Goal: Register for event/course

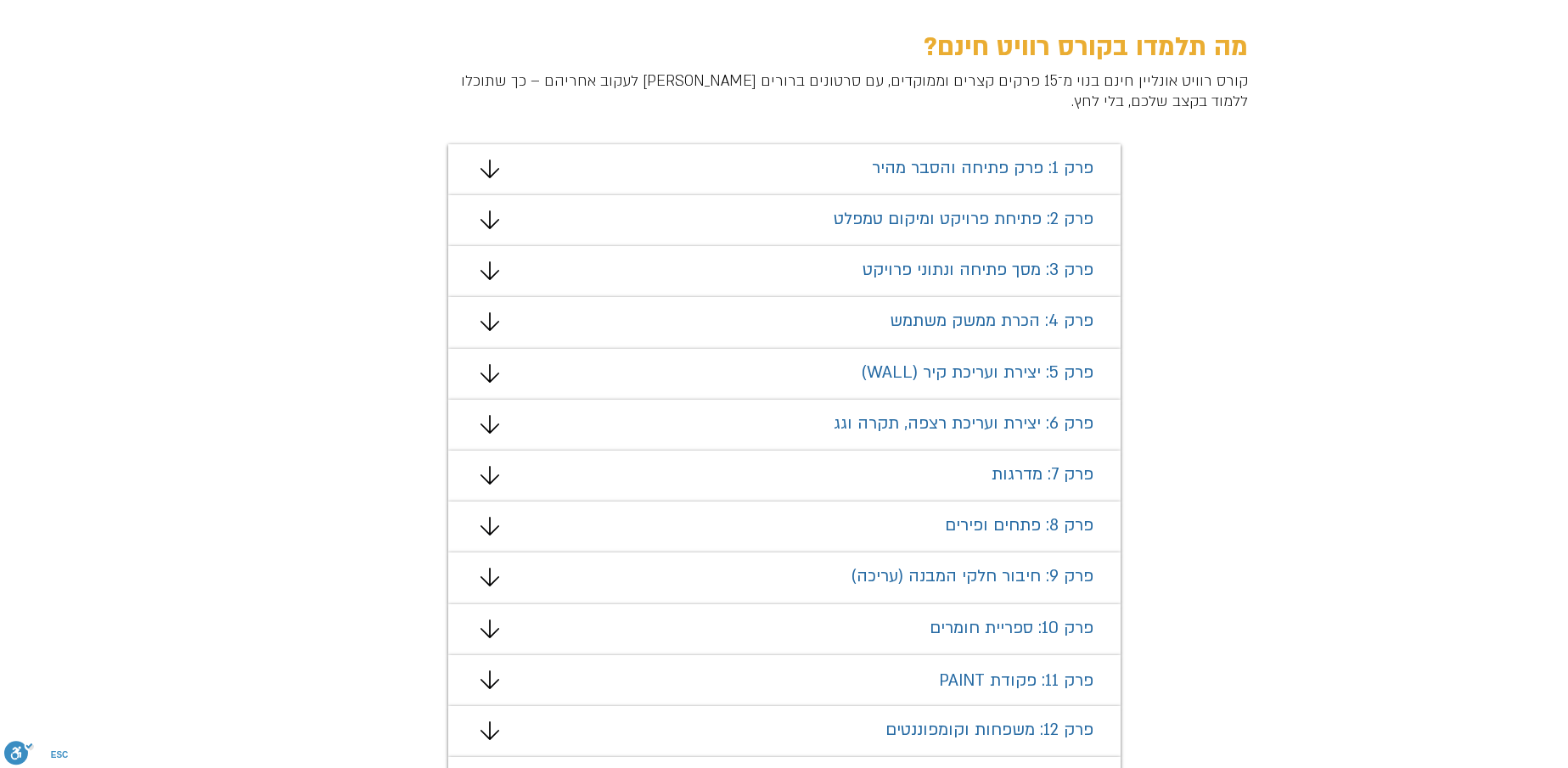
scroll to position [1019, 0]
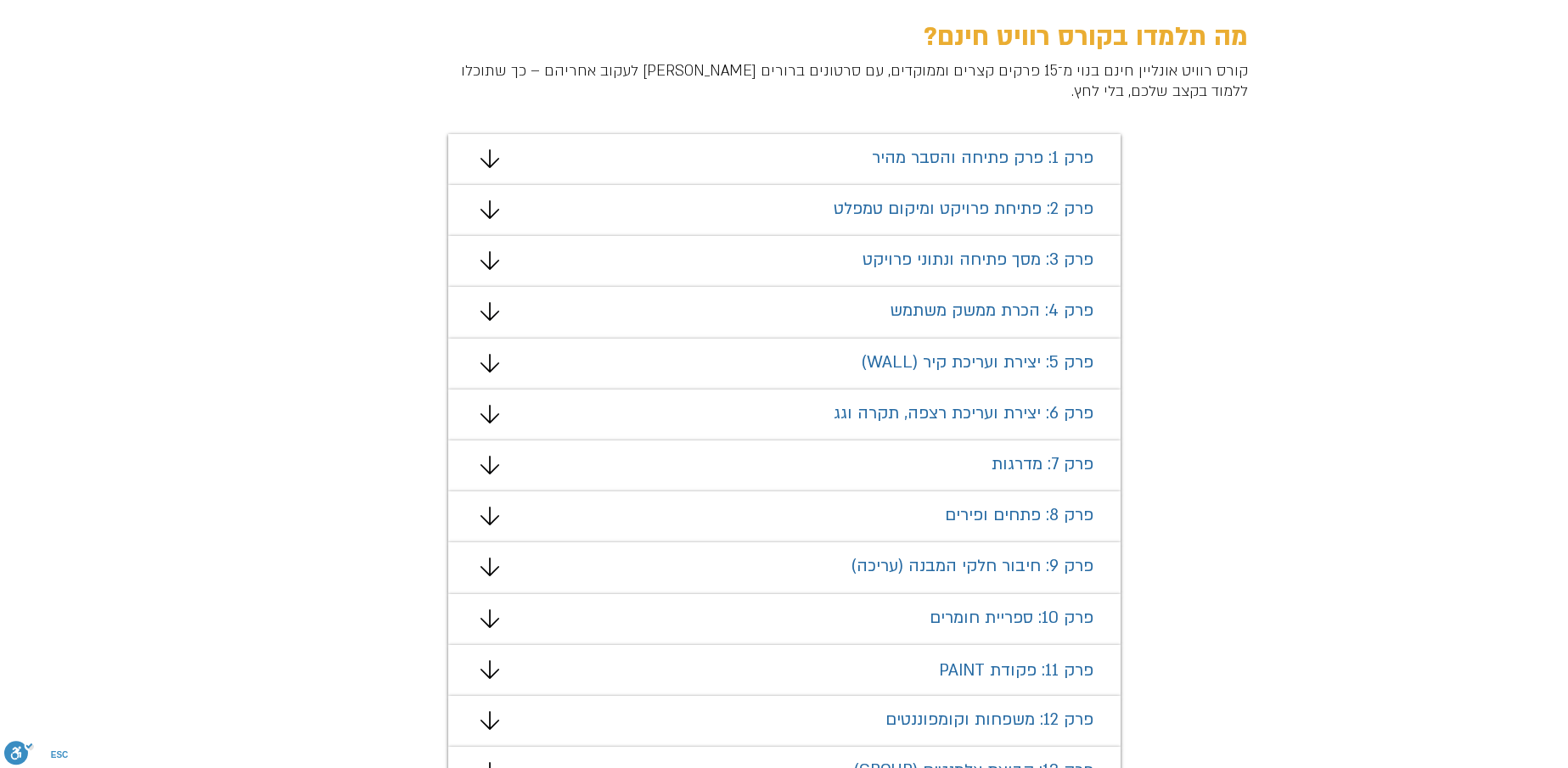
click at [492, 164] on icon "מצגת" at bounding box center [489, 159] width 19 height 19
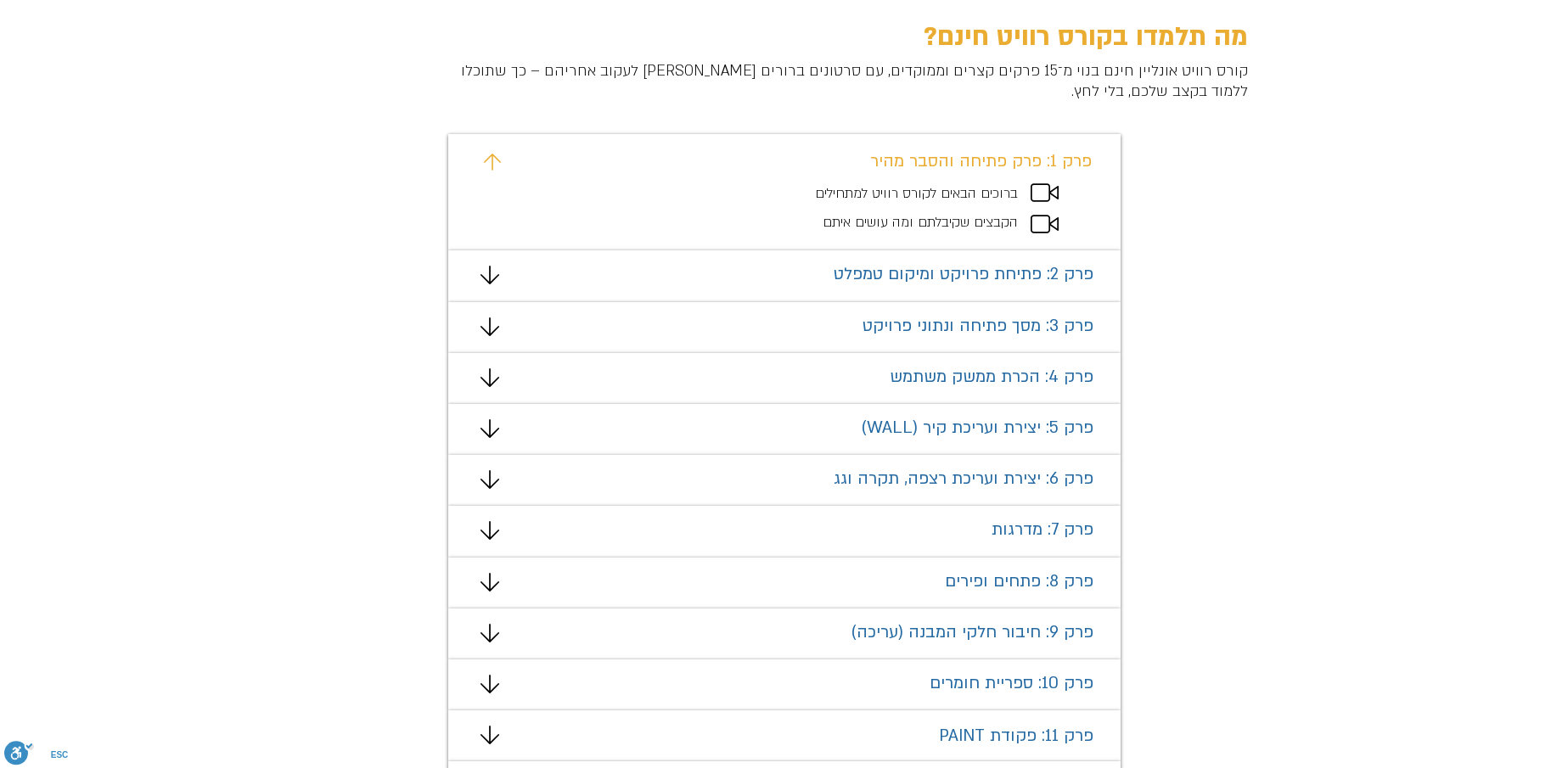
click at [1041, 189] on icon "מצגת" at bounding box center [1045, 193] width 28 height 19
click at [1053, 218] on icon "מצגת" at bounding box center [1045, 224] width 28 height 19
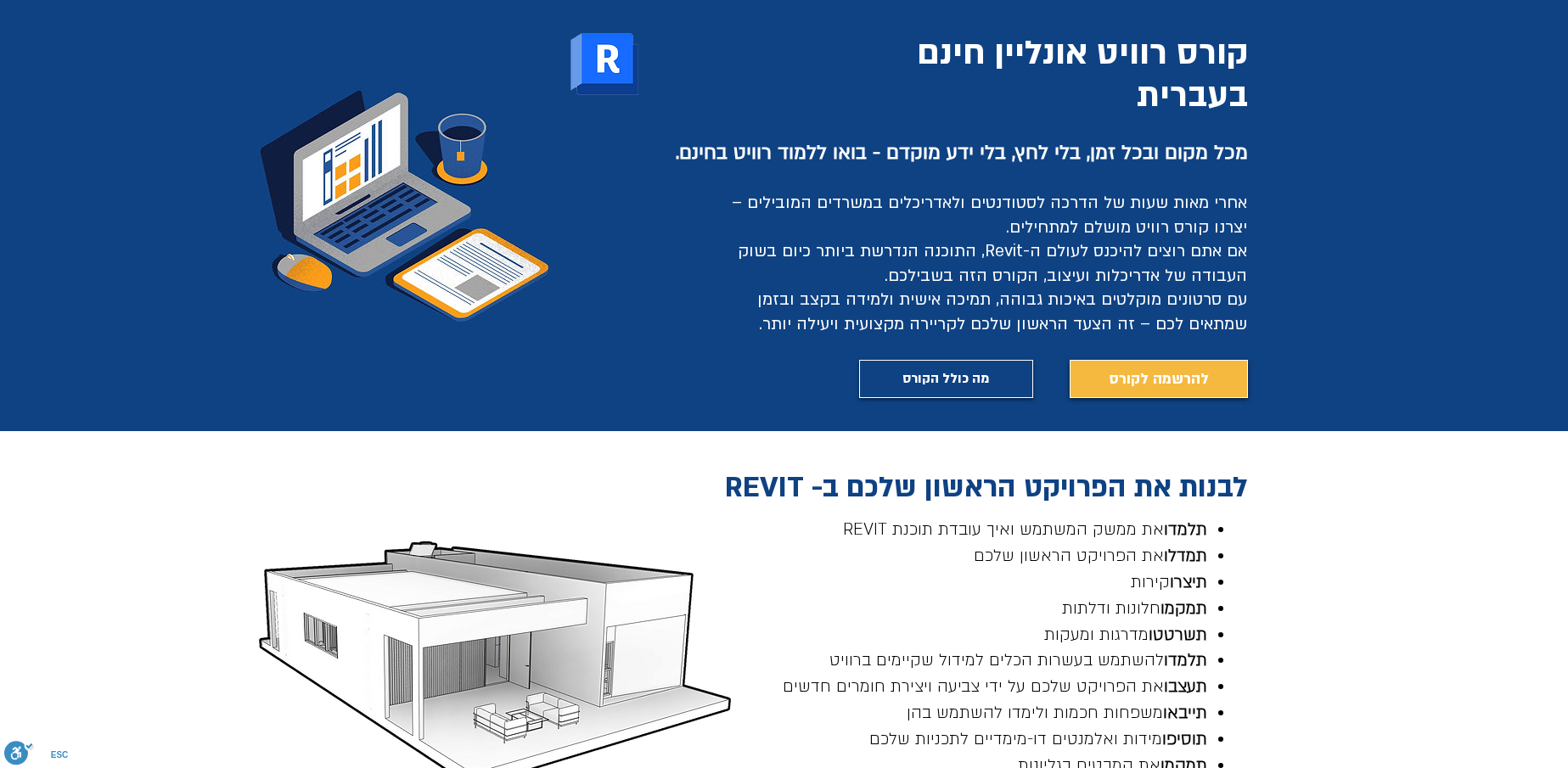
scroll to position [0, 0]
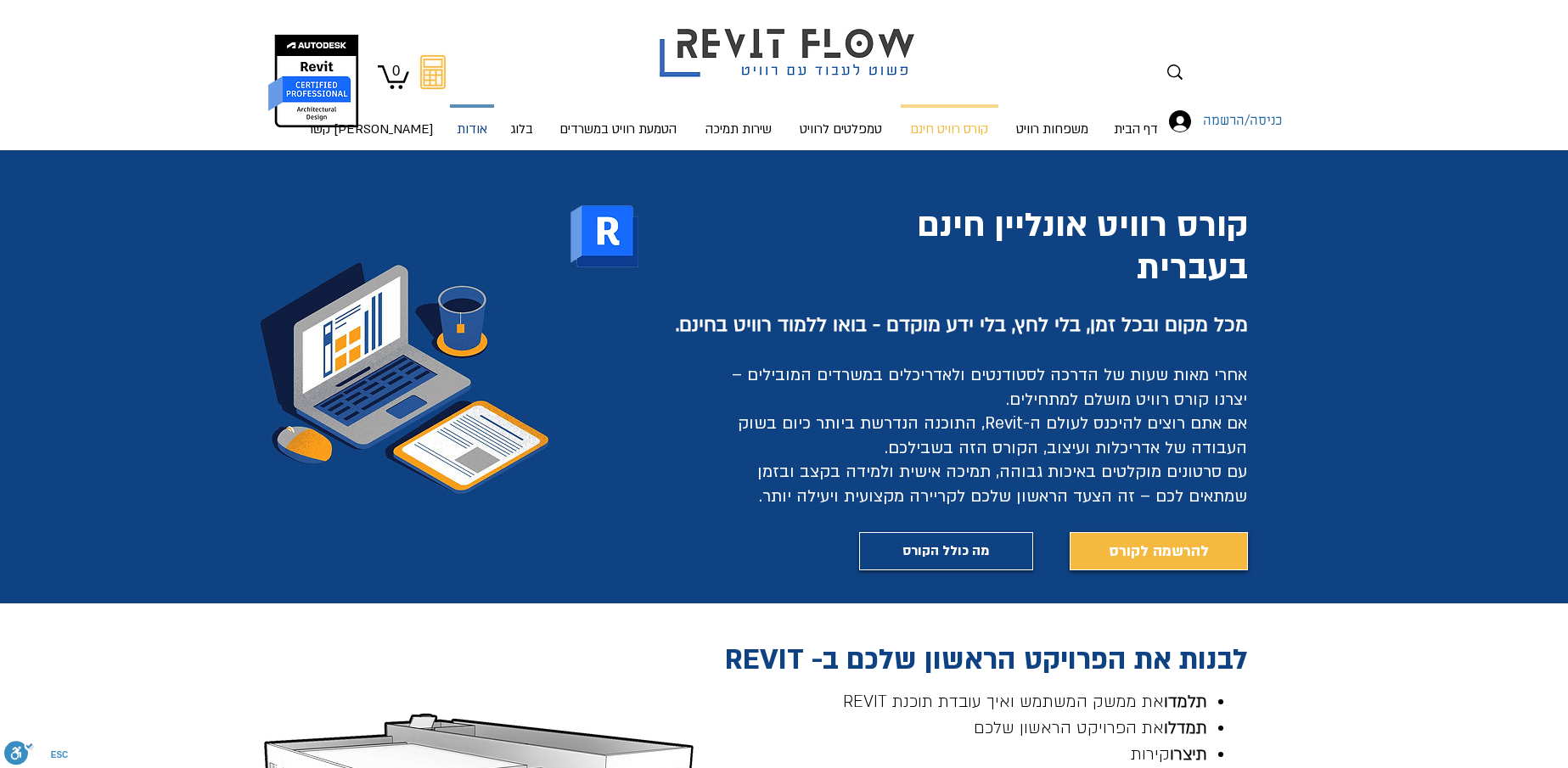
click at [482, 131] on p "אודות" at bounding box center [472, 130] width 44 height 45
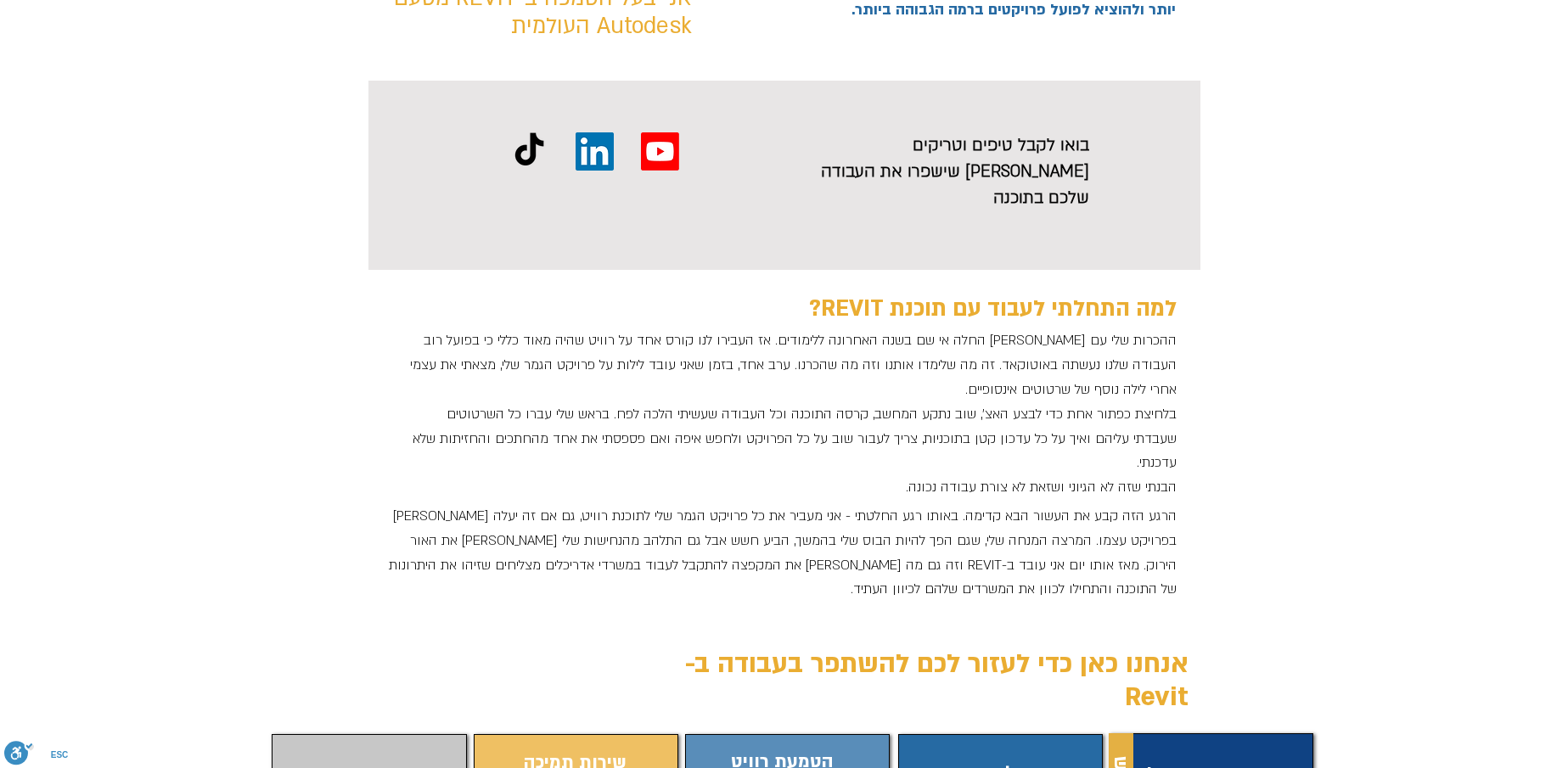
scroll to position [1189, 0]
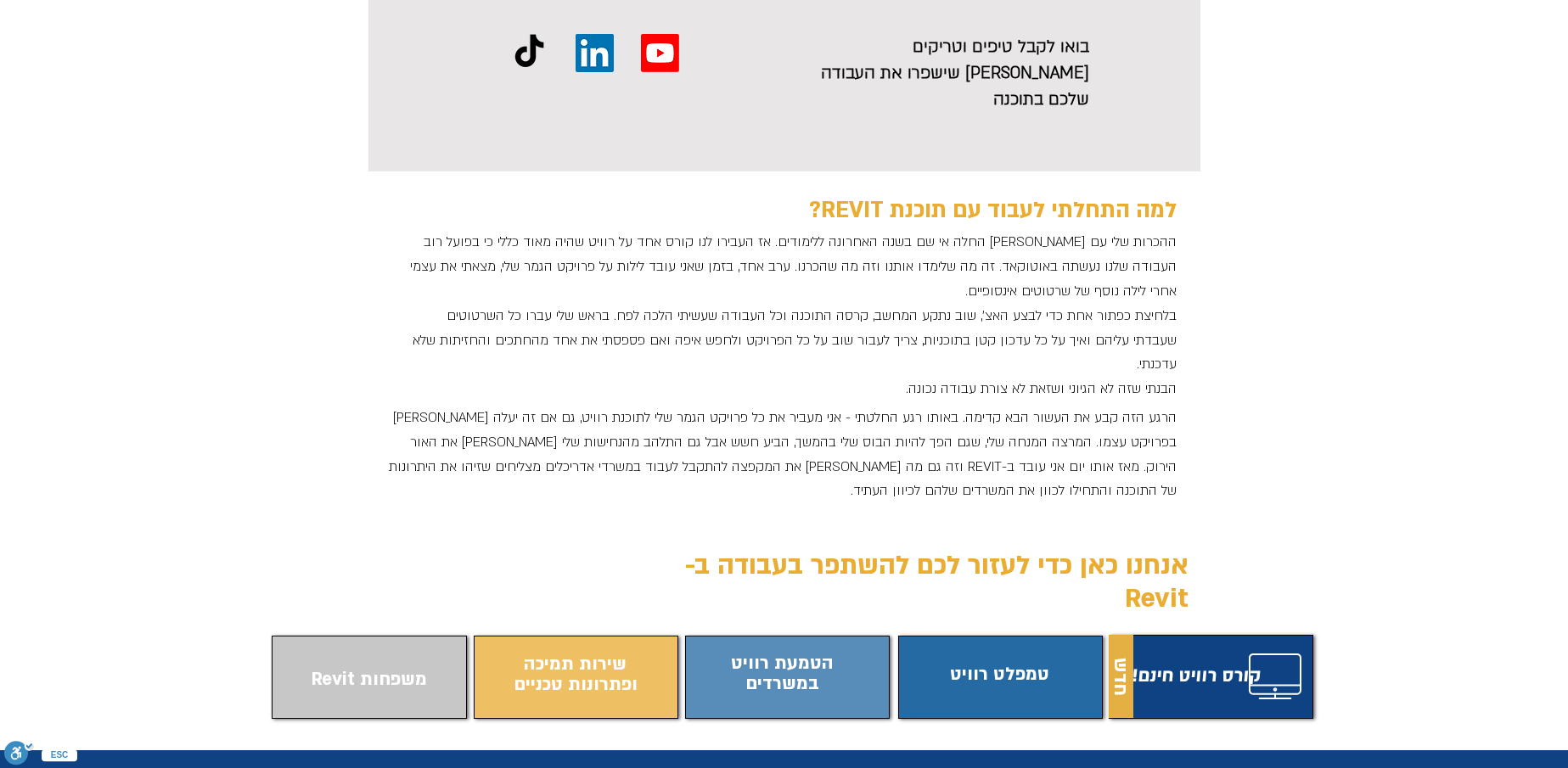
click at [1182, 641] on span "התוכן משתנה כשעוברים עם העכבר" at bounding box center [1206, 674] width 196 height 66
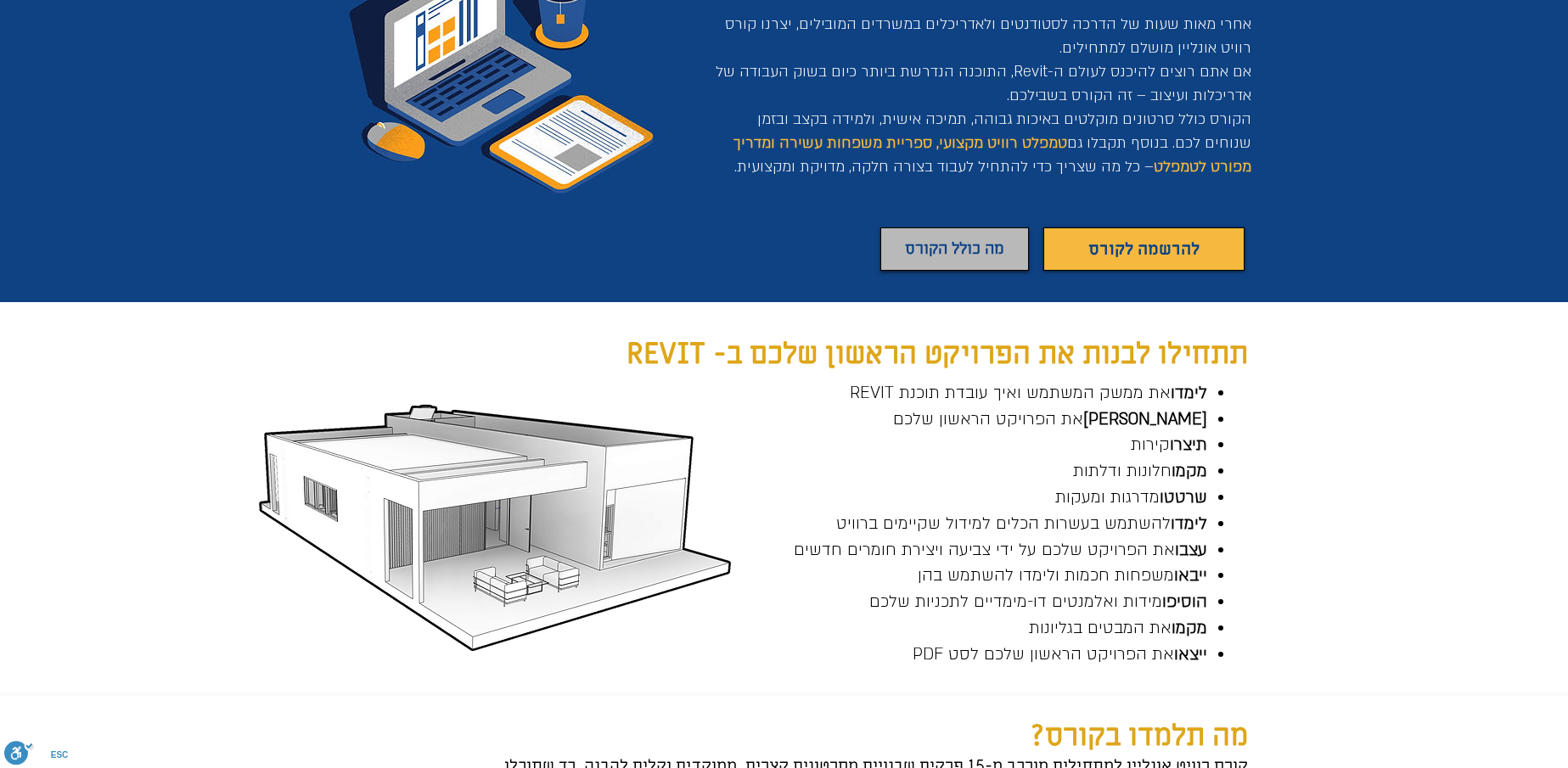
scroll to position [254, 0]
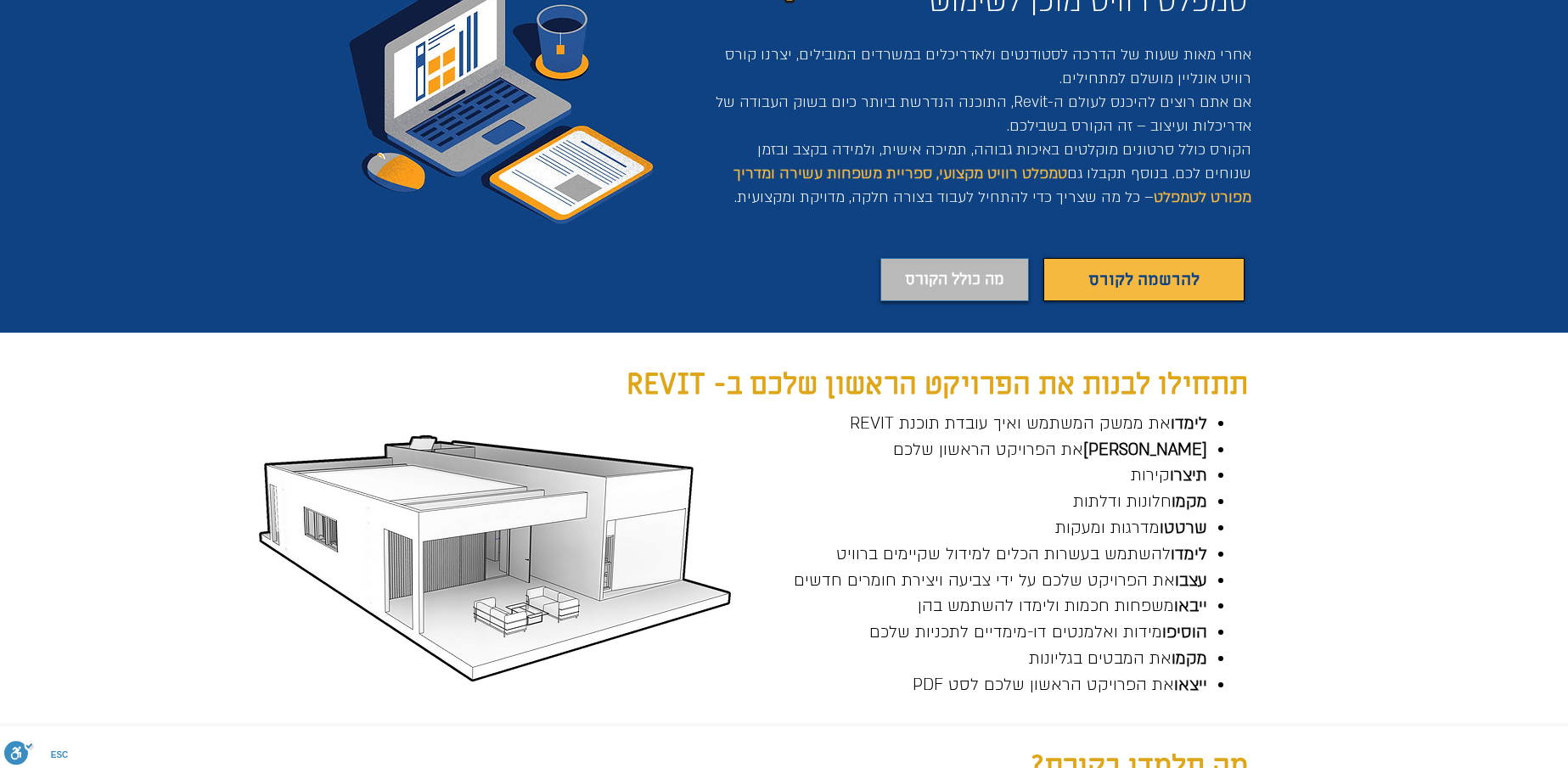
click at [926, 275] on span "מה כולל הקורס" at bounding box center [954, 280] width 99 height 26
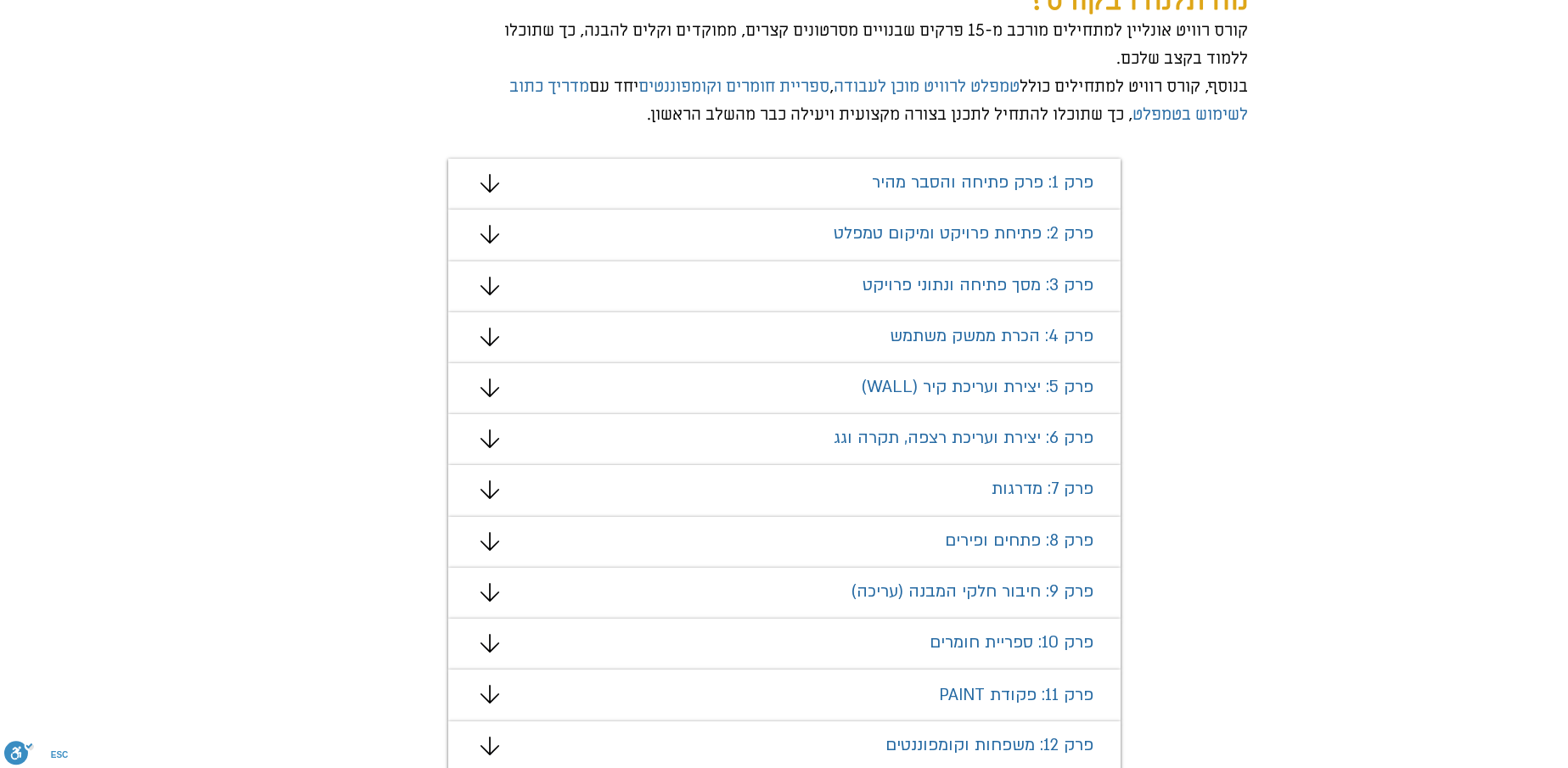
scroll to position [1022, 0]
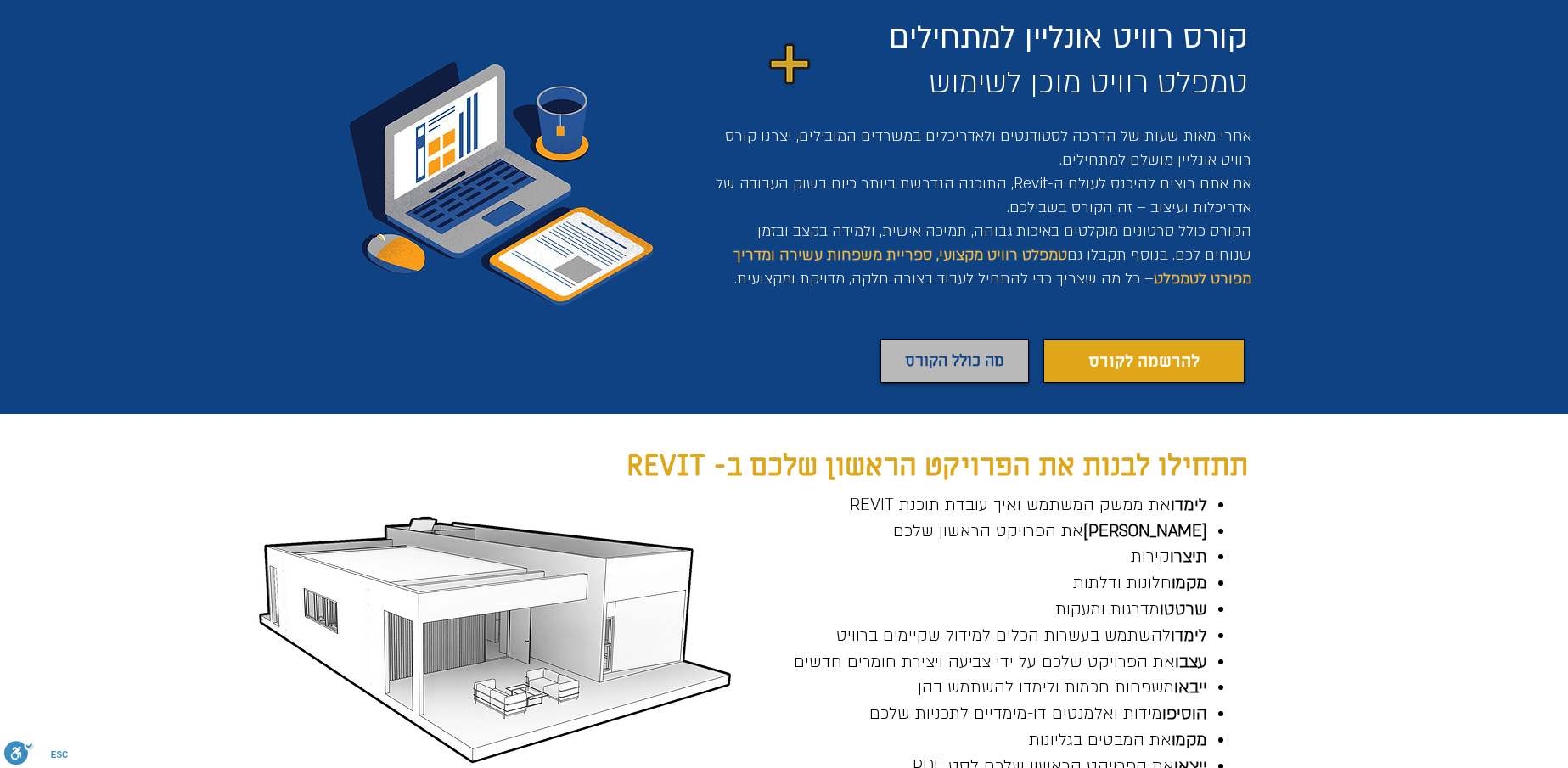
click at [1166, 346] on link "להרשמה לקורס" at bounding box center [1143, 361] width 201 height 43
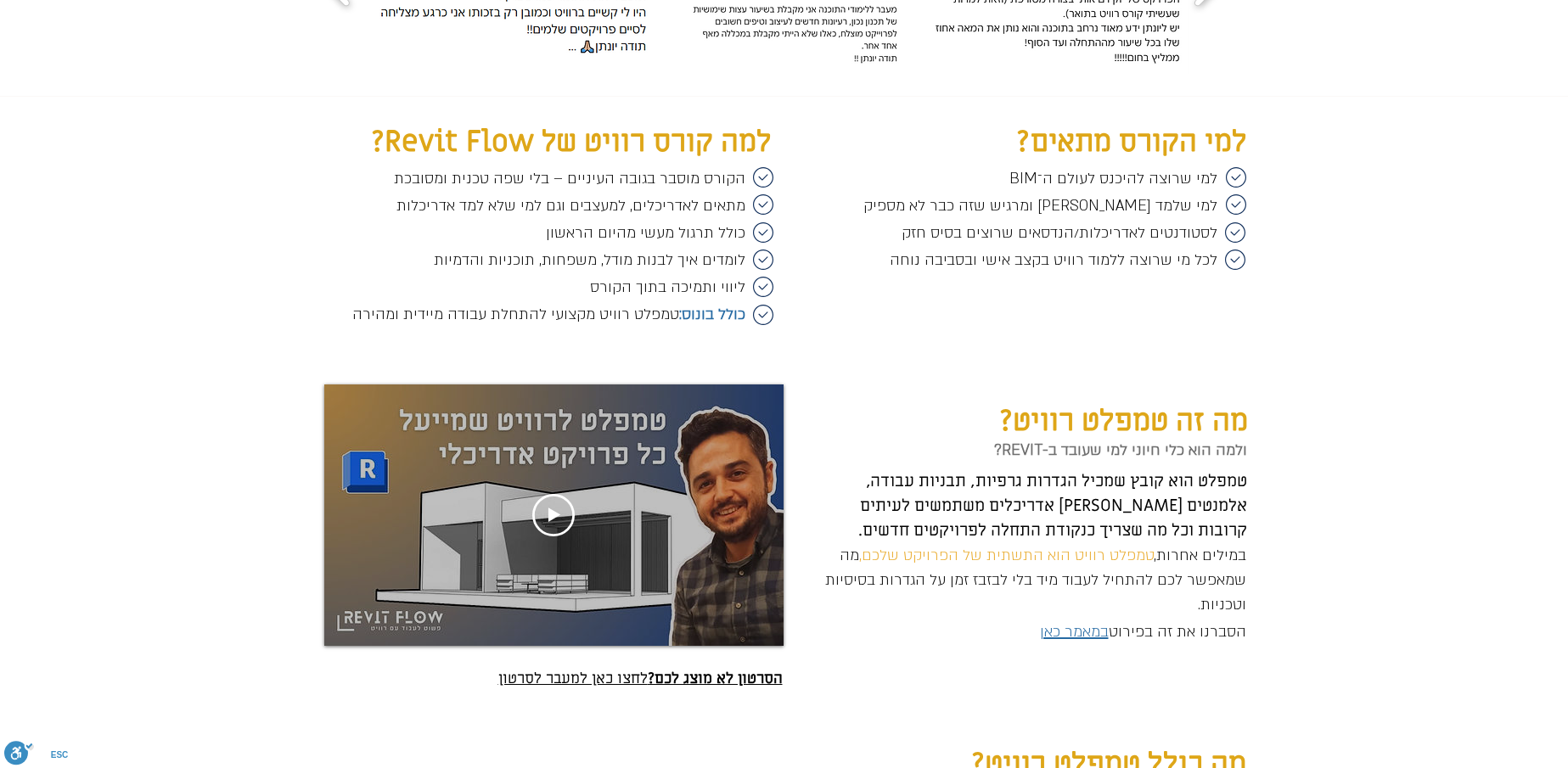
scroll to position [2591, 0]
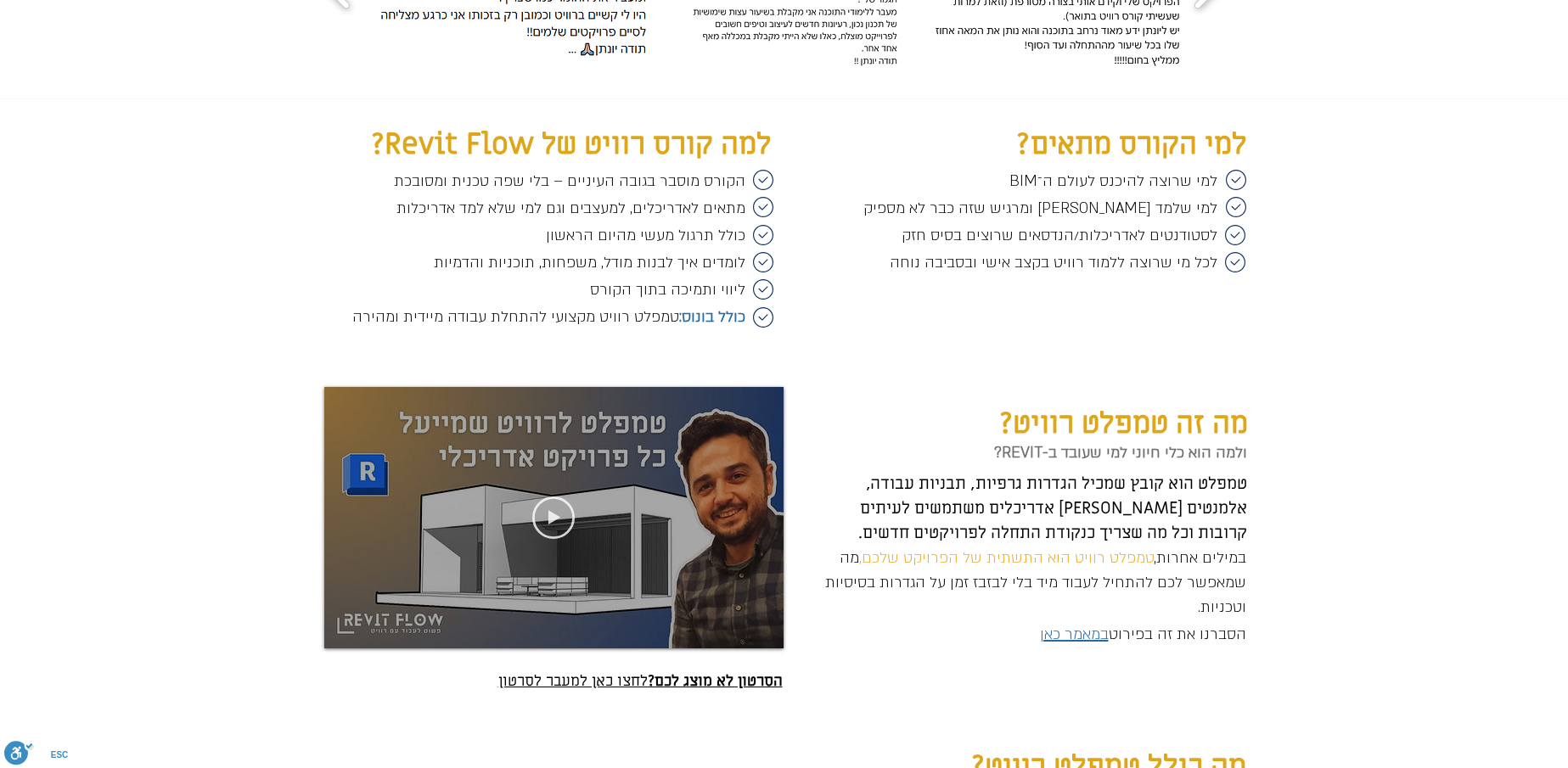
click at [547, 526] on icon "Play video" at bounding box center [553, 517] width 42 height 42
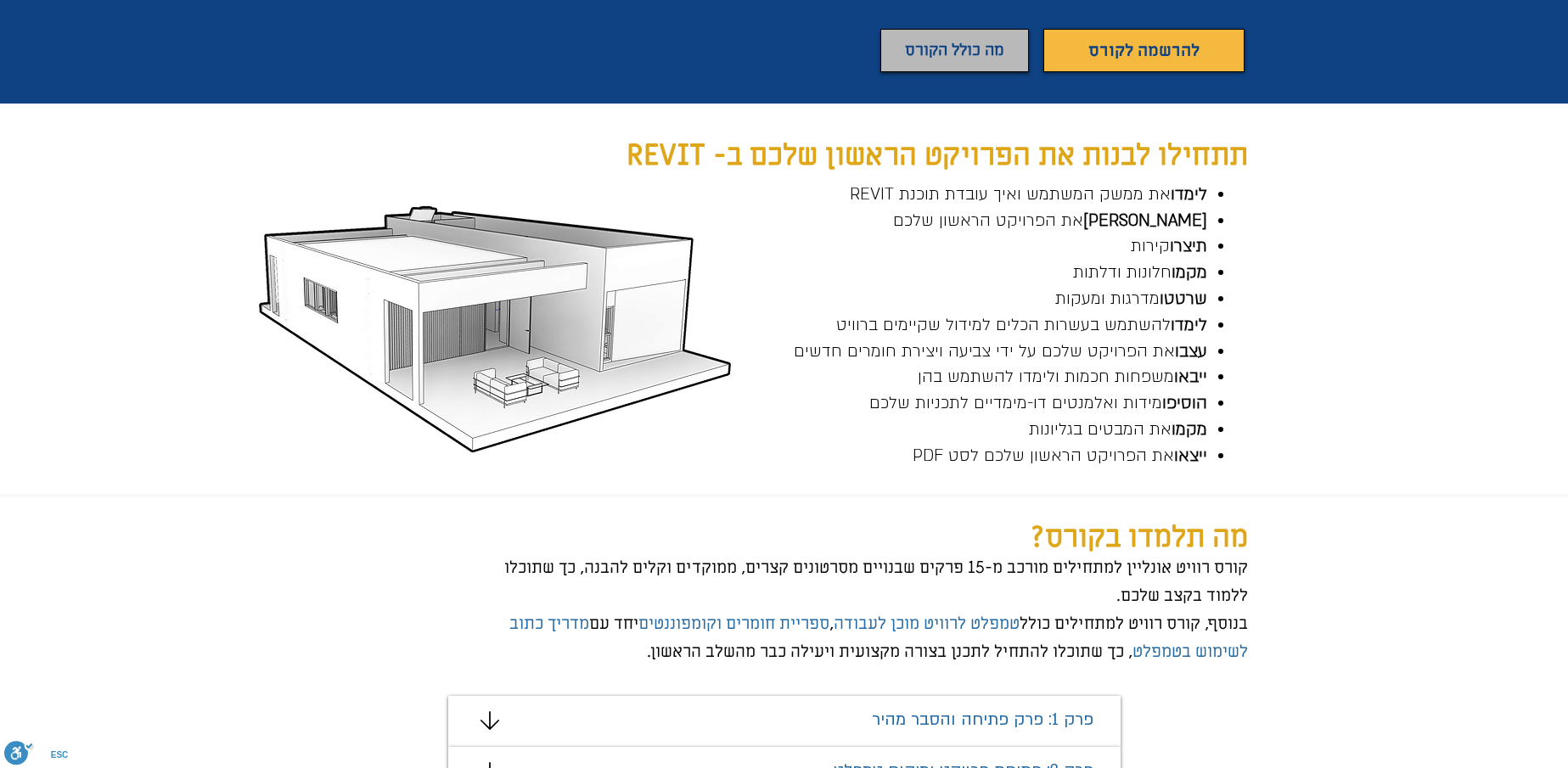
scroll to position [299, 0]
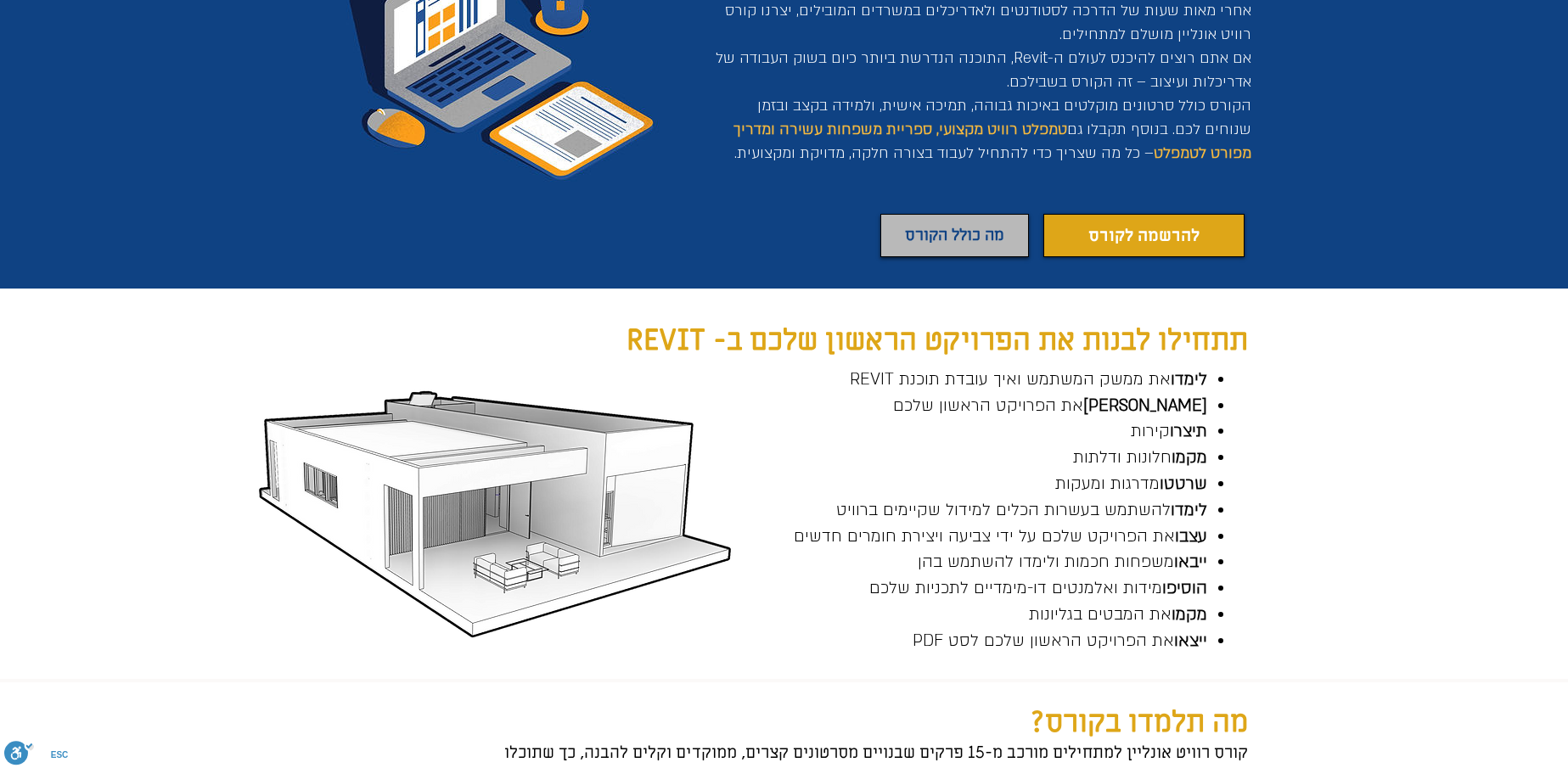
click at [1102, 247] on span "להרשמה לקורס" at bounding box center [1144, 236] width 111 height 24
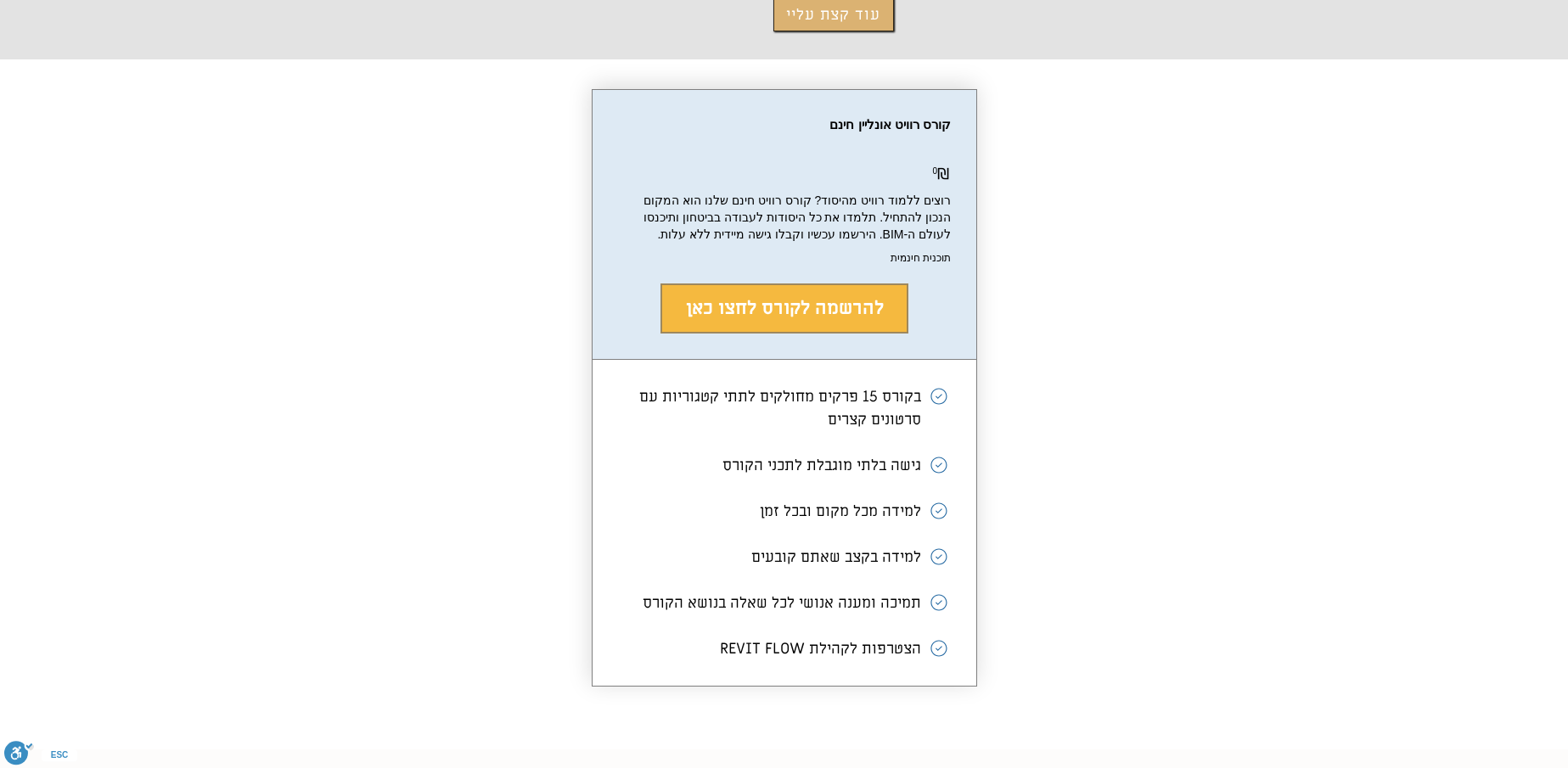
scroll to position [4967, 0]
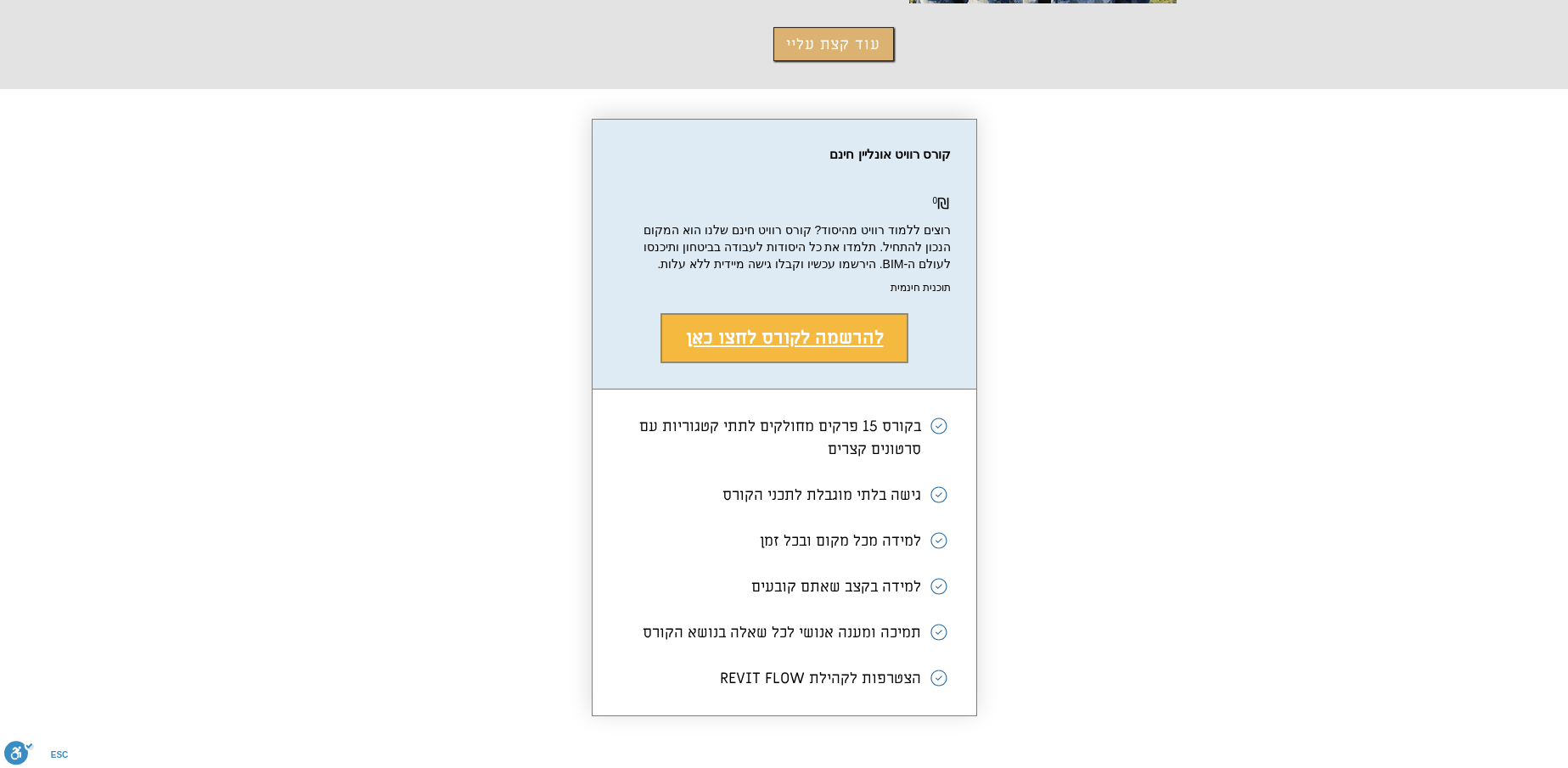
click at [747, 326] on span "להרשמה לקורס לחצו כאן" at bounding box center [784, 338] width 197 height 25
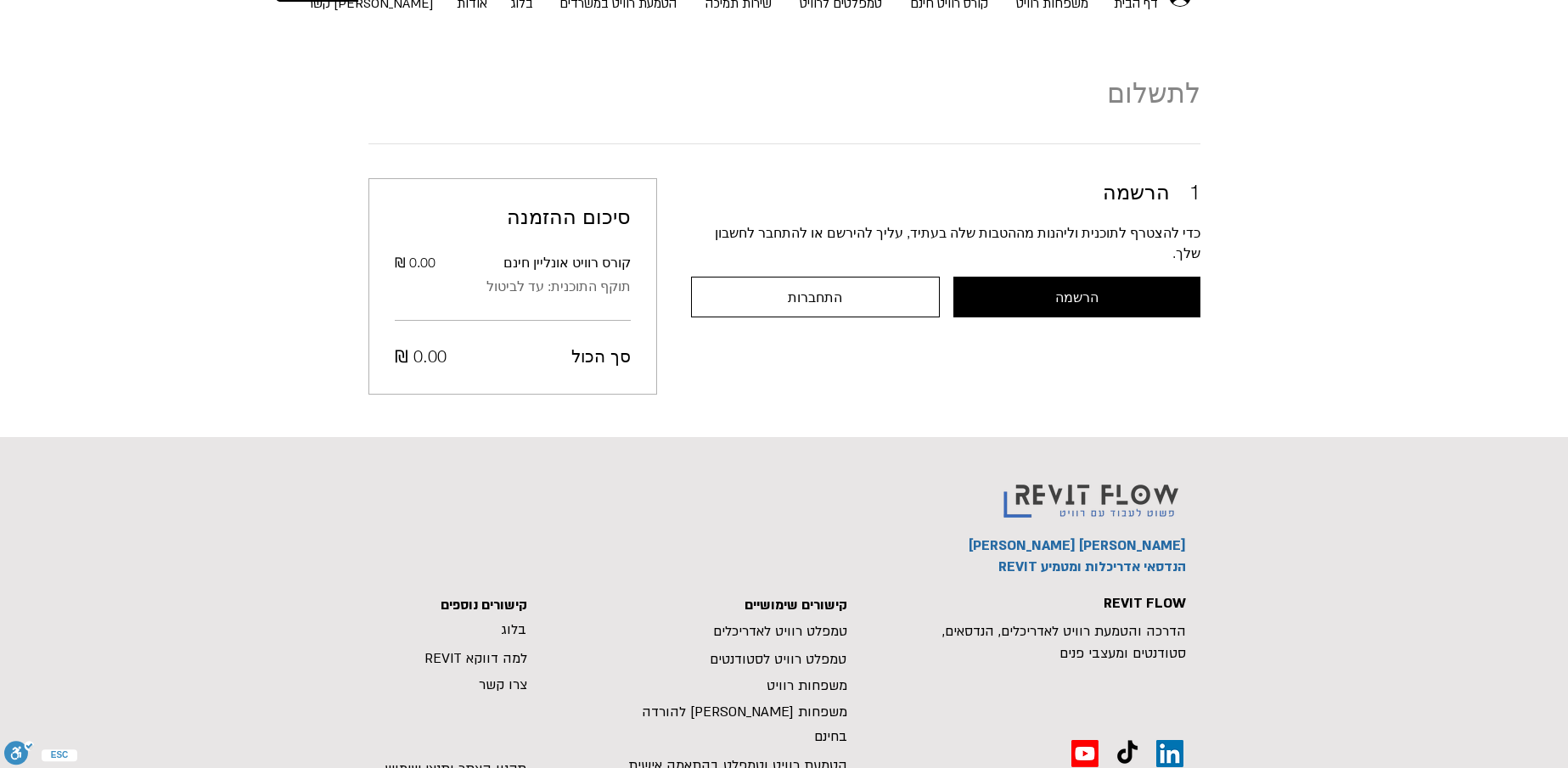
scroll to position [28, 0]
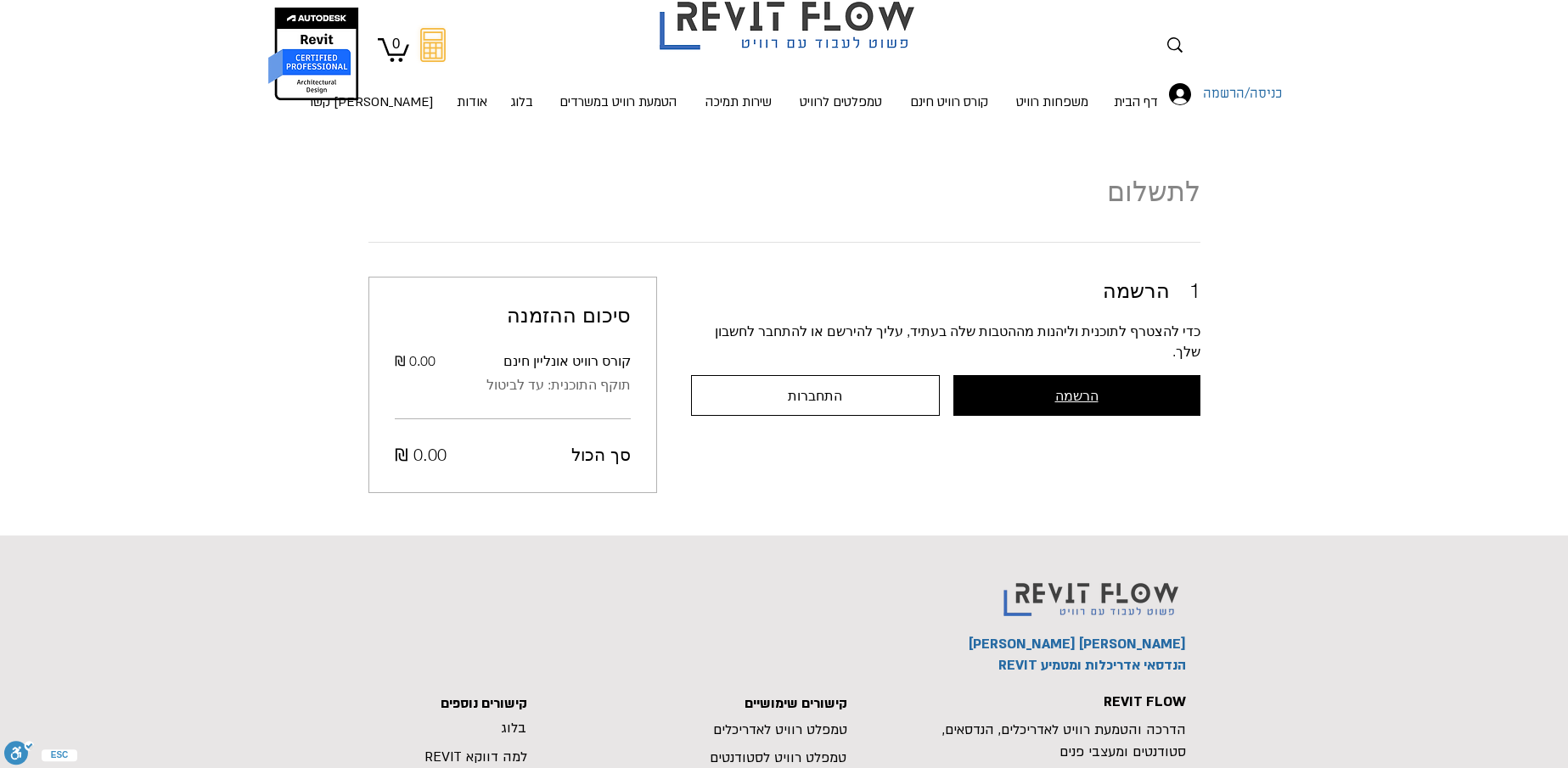
click at [1060, 388] on span "הרשמה" at bounding box center [1077, 396] width 43 height 16
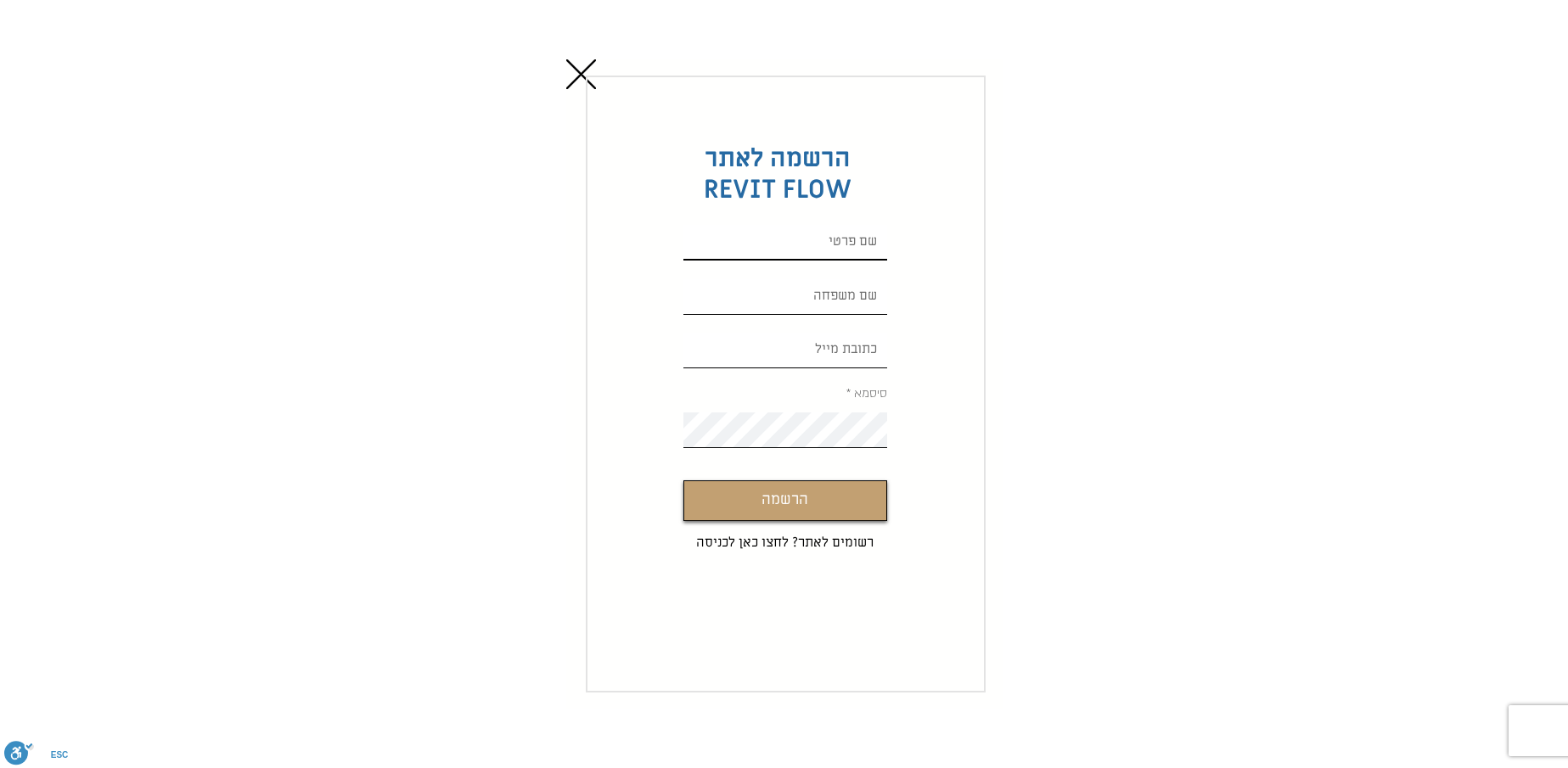
click at [860, 246] on input "Custom Signup" at bounding box center [785, 242] width 203 height 35
type input "[PERSON_NAME]"
type input "[EMAIL_ADDRESS][DOMAIN_NAME]"
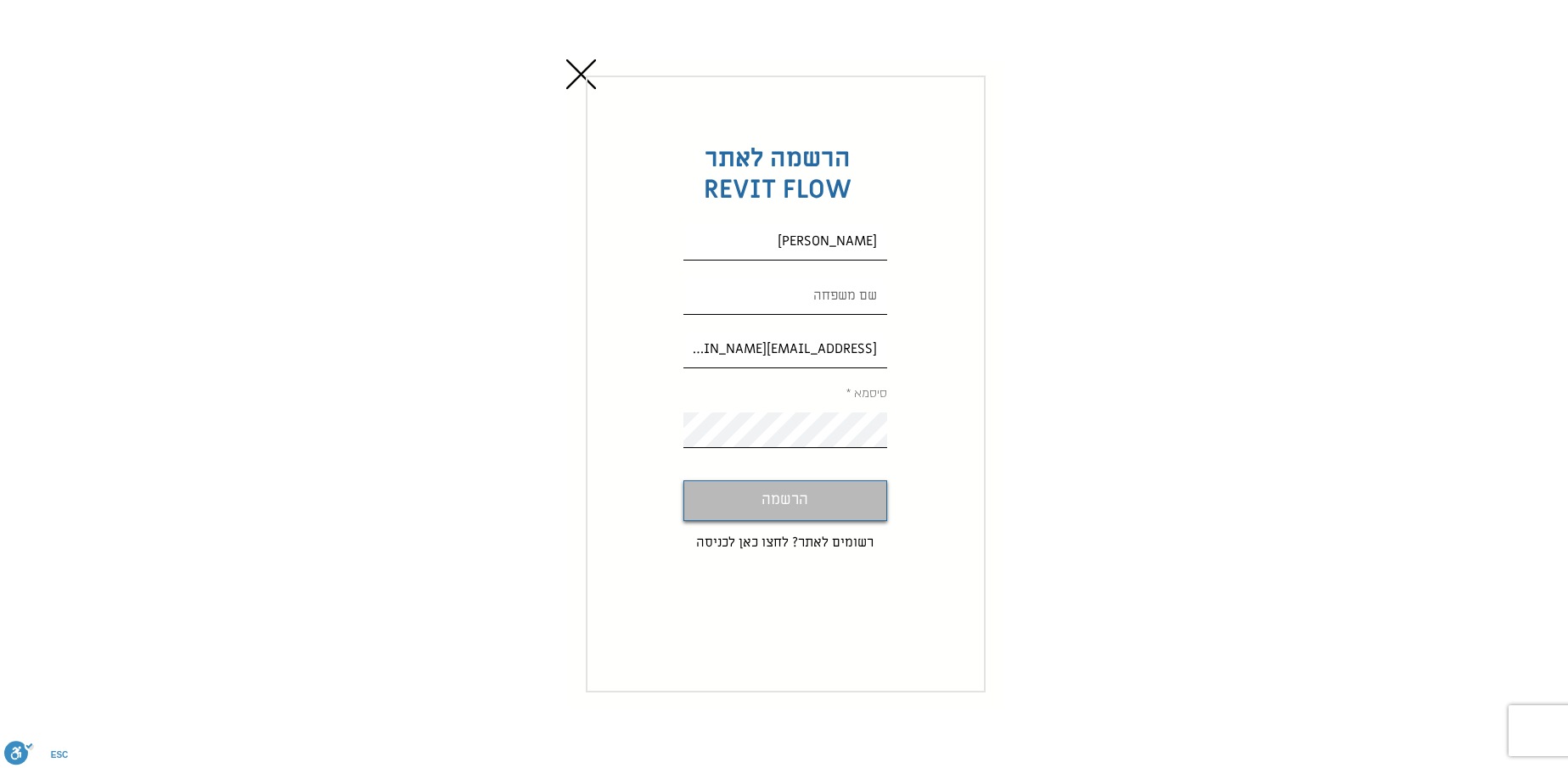
click at [765, 504] on span "הרשמה" at bounding box center [784, 500] width 47 height 25
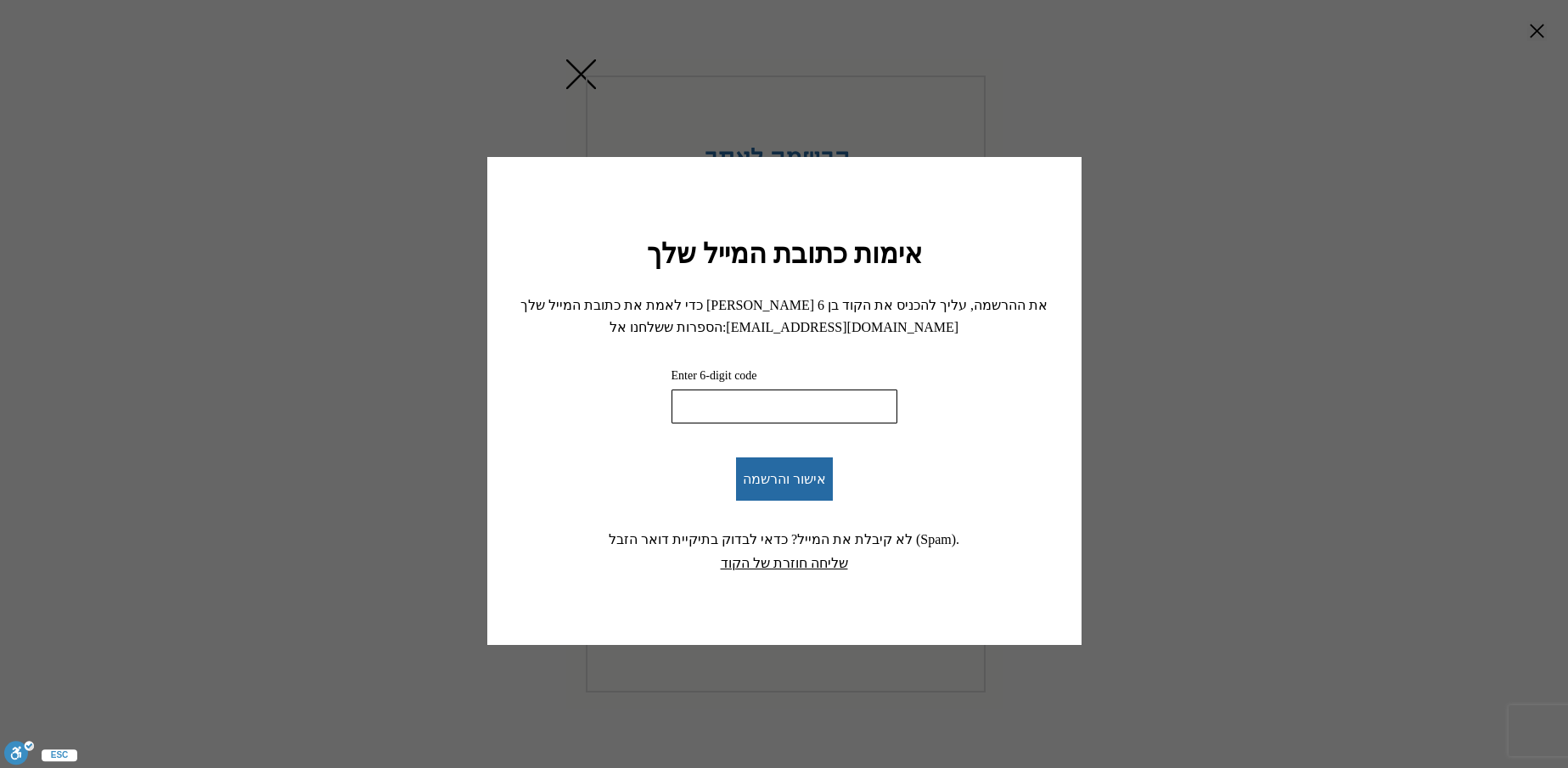
click at [821, 403] on input "Enter 6-digit code" at bounding box center [784, 406] width 226 height 34
click at [859, 416] on input "Enter 6-digit code" at bounding box center [784, 406] width 226 height 34
type input "160514"
click at [784, 486] on button "אישור והרשמה" at bounding box center [784, 479] width 97 height 43
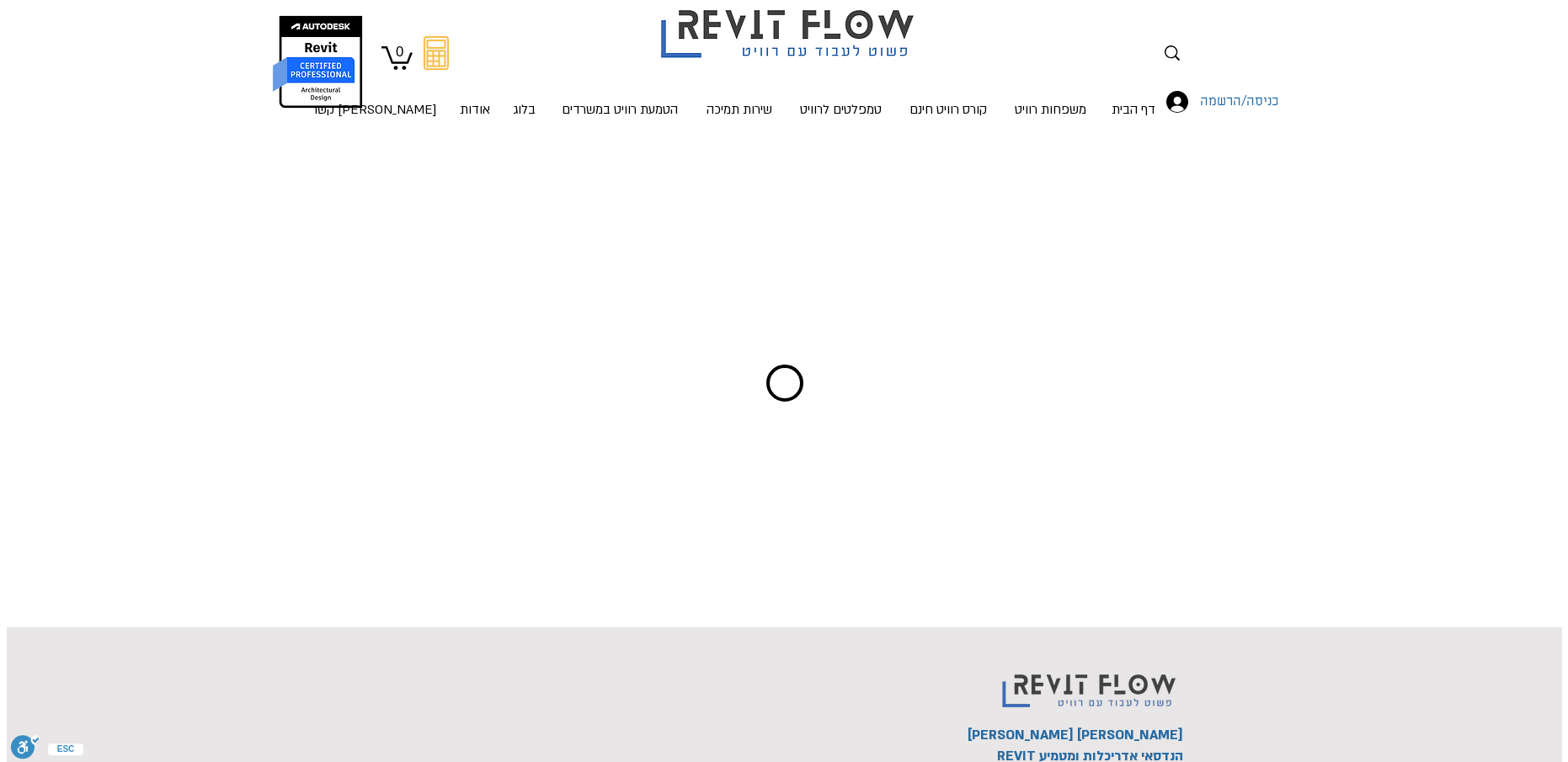
scroll to position [21, 0]
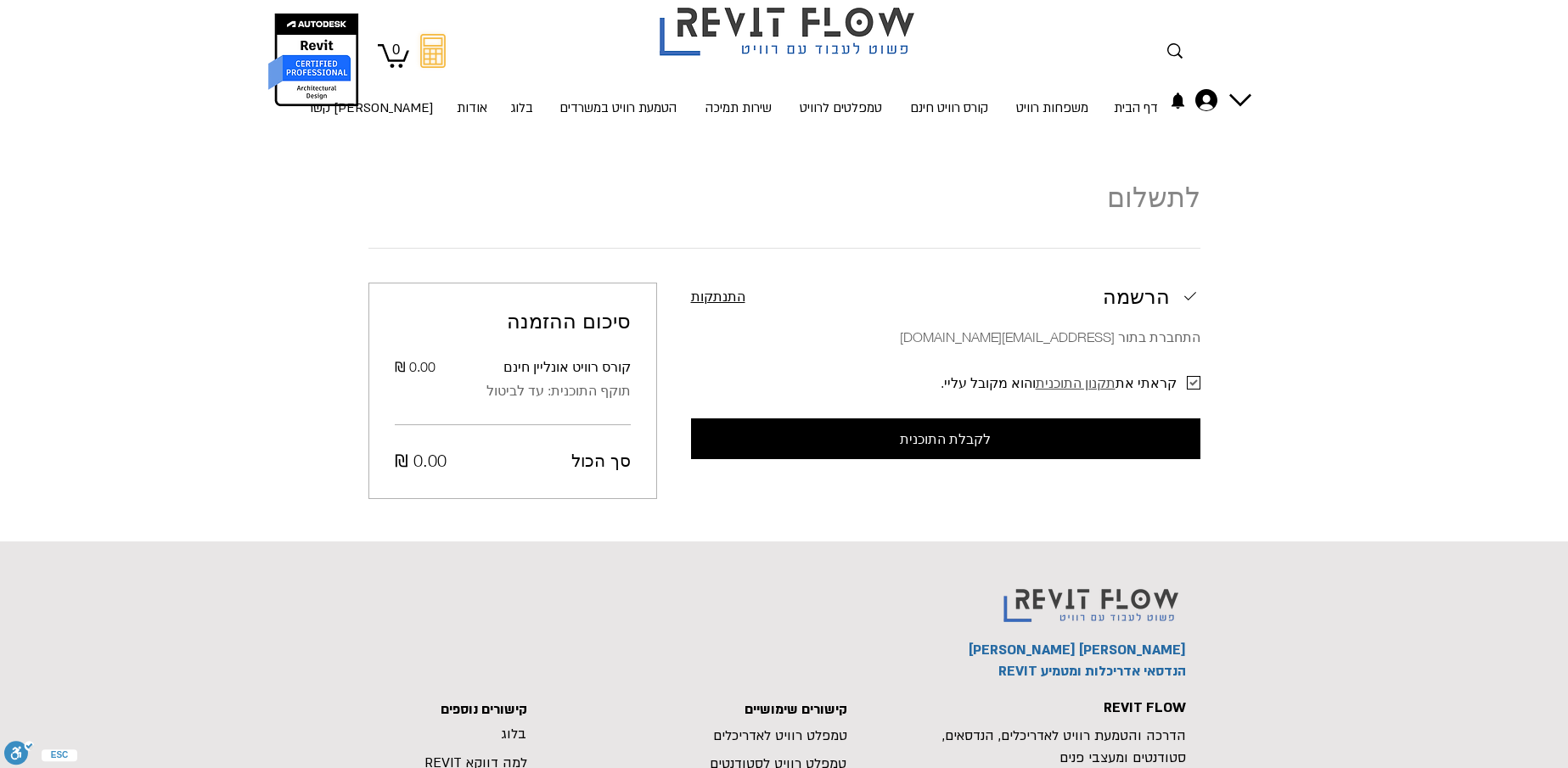
click at [1072, 387] on span "תקנון התוכנית" at bounding box center [1076, 383] width 80 height 17
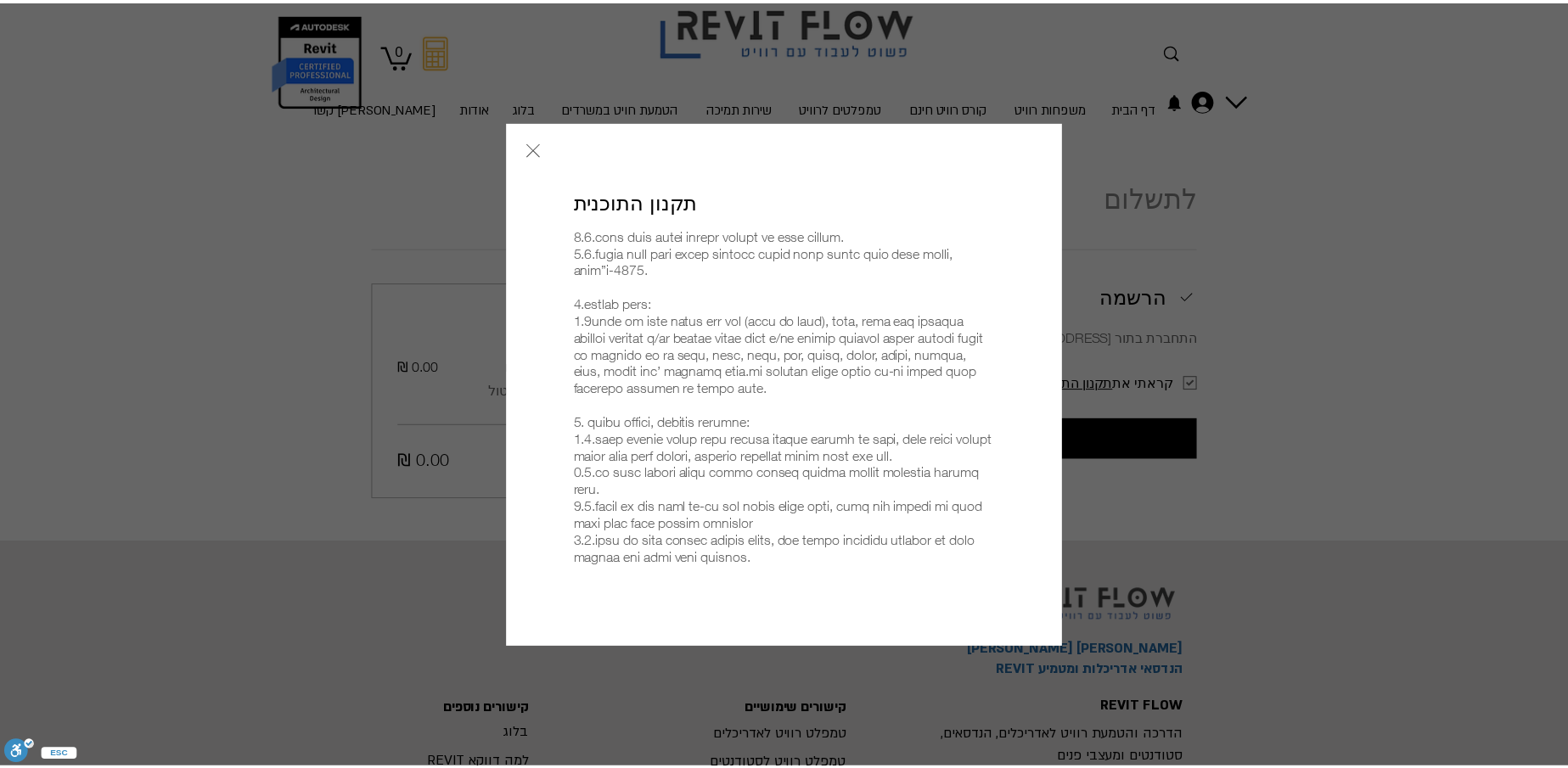
scroll to position [751, 0]
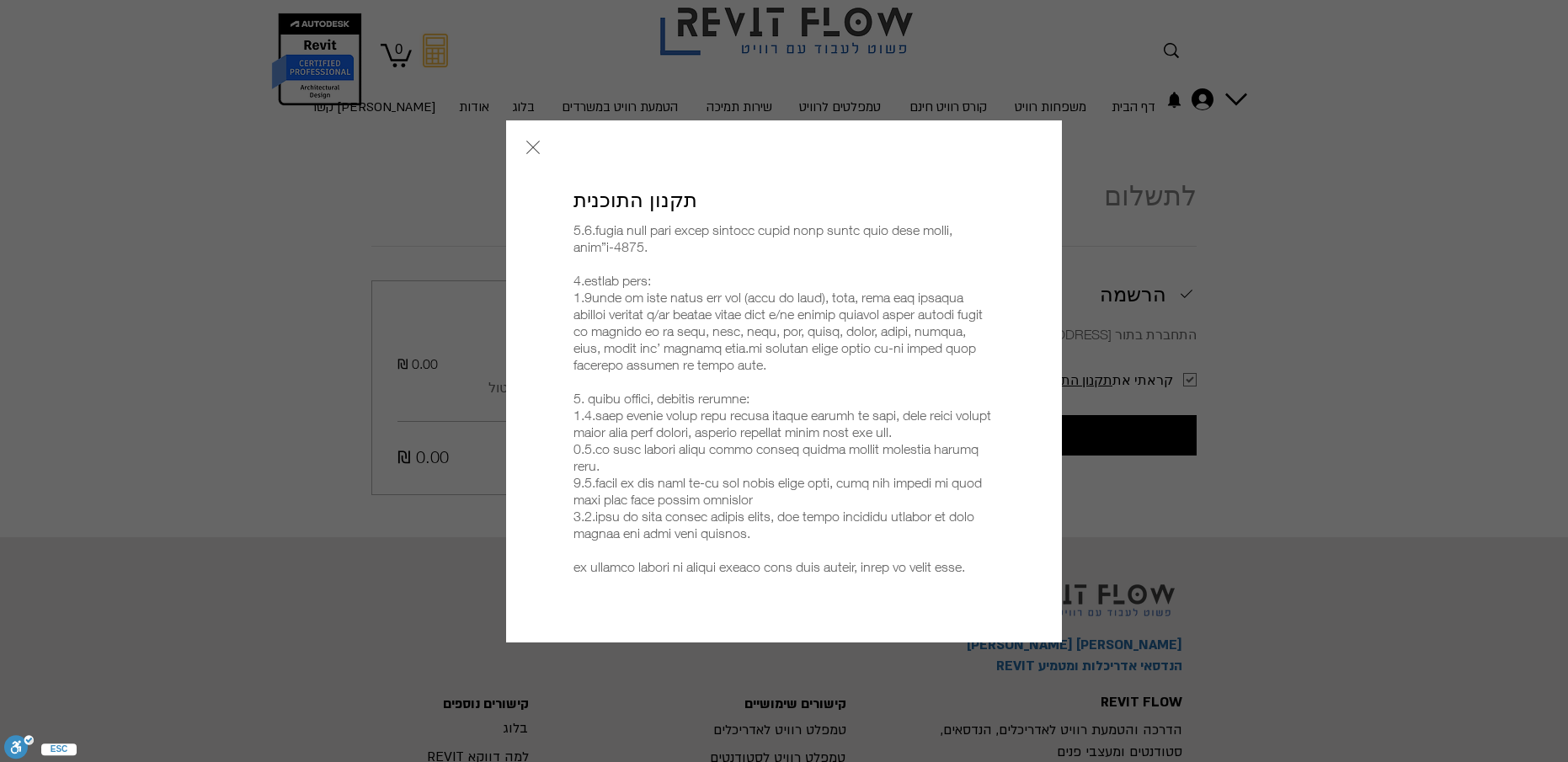
click at [539, 145] on icon "button" at bounding box center [533, 148] width 21 height 21
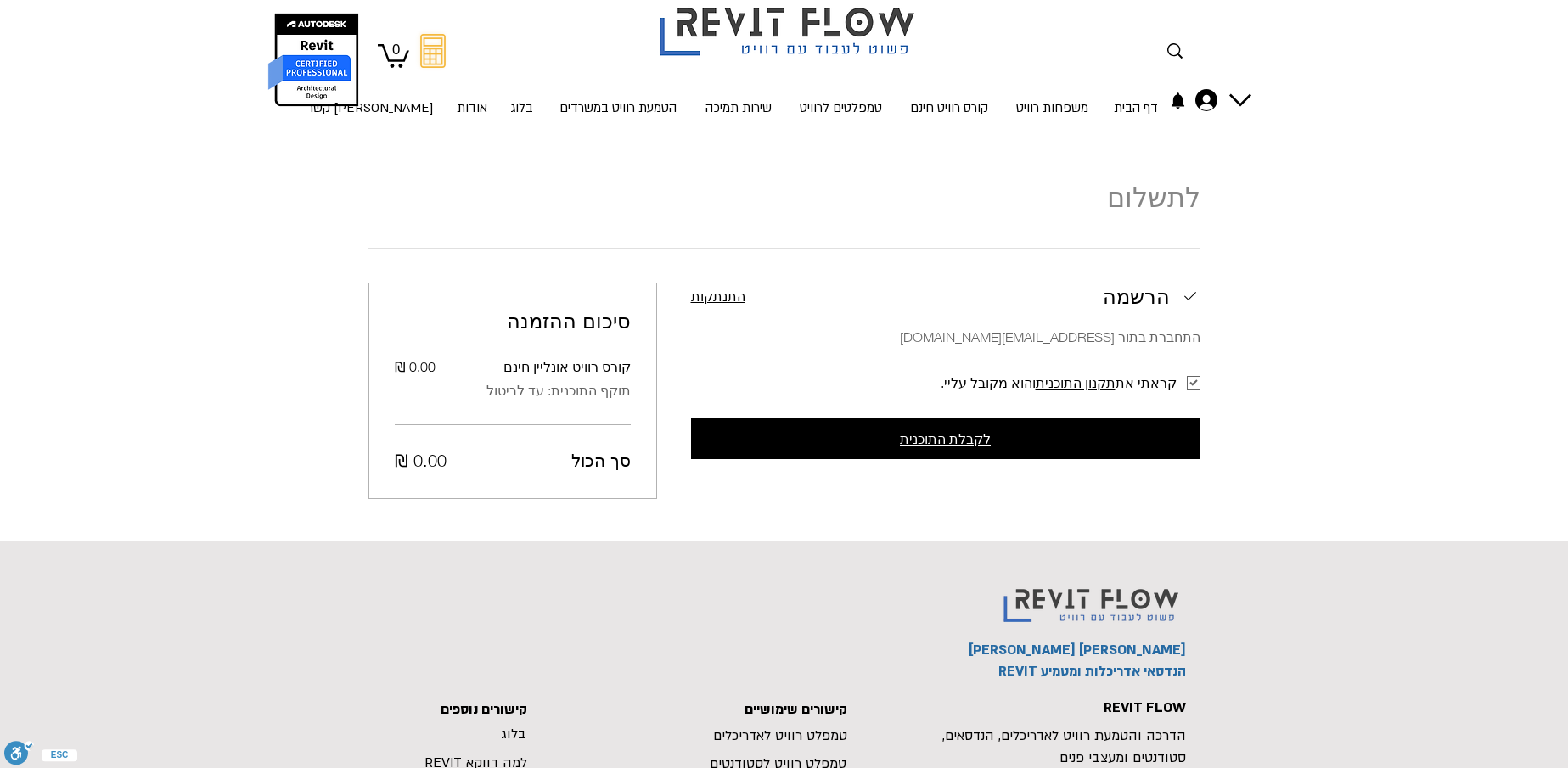
click at [956, 440] on span "לקבלת התוכנית" at bounding box center [945, 439] width 91 height 16
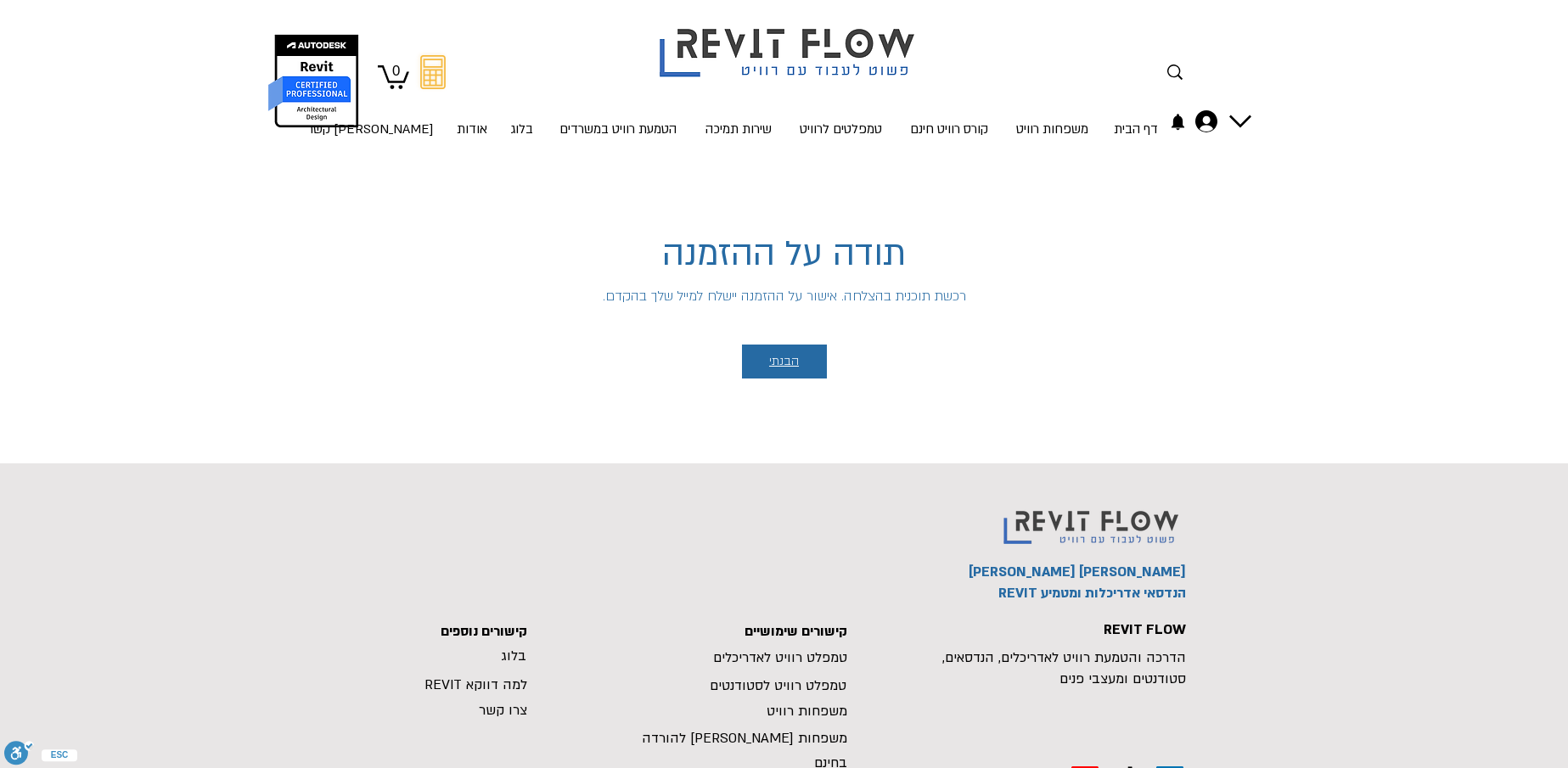
click at [800, 353] on button "הבנתי" at bounding box center [784, 361] width 84 height 34
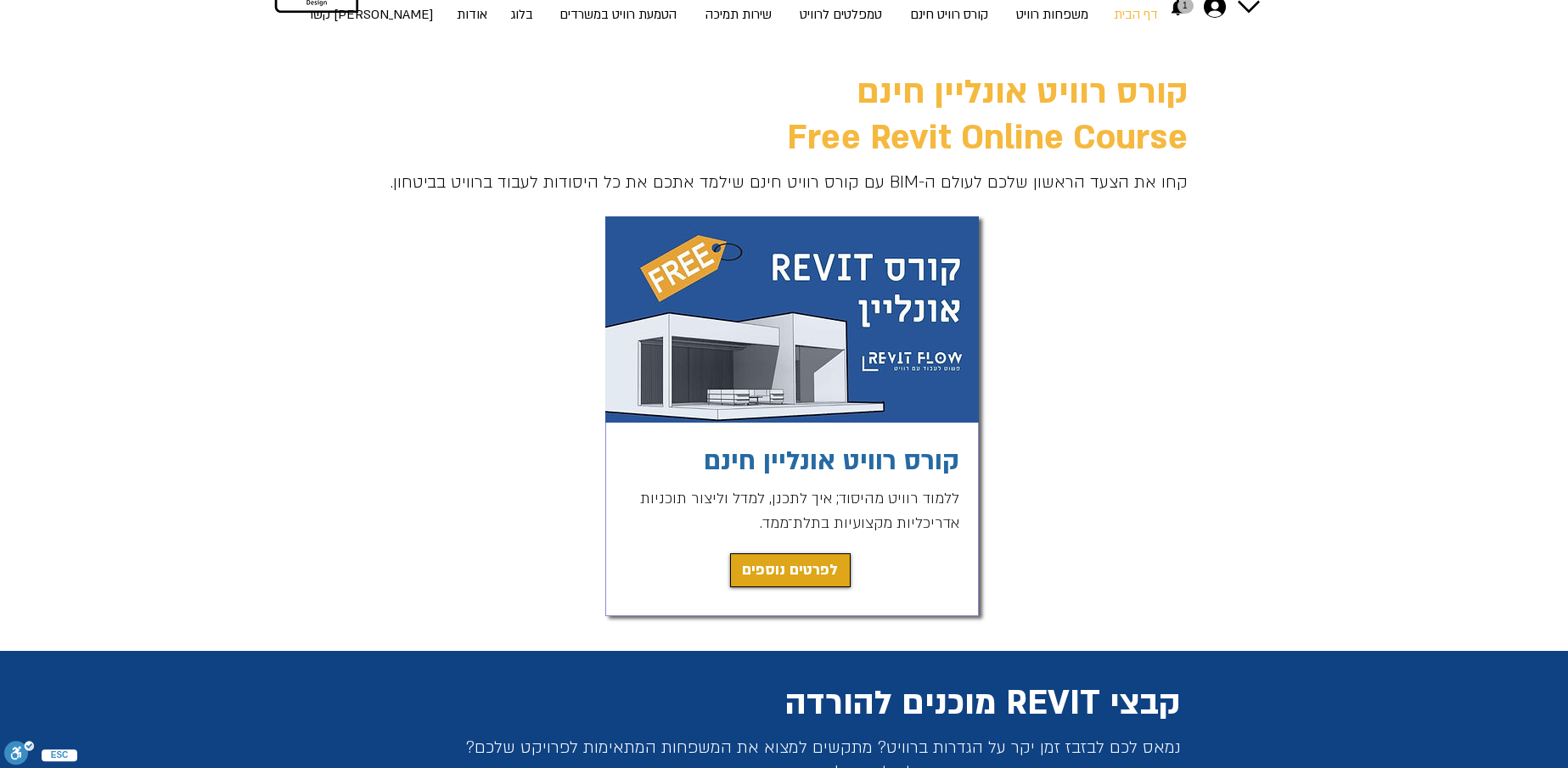
scroll to position [84, 0]
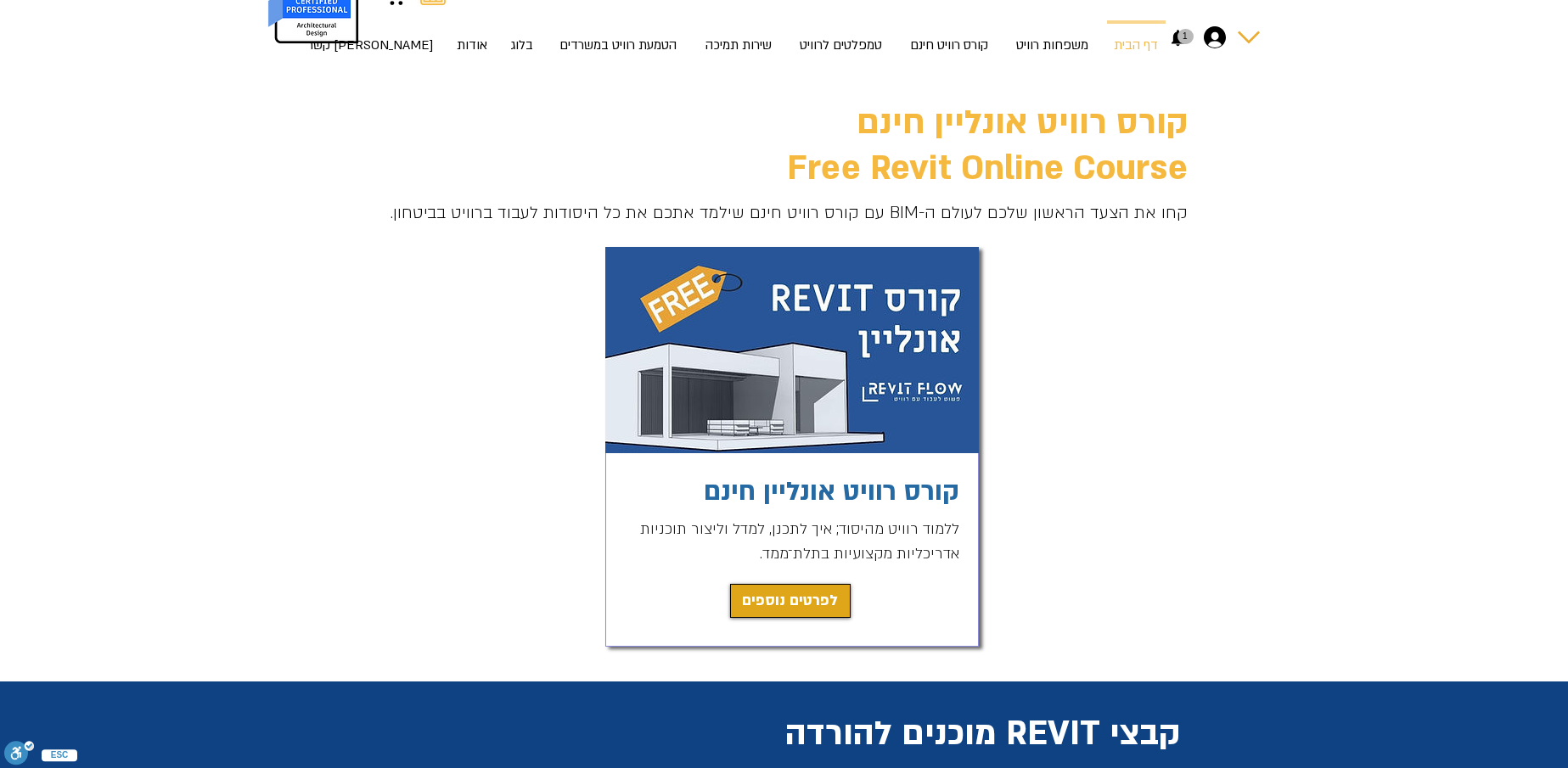
click at [1220, 35] on icon "החשבון של michles.architect@gmail.com" at bounding box center [1215, 38] width 22 height 22
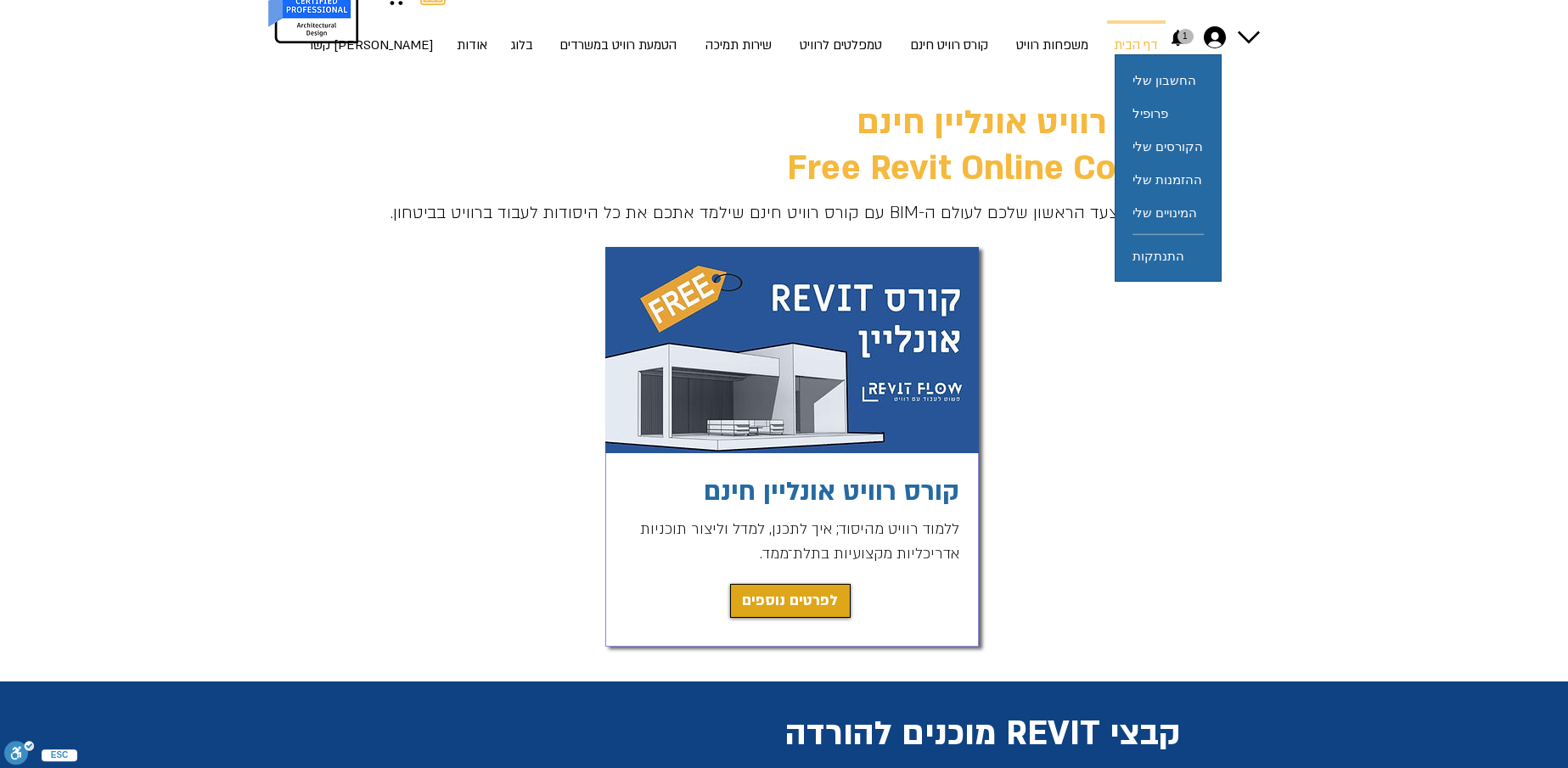
click at [1192, 149] on span "הקורסים שלי" at bounding box center [1168, 147] width 71 height 33
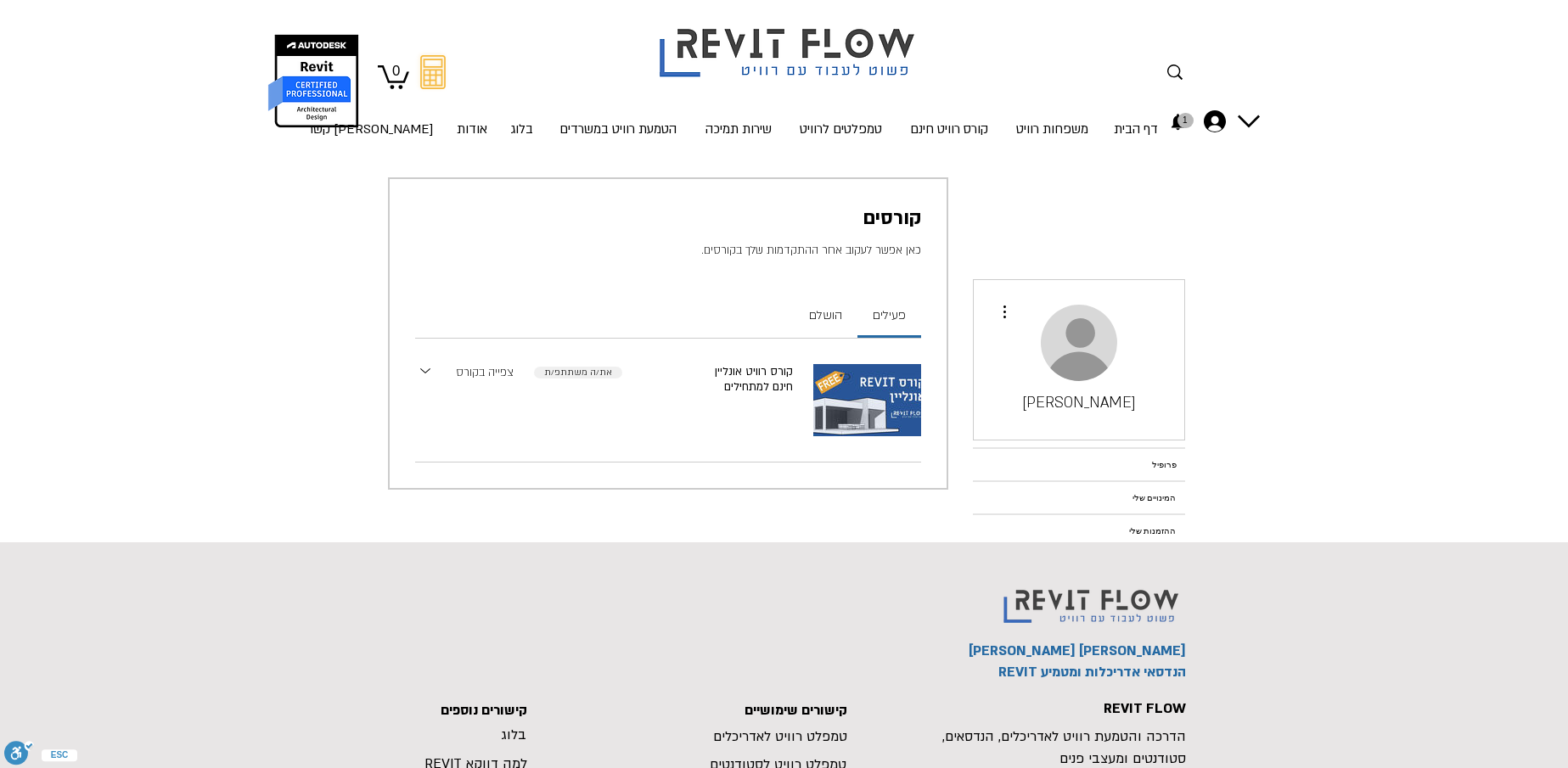
click at [499, 377] on link "צפייה בקורס" at bounding box center [484, 373] width 58 height 18
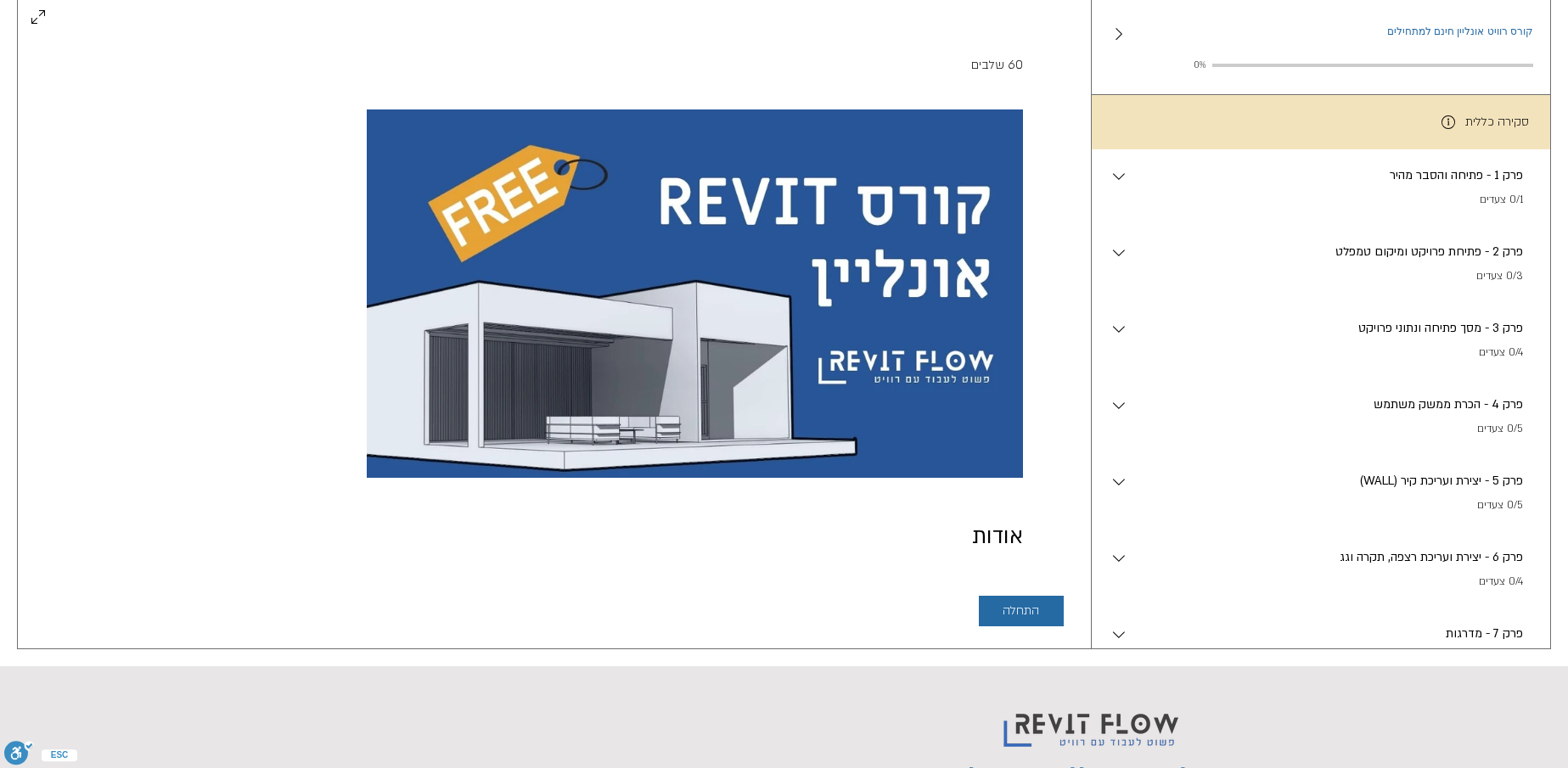
scroll to position [170, 0]
click at [1004, 609] on span "התחלה" at bounding box center [1021, 612] width 36 height 14
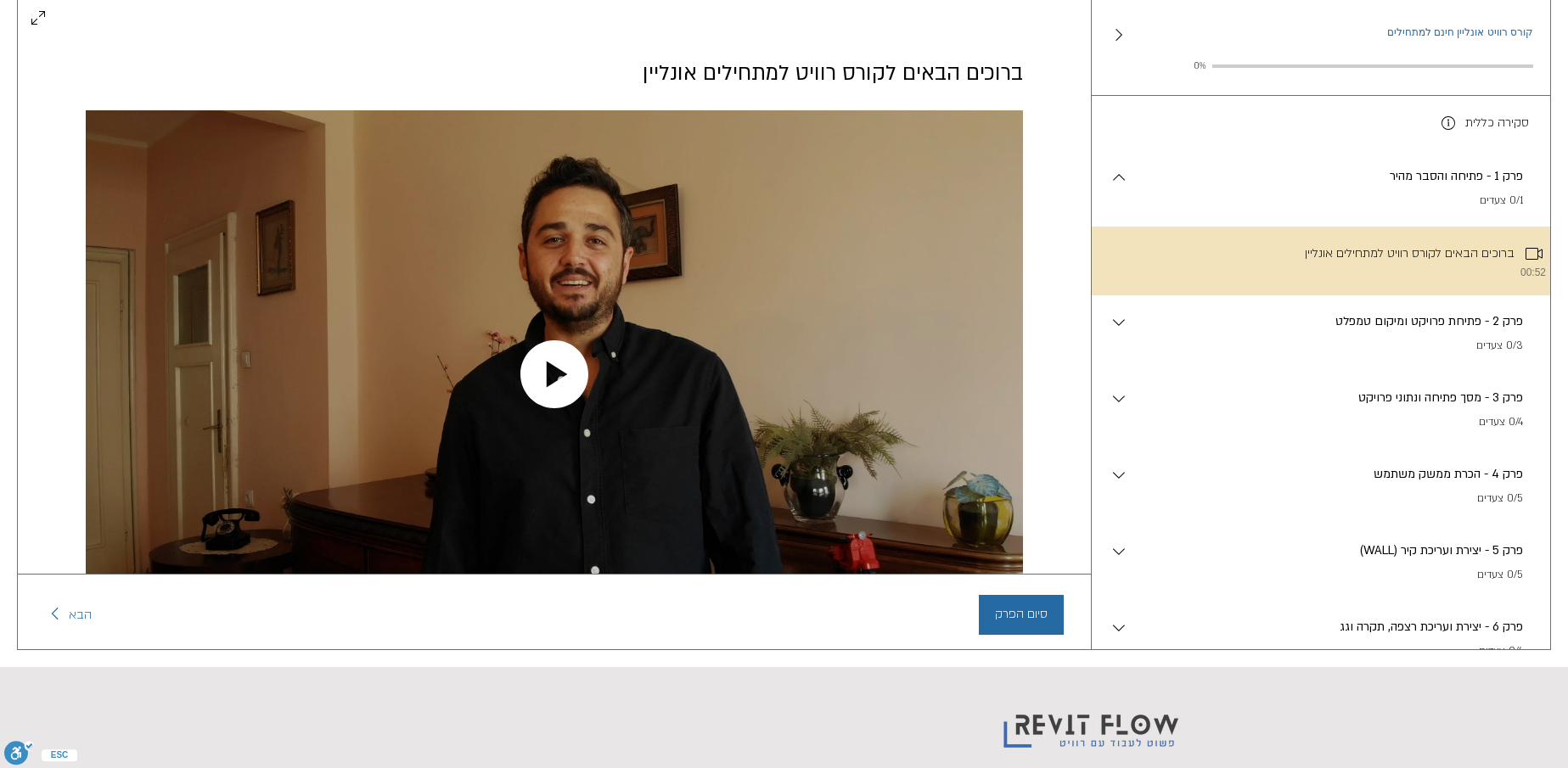
click at [552, 375] on icon "Play video" at bounding box center [554, 374] width 68 height 68
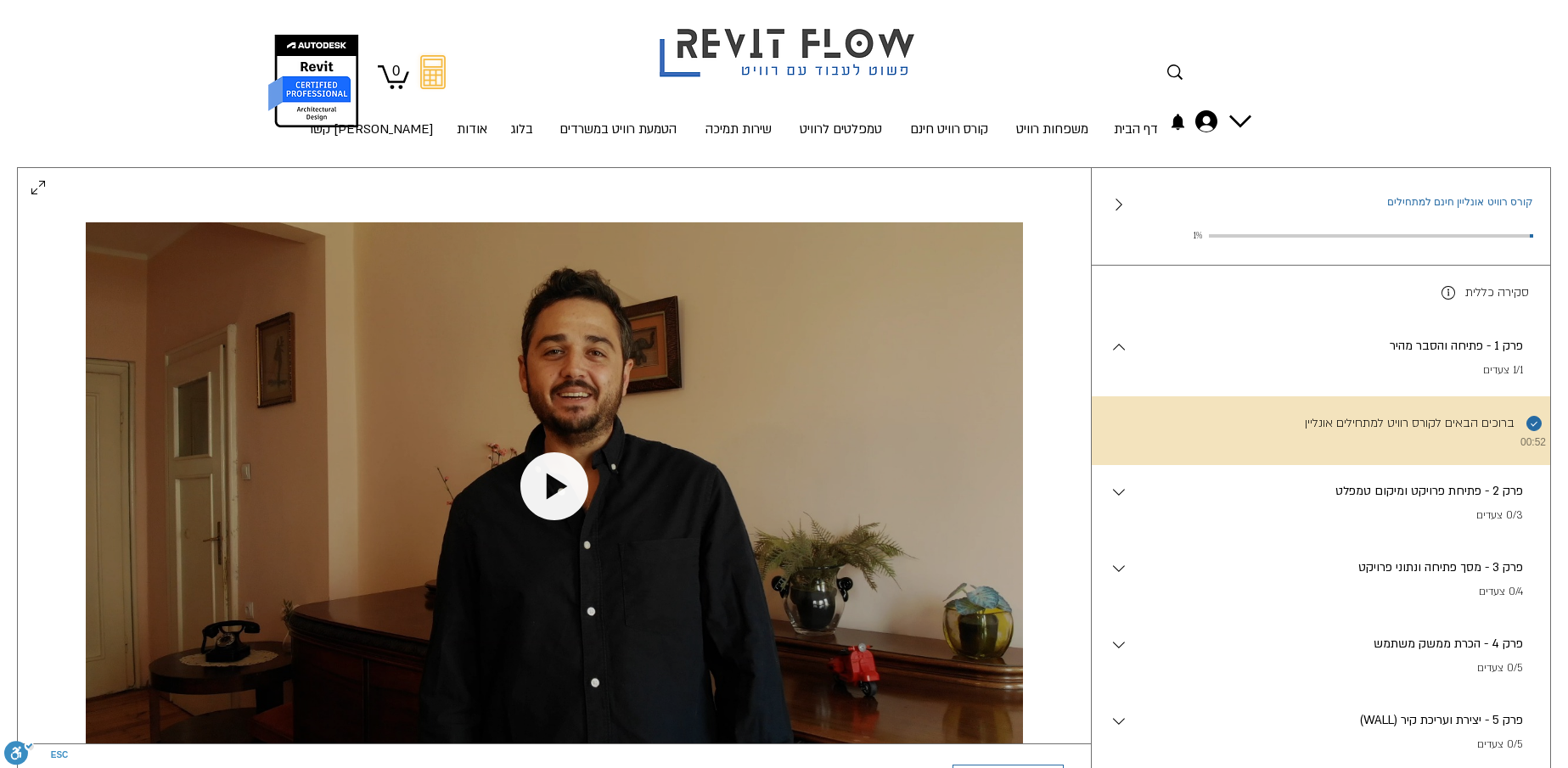
scroll to position [84, 0]
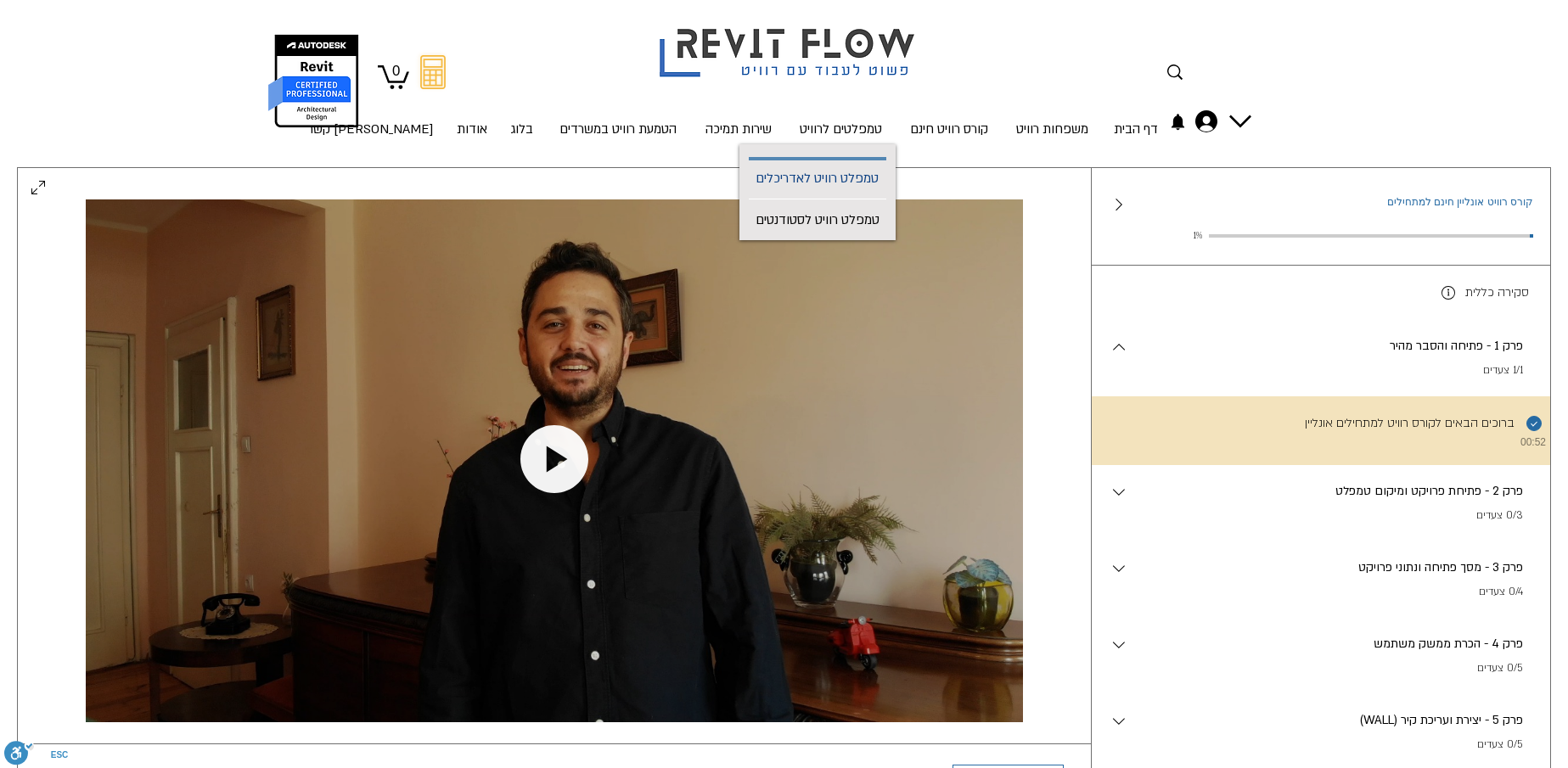
click at [837, 179] on p "טמפלט רוויט לאדריכלים" at bounding box center [817, 179] width 137 height 38
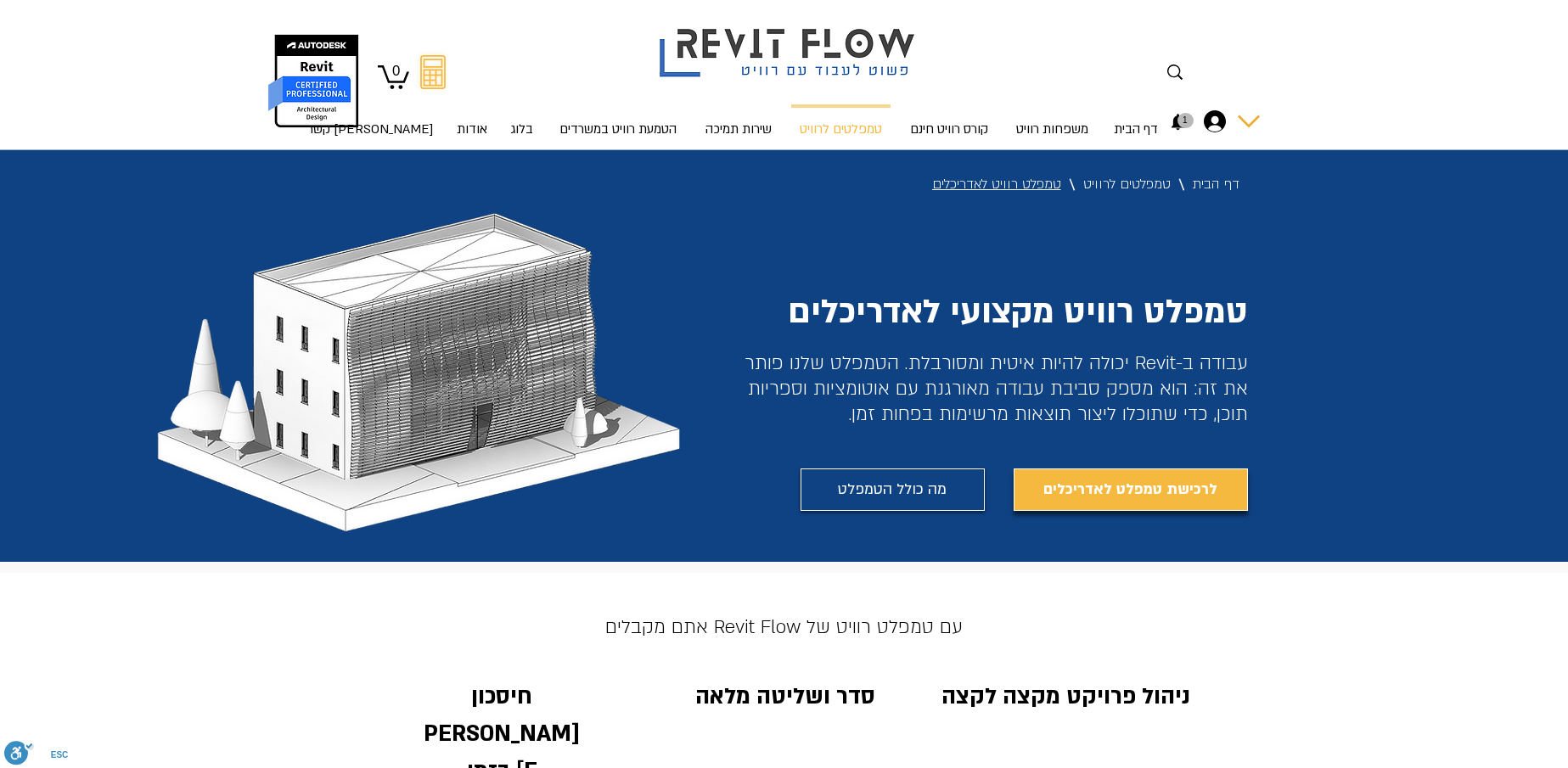
click at [1215, 122] on icon "החשבון של מירי" at bounding box center [1215, 122] width 22 height 22
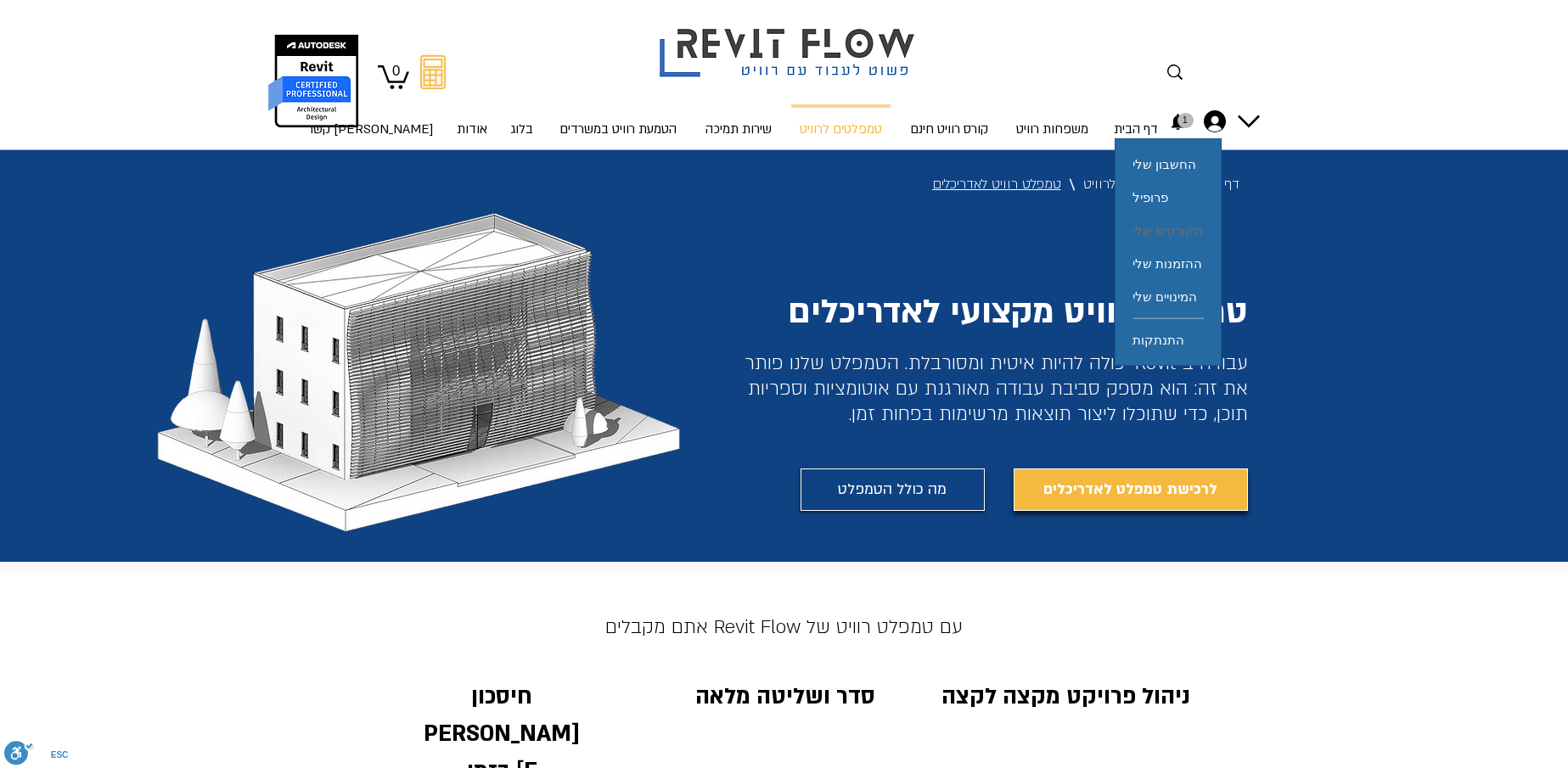
click at [1180, 229] on span "הקורסים שלי" at bounding box center [1168, 230] width 71 height 33
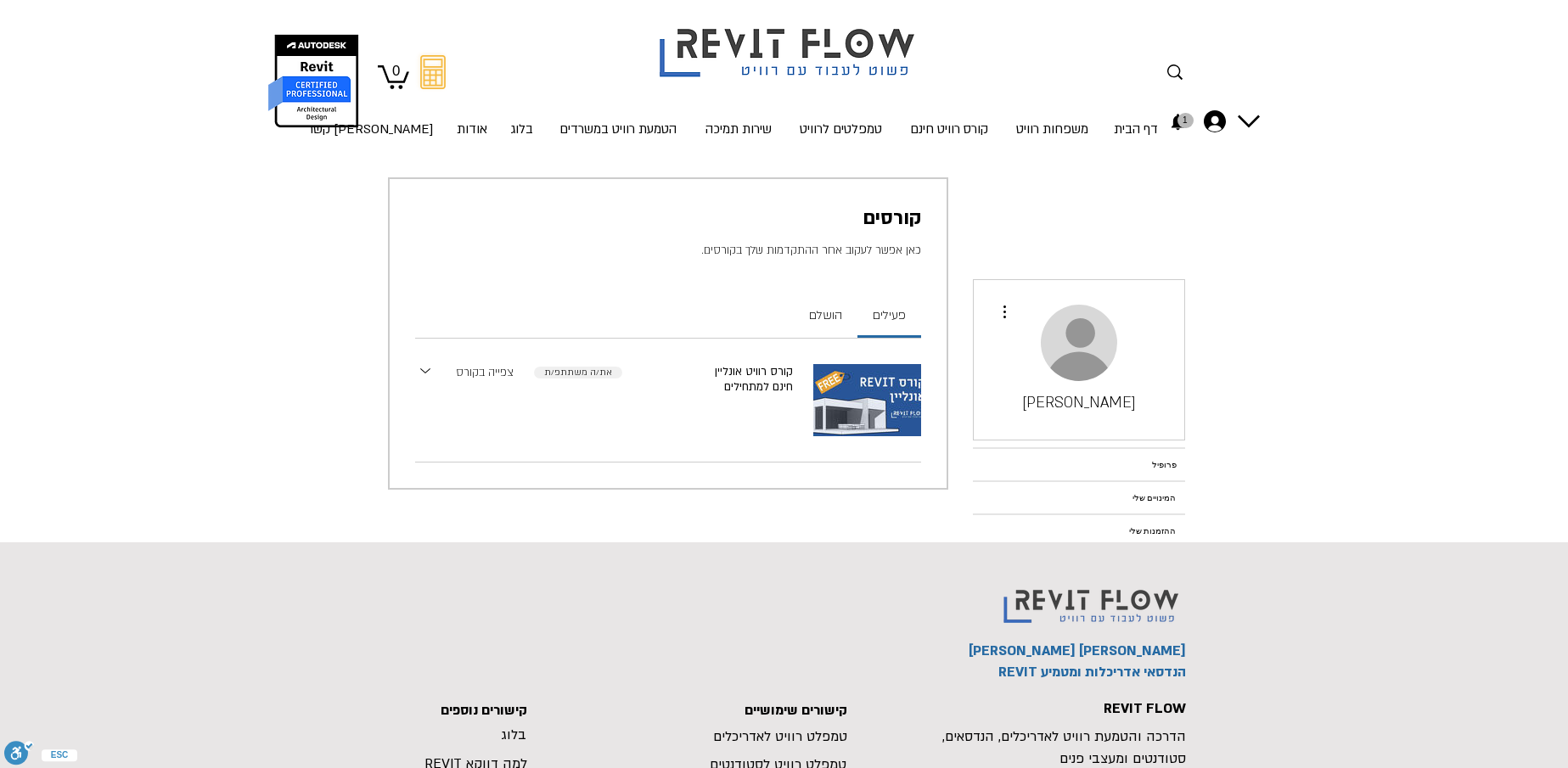
click at [482, 374] on link "צפייה בקורס" at bounding box center [484, 373] width 58 height 18
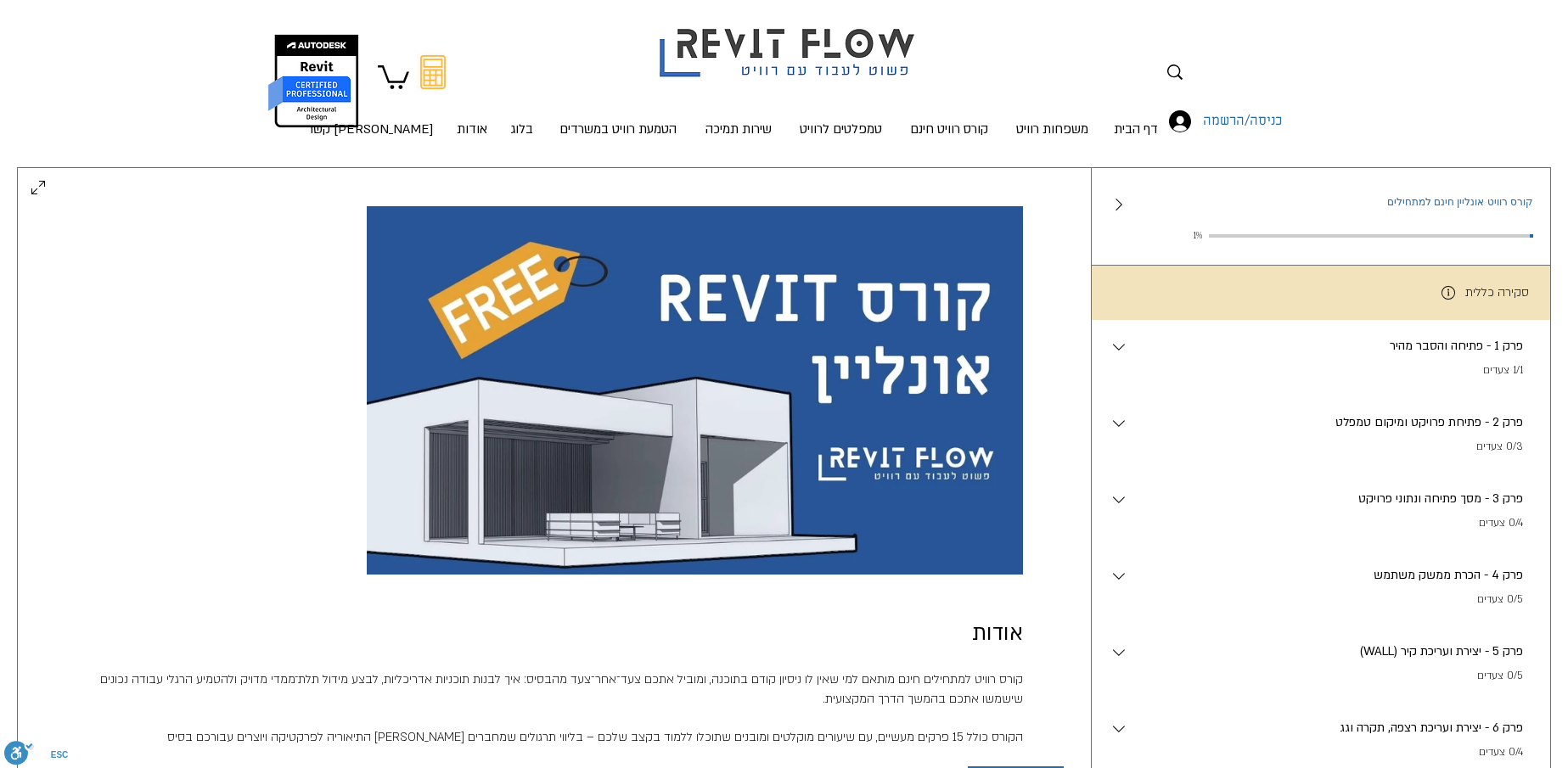
scroll to position [169, 0]
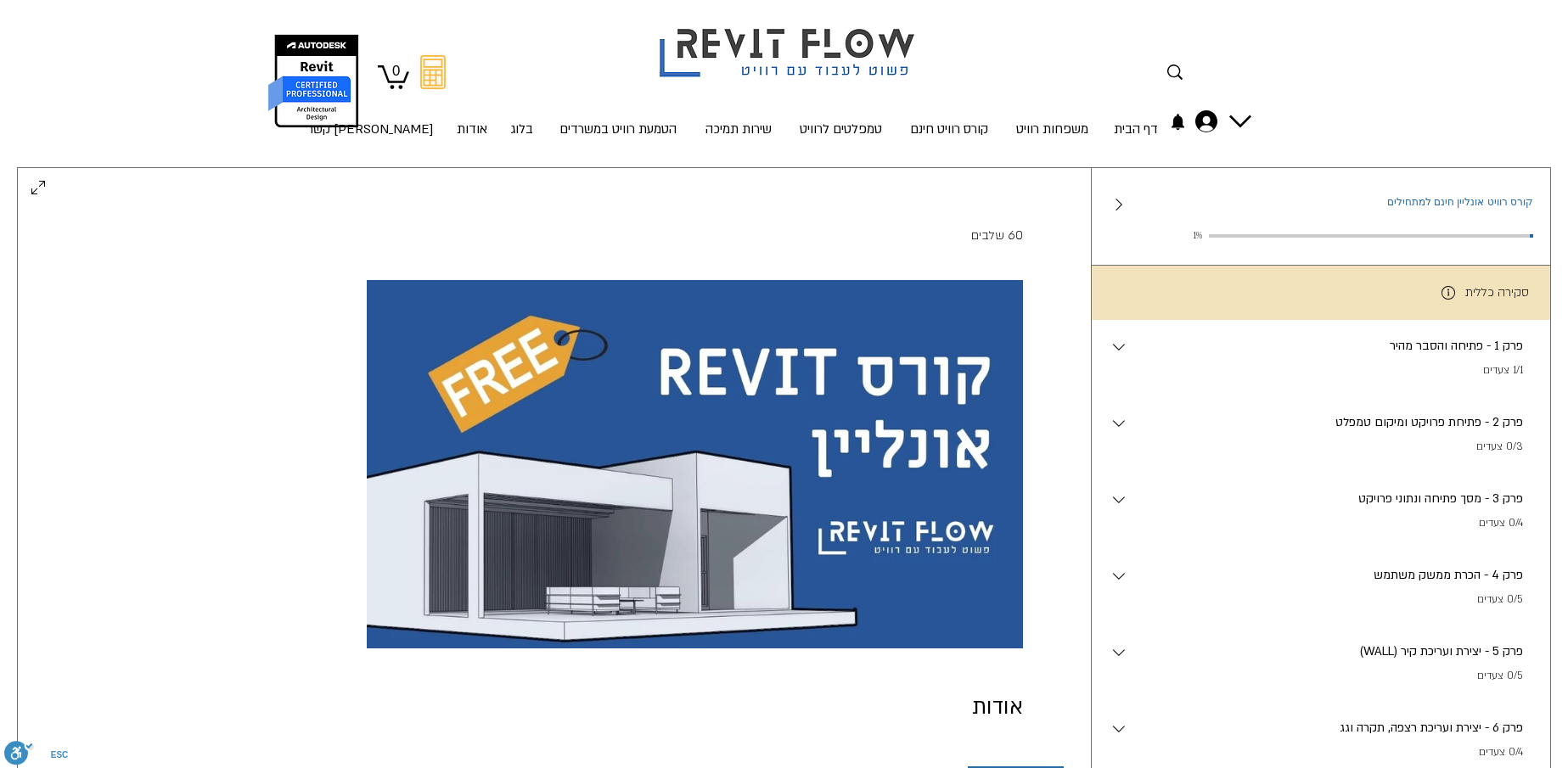
click at [1391, 442] on div "פרק 2 - פתיחת פרויקט ומיקום טמפלט . 0/3 צעדים" at bounding box center [1331, 434] width 404 height 42
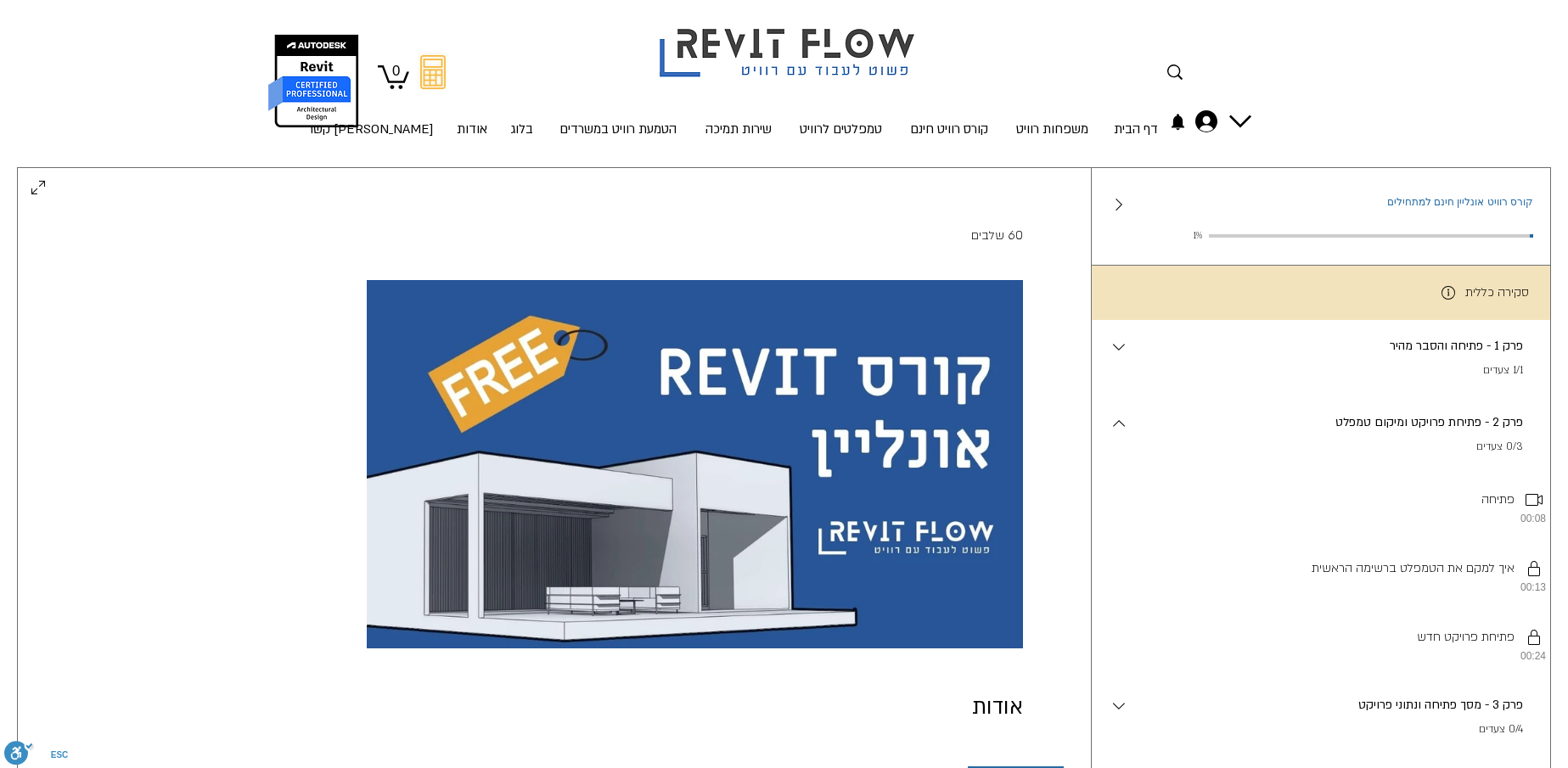
click at [1421, 347] on p "פרק 1 - פתיחה והסבר מהיר" at bounding box center [1326, 347] width 394 height 19
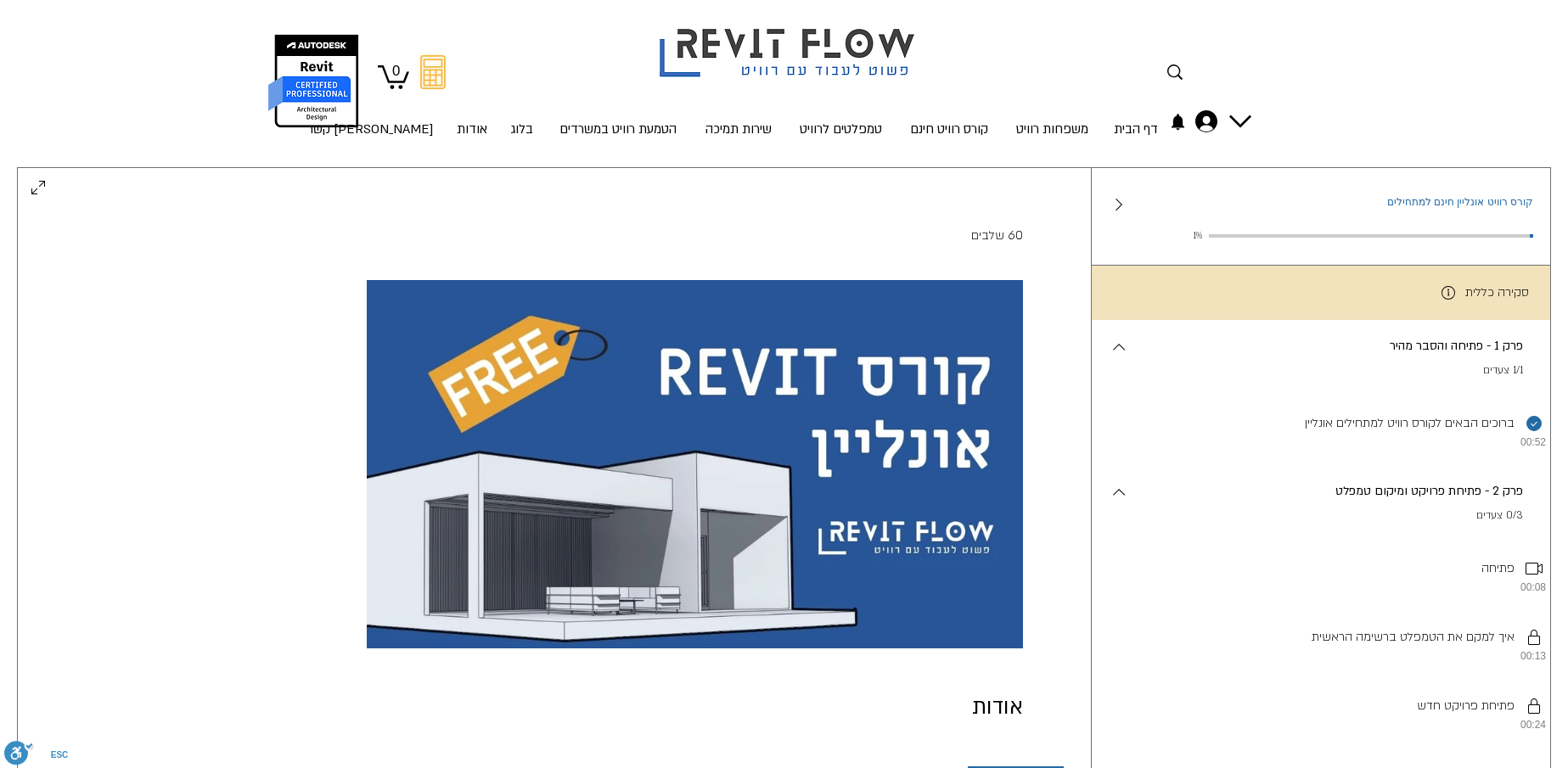
click at [1419, 500] on p "פרק 2 - פתיחת פרויקט ומיקום טמפלט" at bounding box center [1326, 491] width 394 height 19
click at [1432, 523] on p "0/3 צעדים" at bounding box center [1326, 516] width 394 height 17
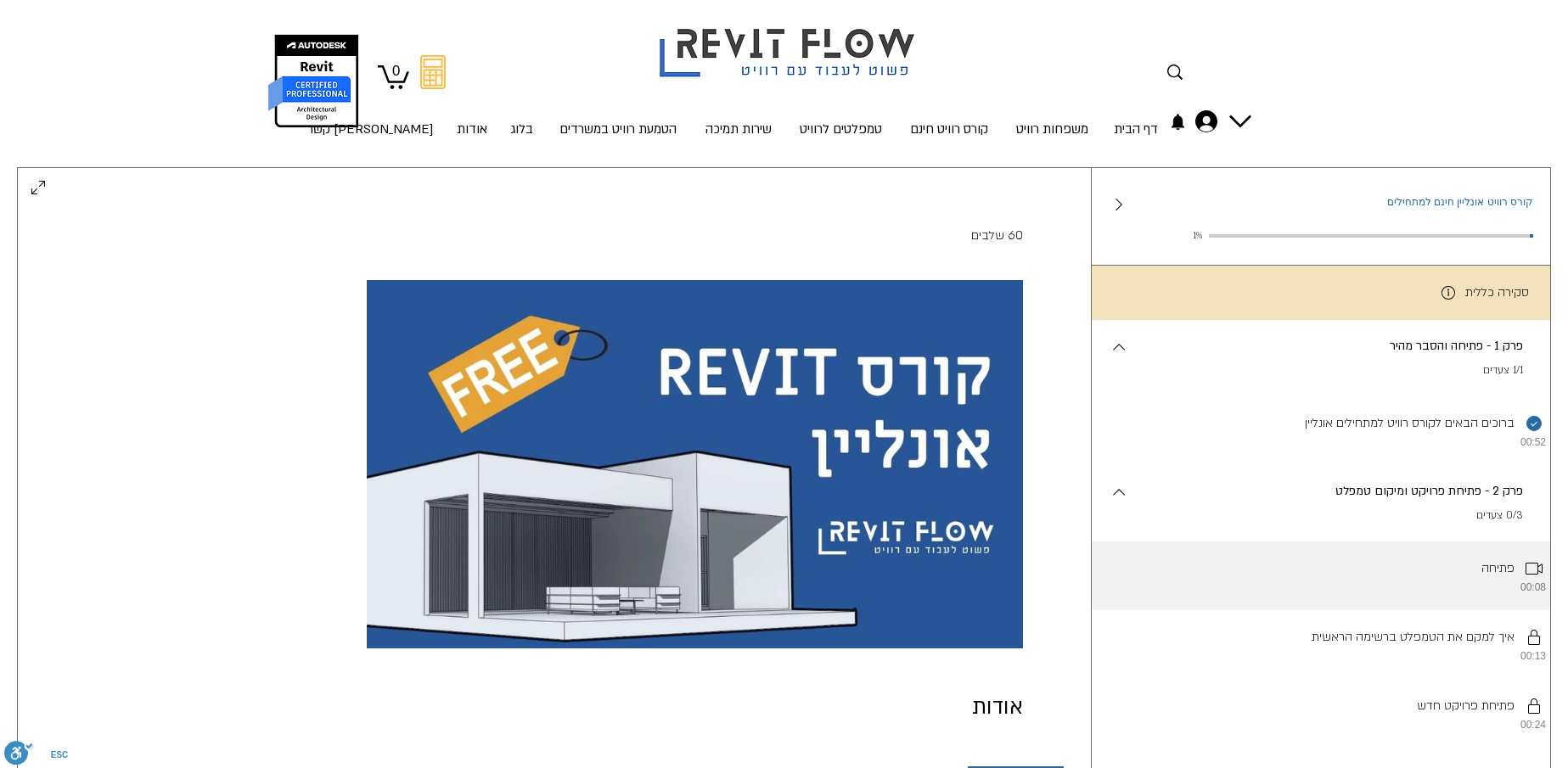
click at [1478, 580] on li "פתיחה 00:08" at bounding box center [1321, 576] width 459 height 69
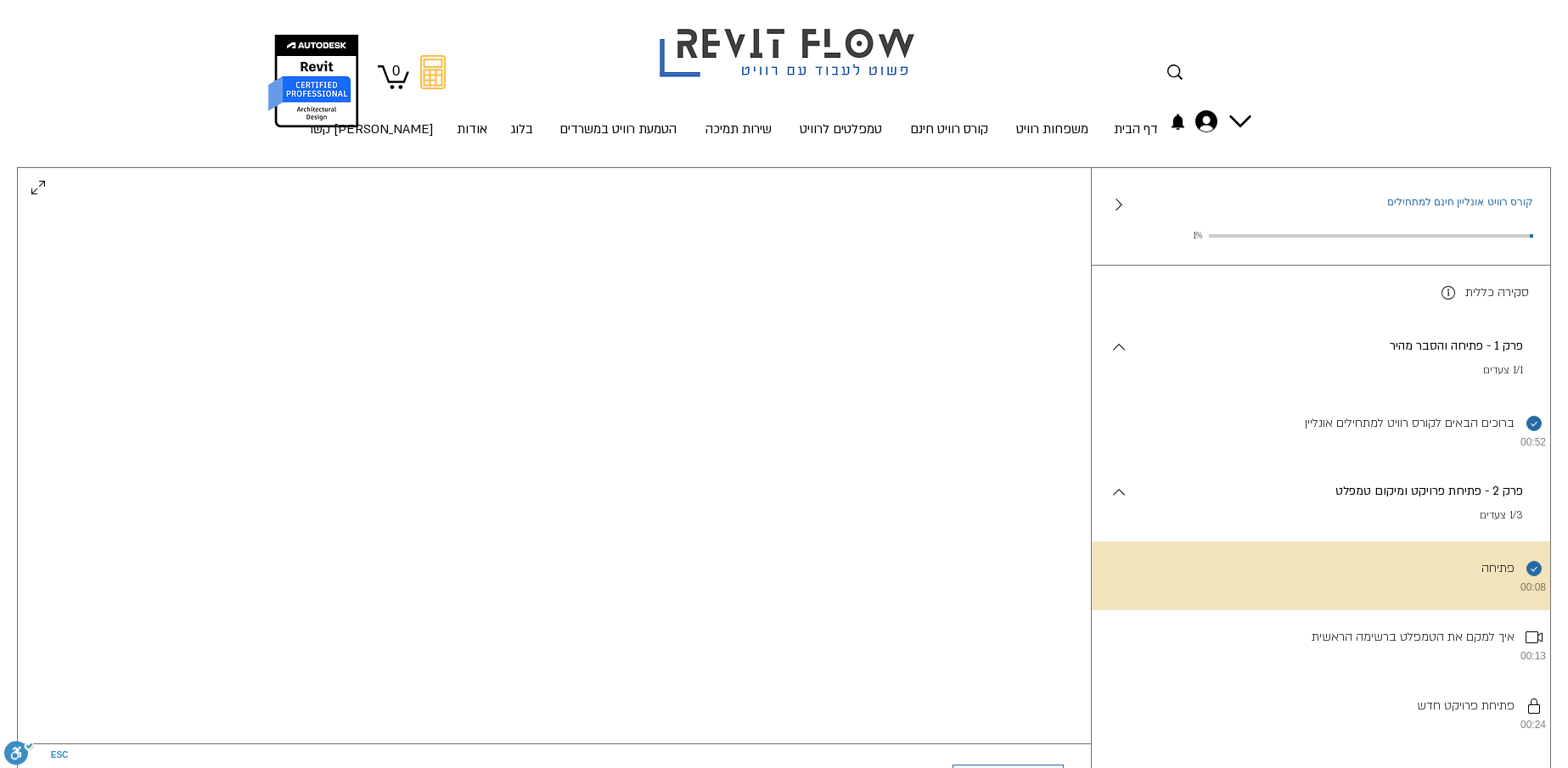
scroll to position [84, 0]
click at [1395, 501] on p "פרק 2 - פתיחת פרויקט ומיקום טמפלט" at bounding box center [1326, 491] width 394 height 19
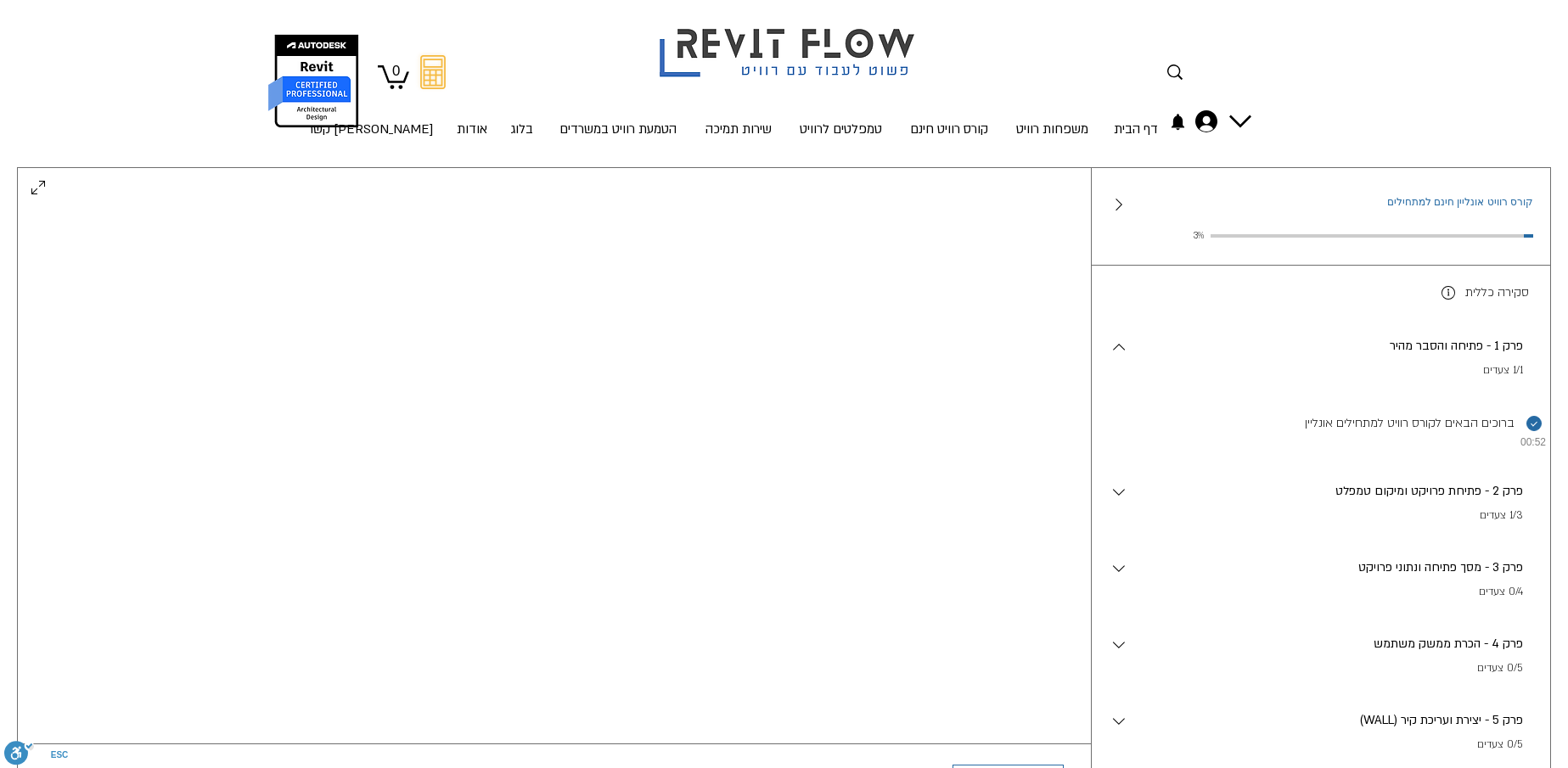
click at [1397, 501] on p "פרק 2 - פתיחת פרויקט ומיקום טמפלט" at bounding box center [1326, 491] width 394 height 19
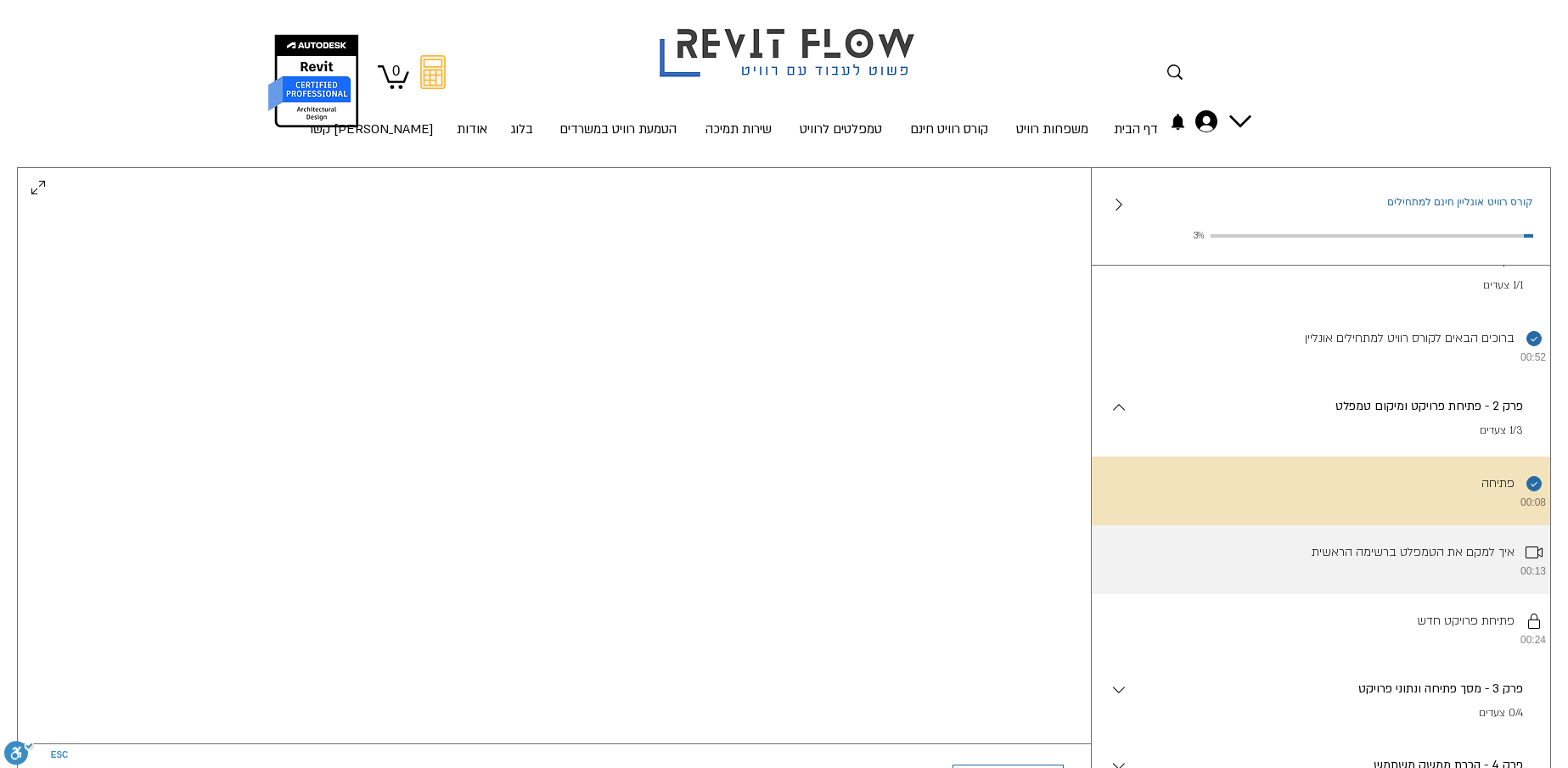
click at [1412, 571] on li "איך למקם את הטמפלט ברשימה הראשית 00:13" at bounding box center [1321, 560] width 459 height 69
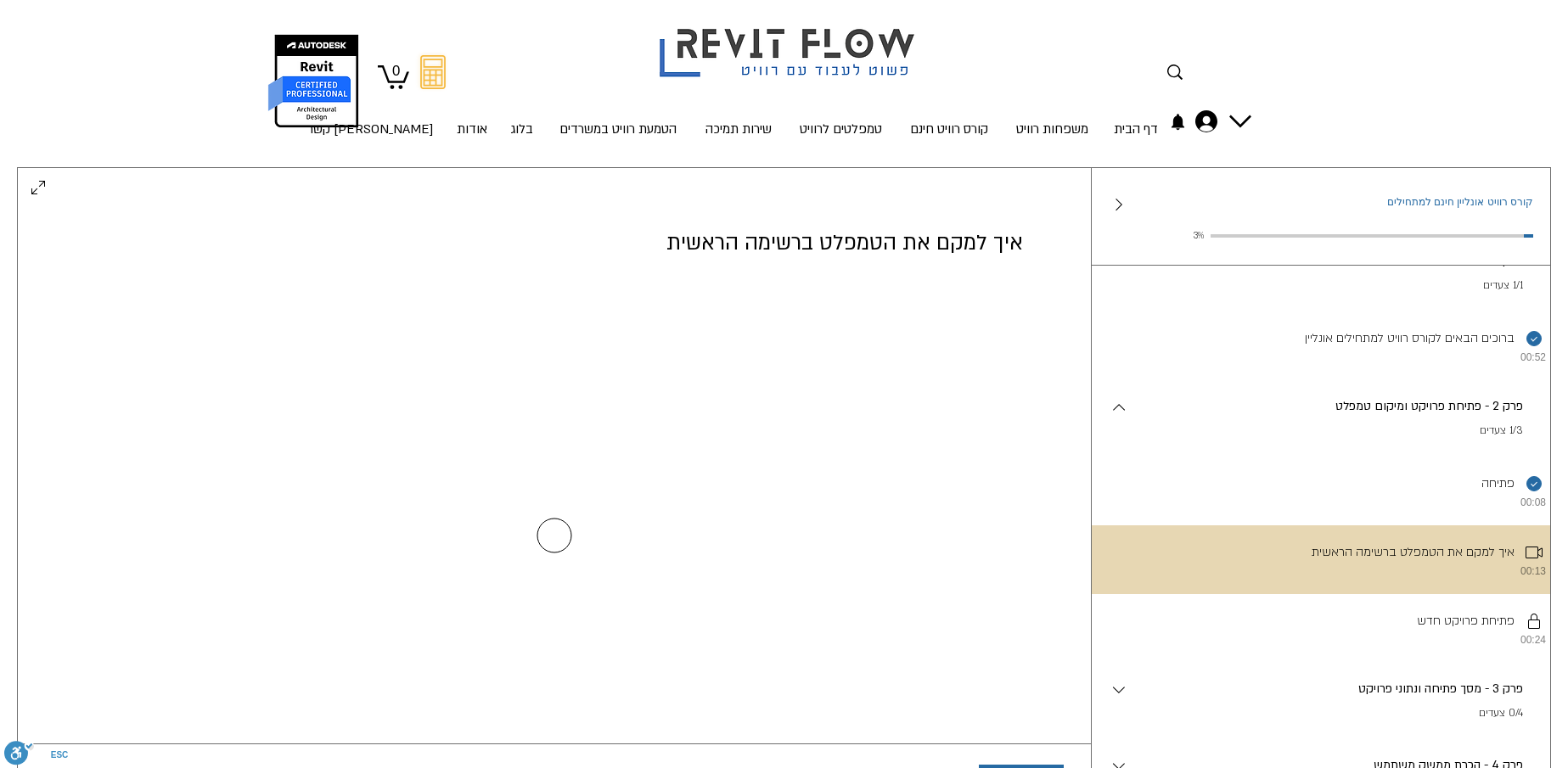
scroll to position [0, 0]
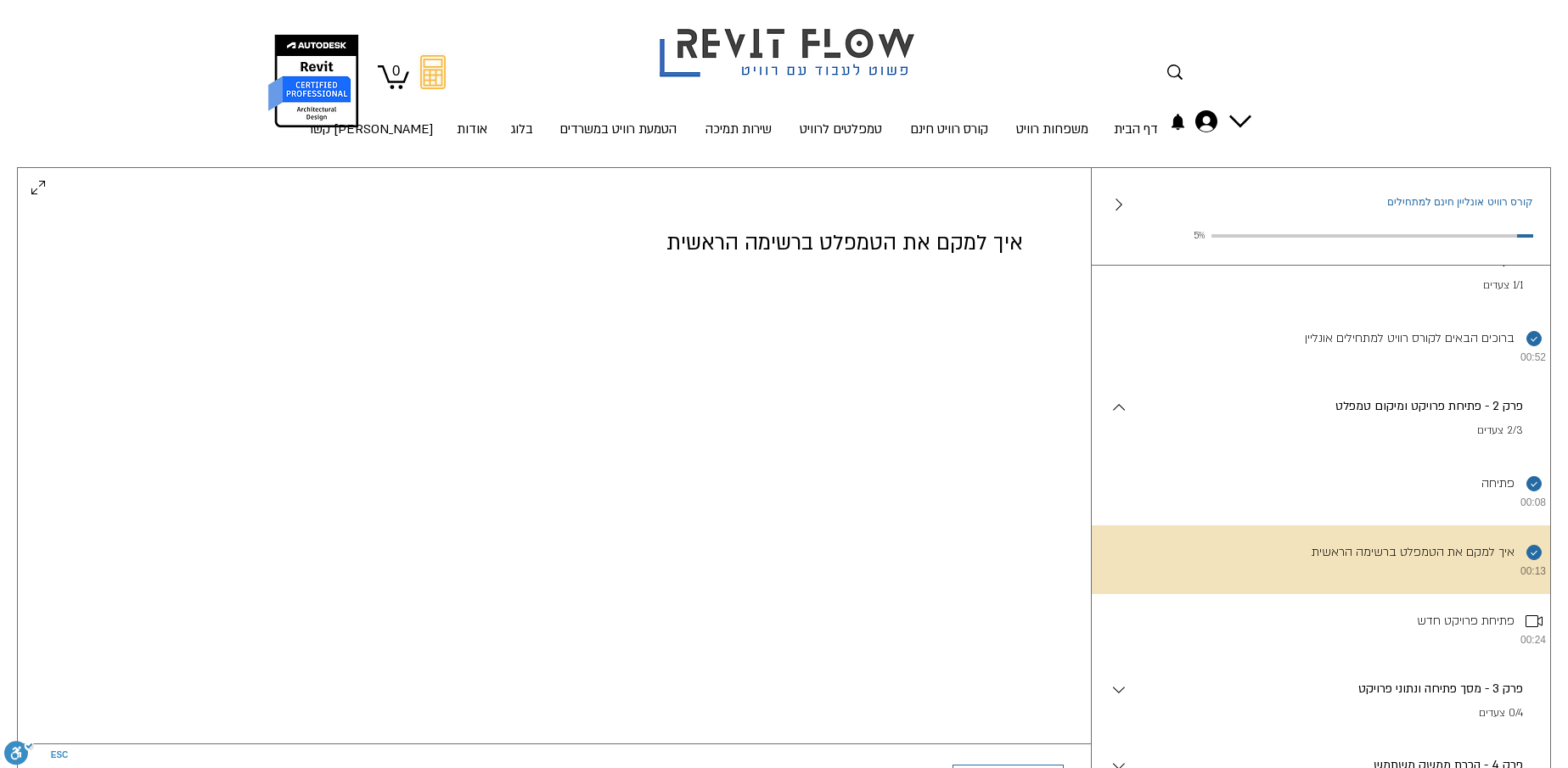
scroll to position [253, 0]
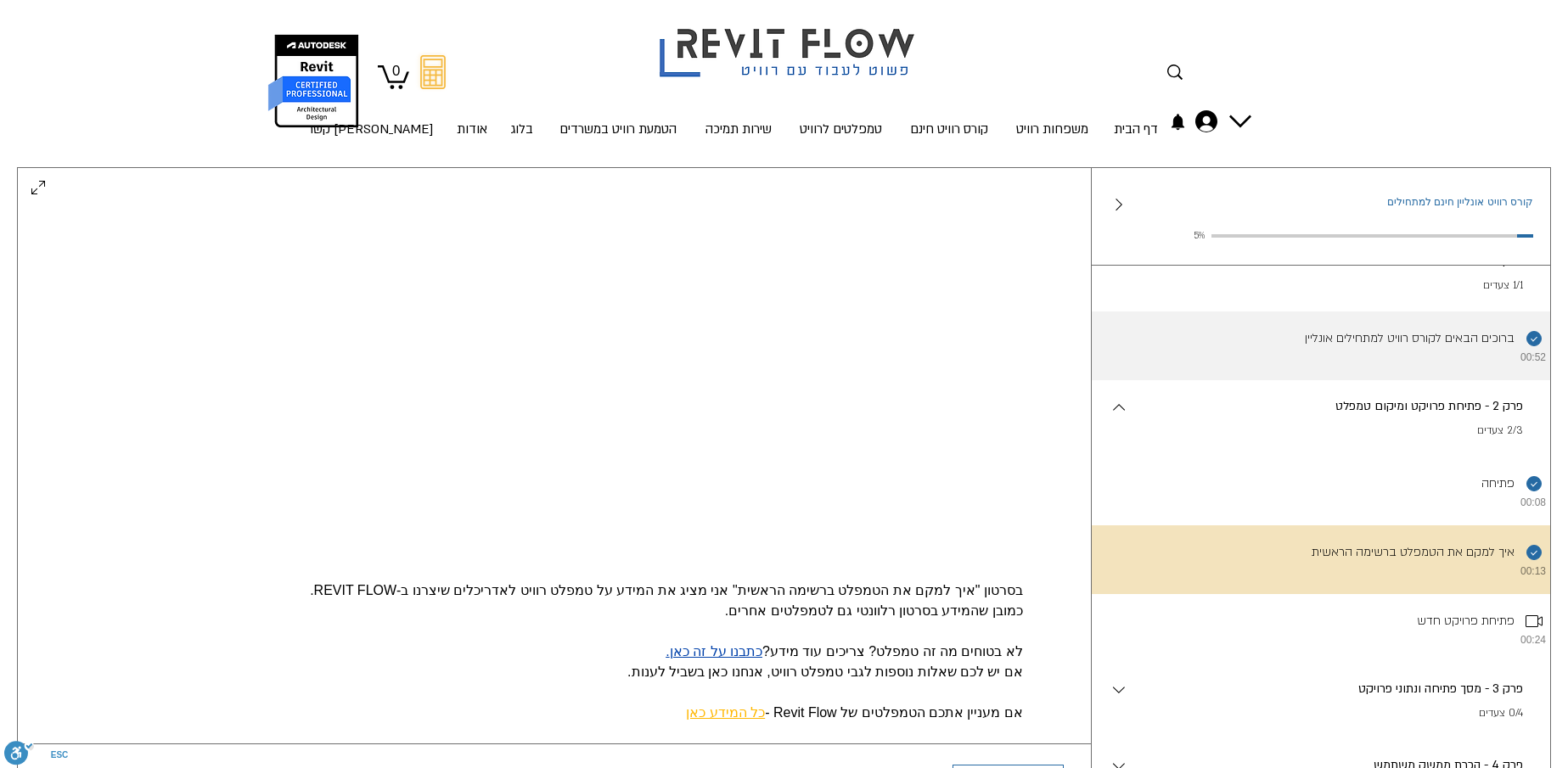
click at [1343, 361] on li "השלמת את השלב הזה. ברוכים הבאים לקורס רוויט למתחילים אונליין 00:52" at bounding box center [1321, 346] width 459 height 69
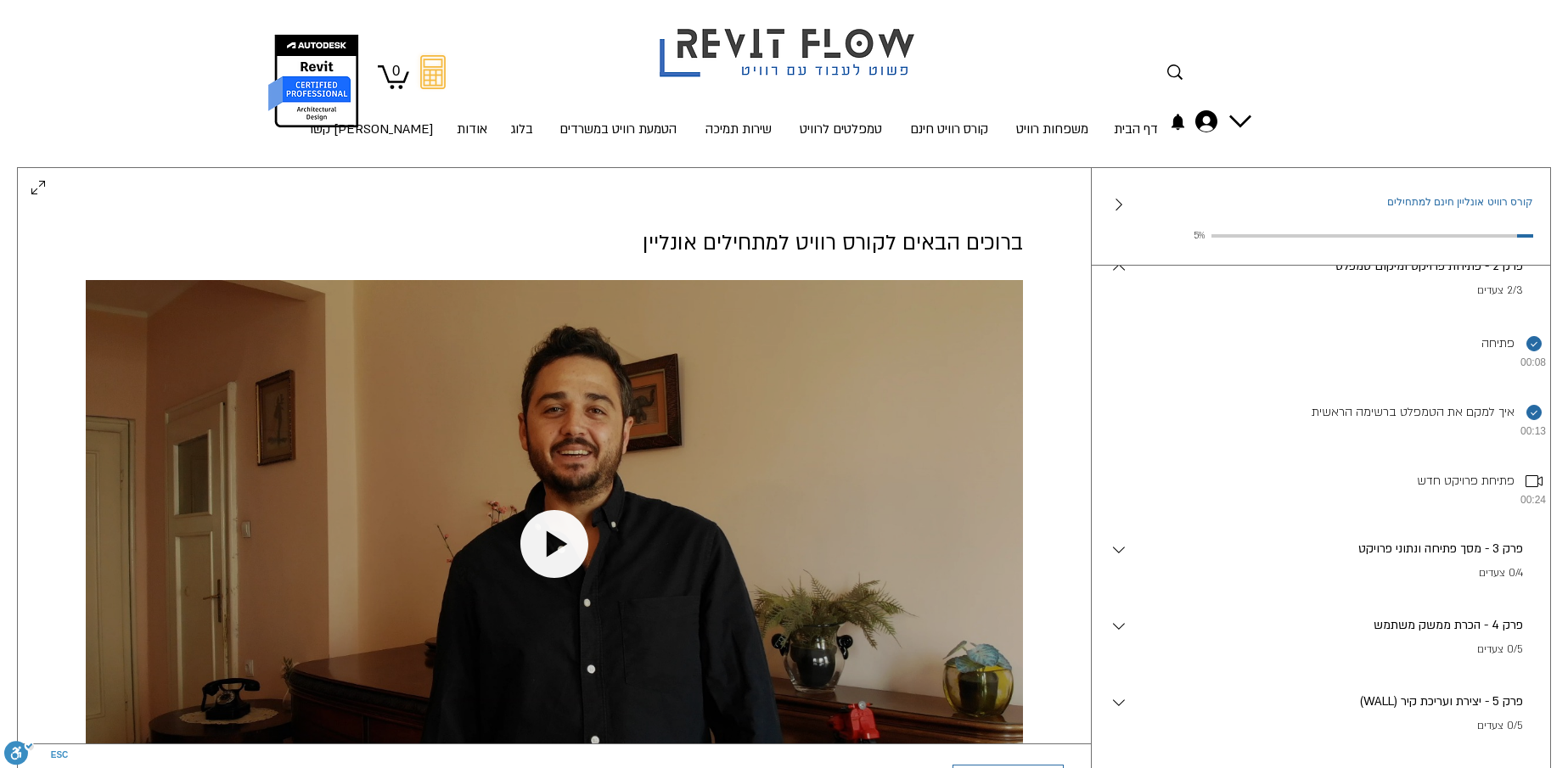
scroll to position [254, 0]
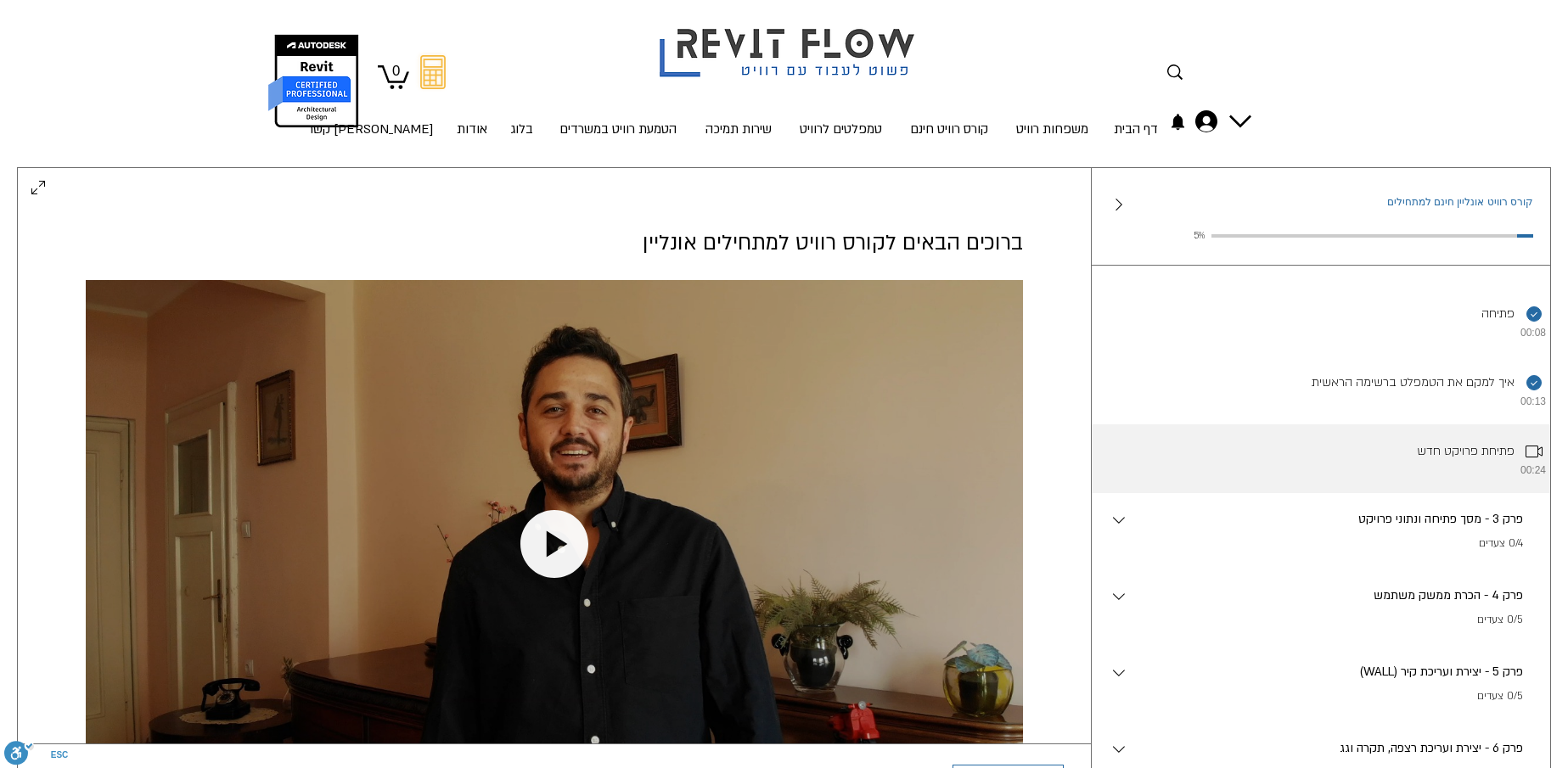
click at [1396, 454] on li "פתיחת פרויקט חדש 00:24" at bounding box center [1321, 459] width 459 height 69
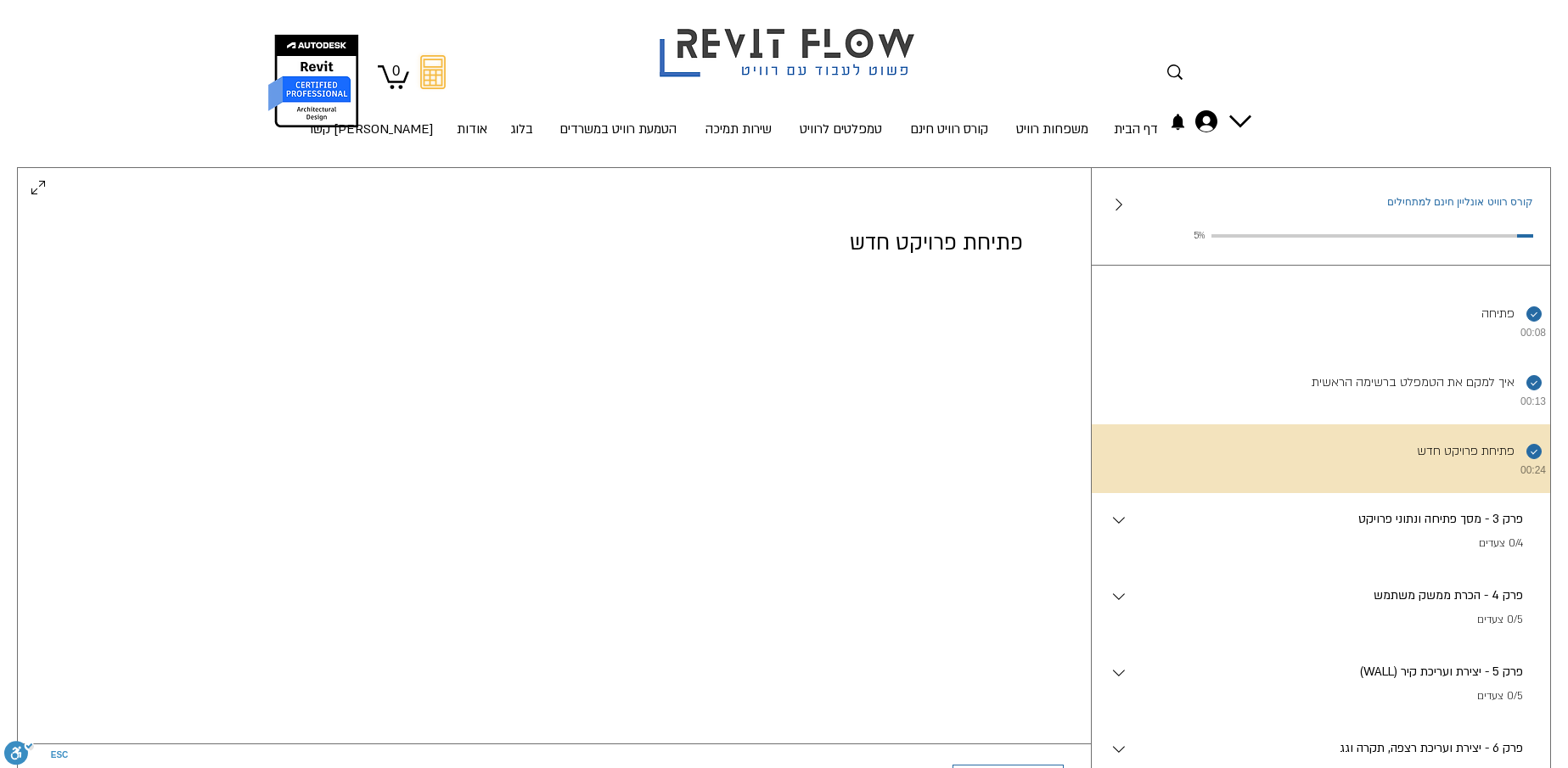
scroll to position [132, 0]
click at [1415, 529] on p "פרק 3 - מסך פתיחה ונתוני פרויקט" at bounding box center [1326, 520] width 394 height 19
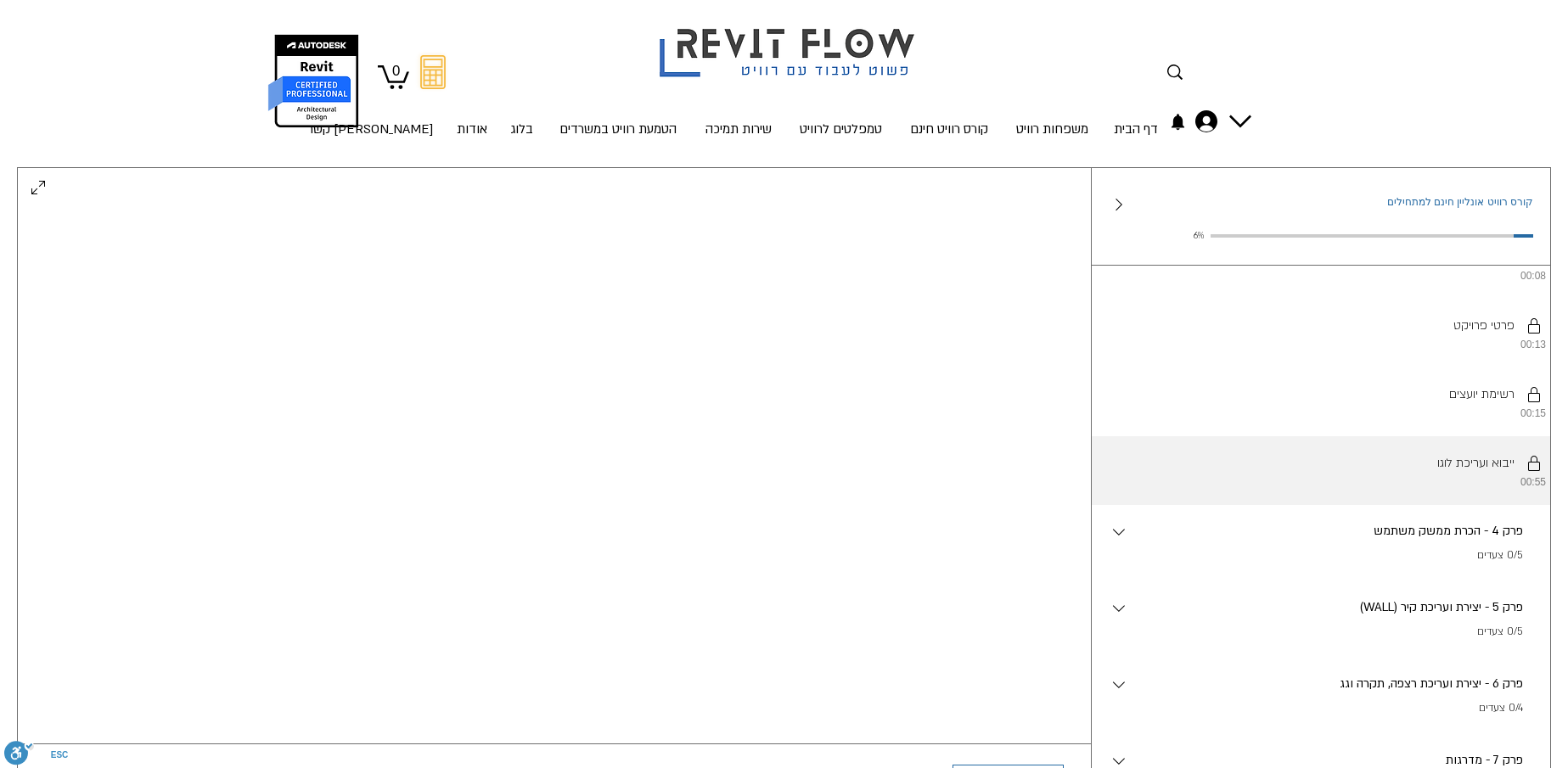
scroll to position [679, 0]
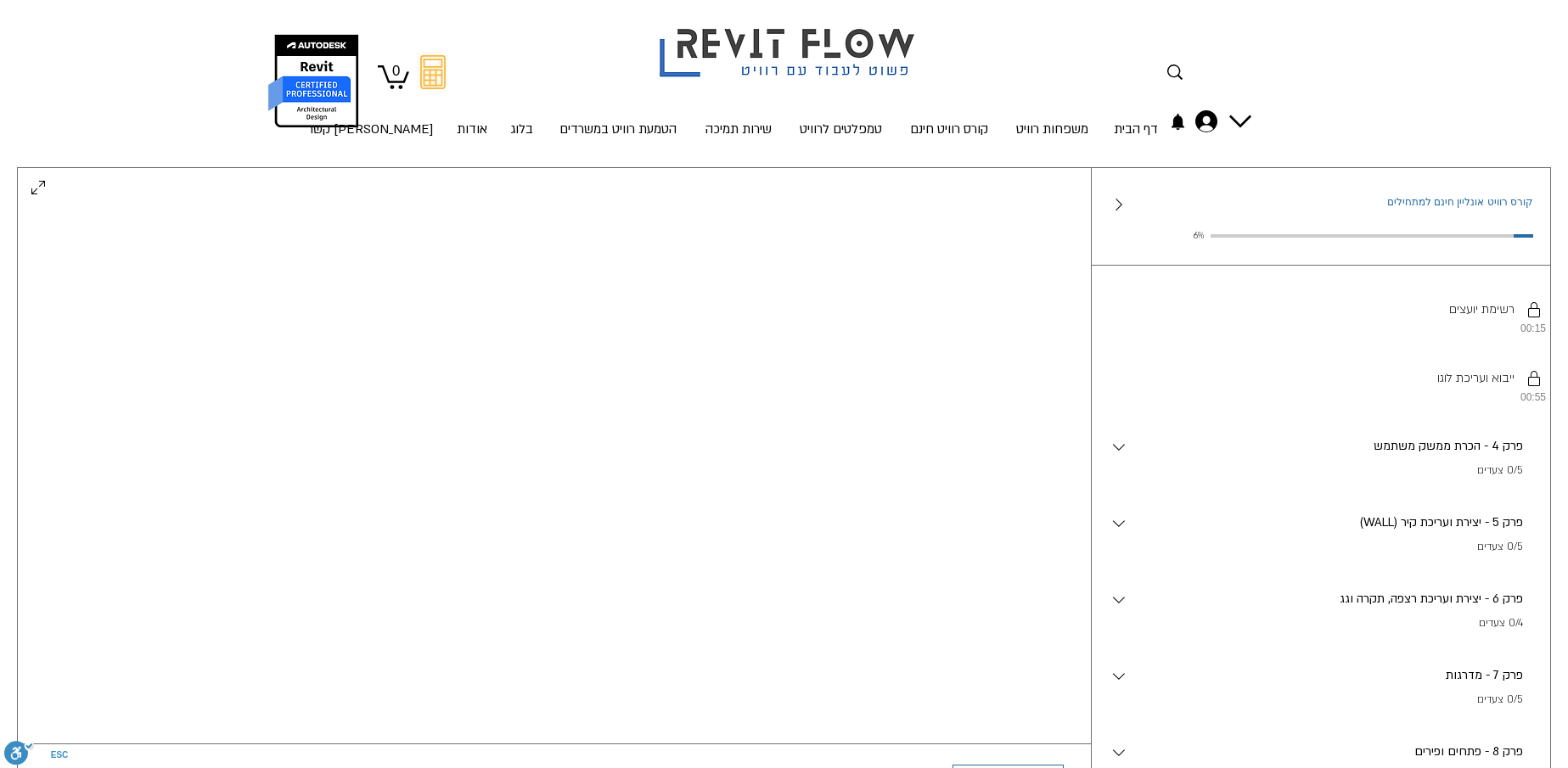
click at [1365, 479] on div "פרק 4 - הכרת ממשק משתמש . 0/5 צעדים" at bounding box center [1331, 458] width 404 height 42
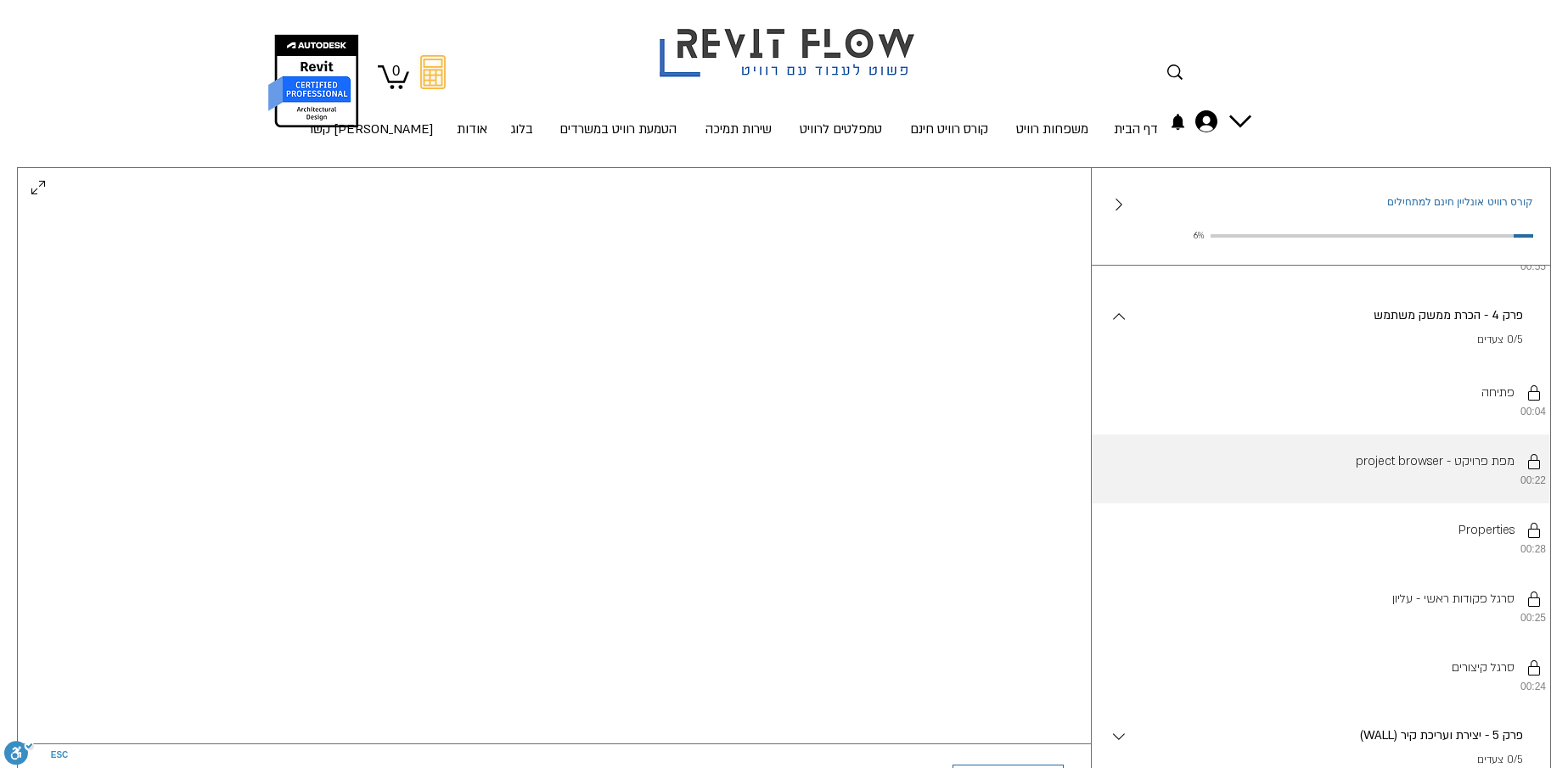
scroll to position [849, 0]
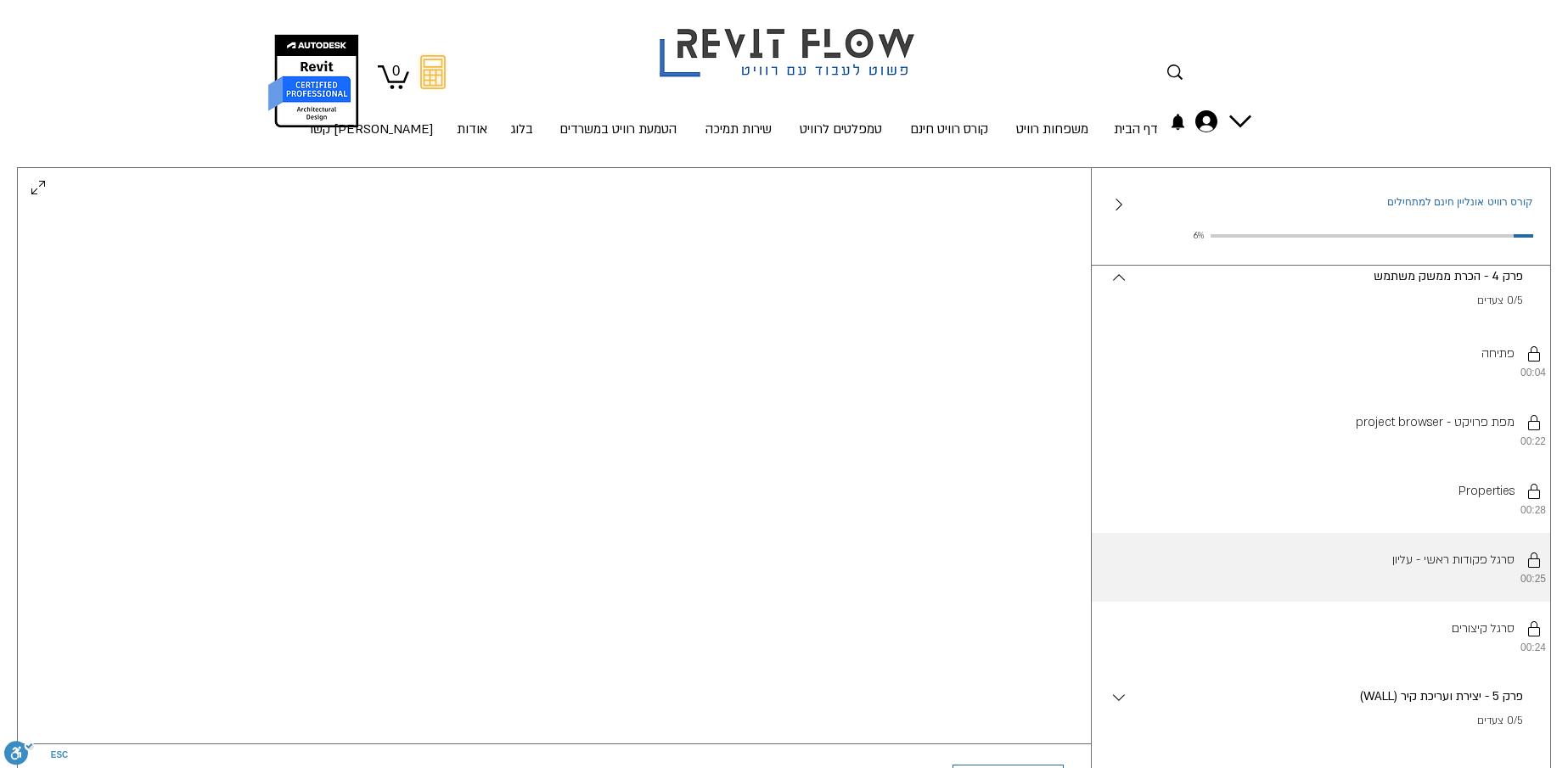
click at [1409, 602] on li "יש להשלים את השלבים לפי הסדר. סרגל פקודות ראשי - עליון 00:25" at bounding box center [1321, 567] width 459 height 69
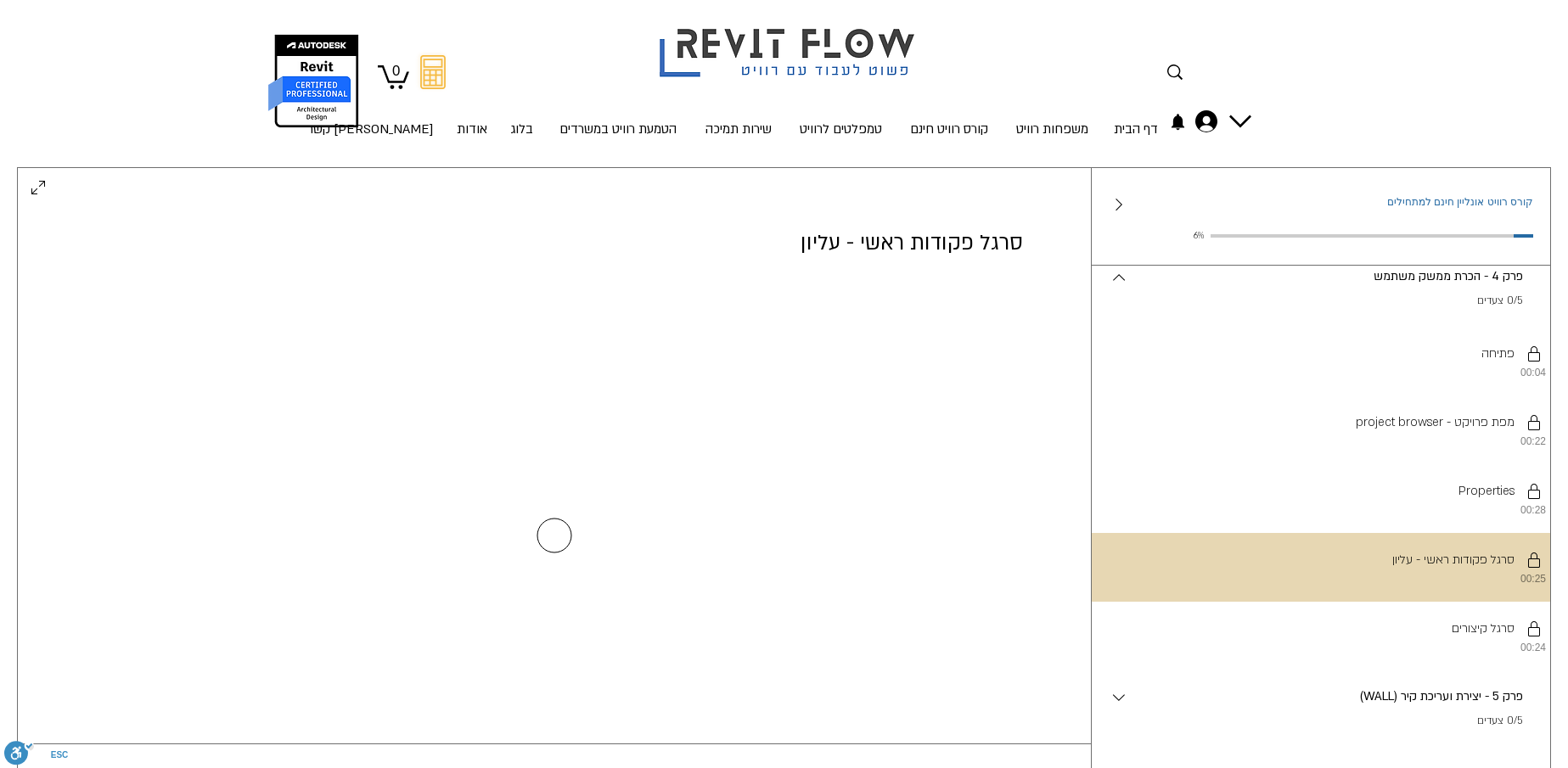
scroll to position [0, 0]
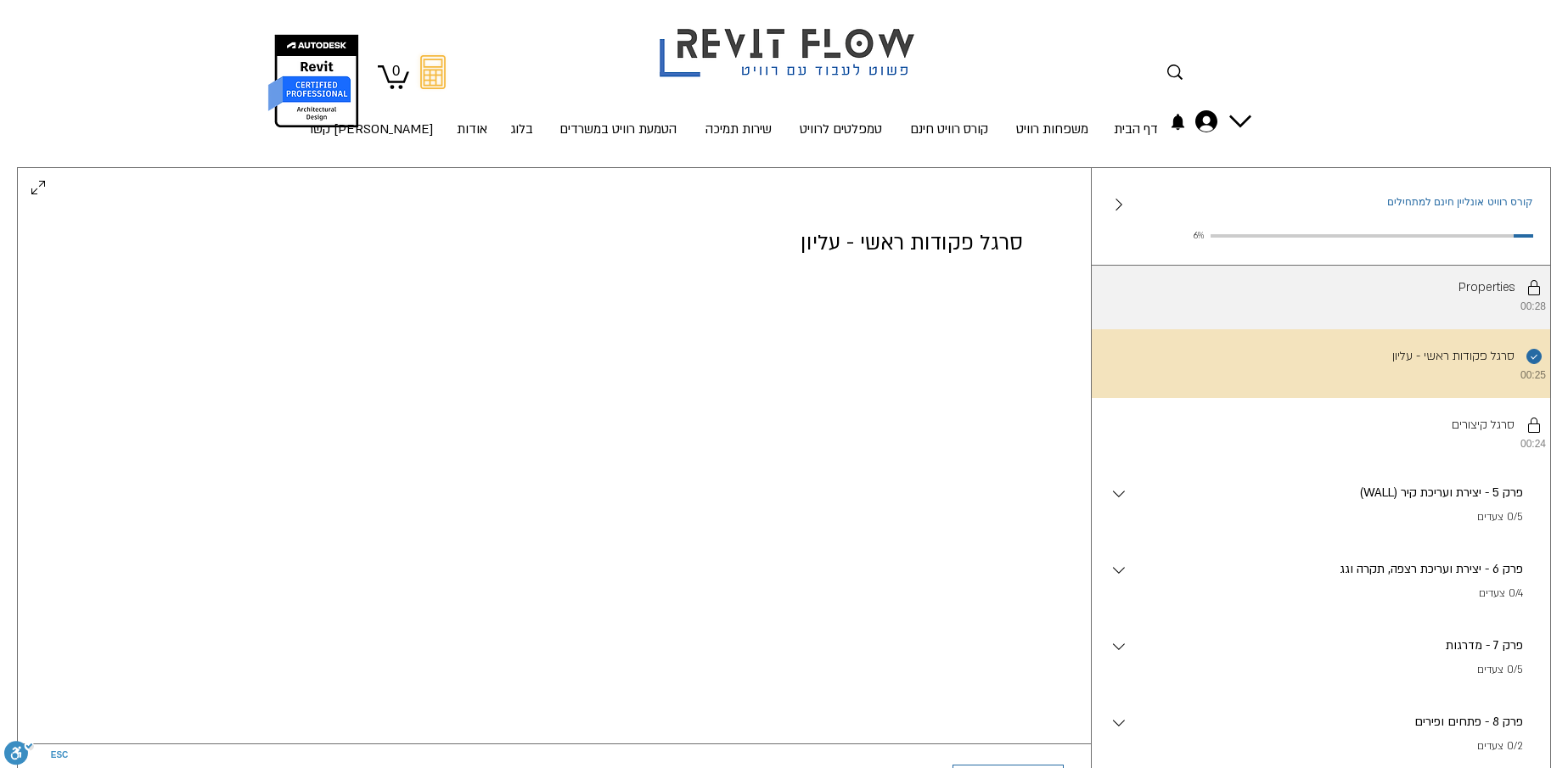
scroll to position [1103, 0]
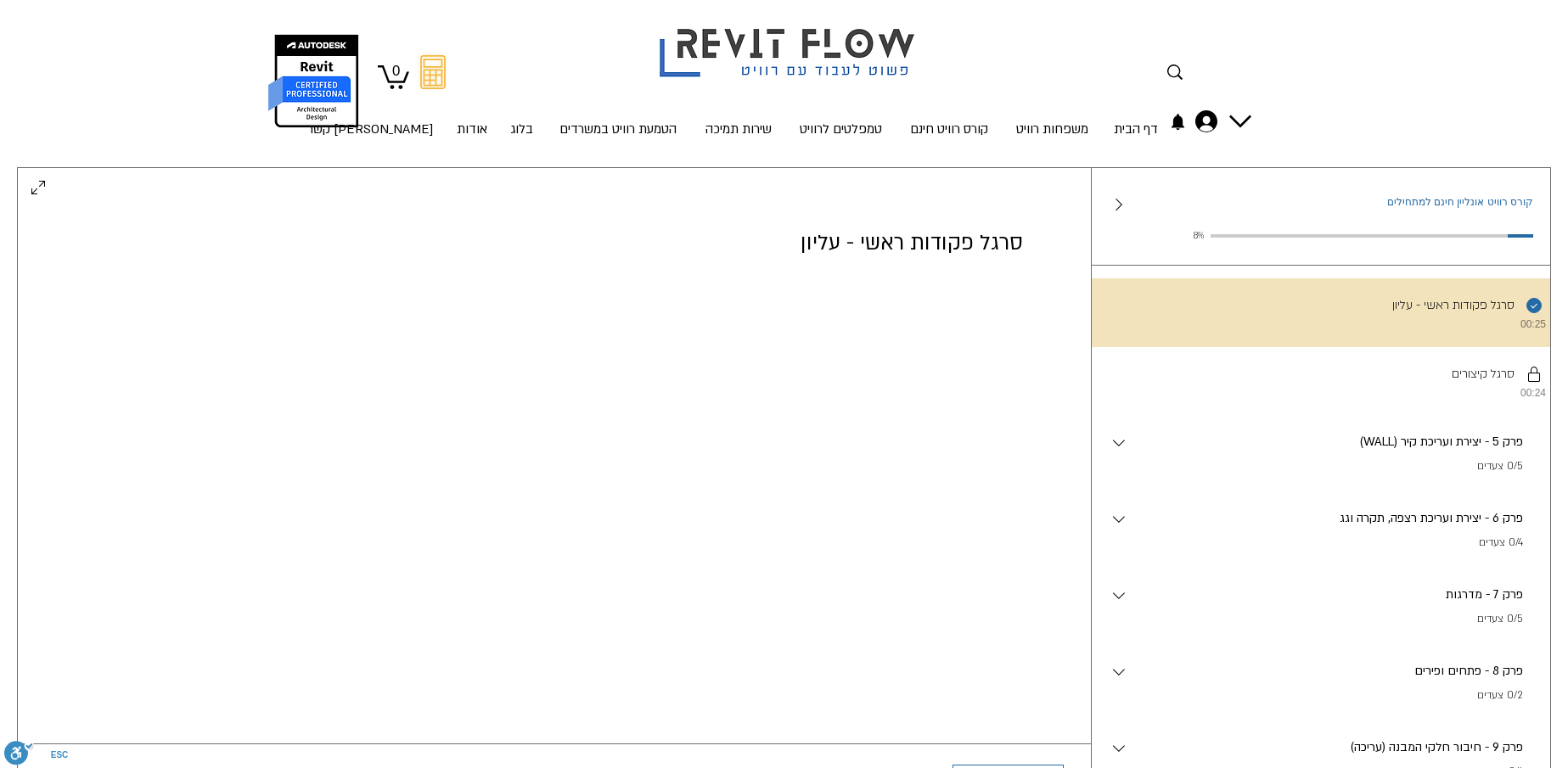
click at [1357, 476] on p "0/5 צעדים" at bounding box center [1326, 467] width 394 height 17
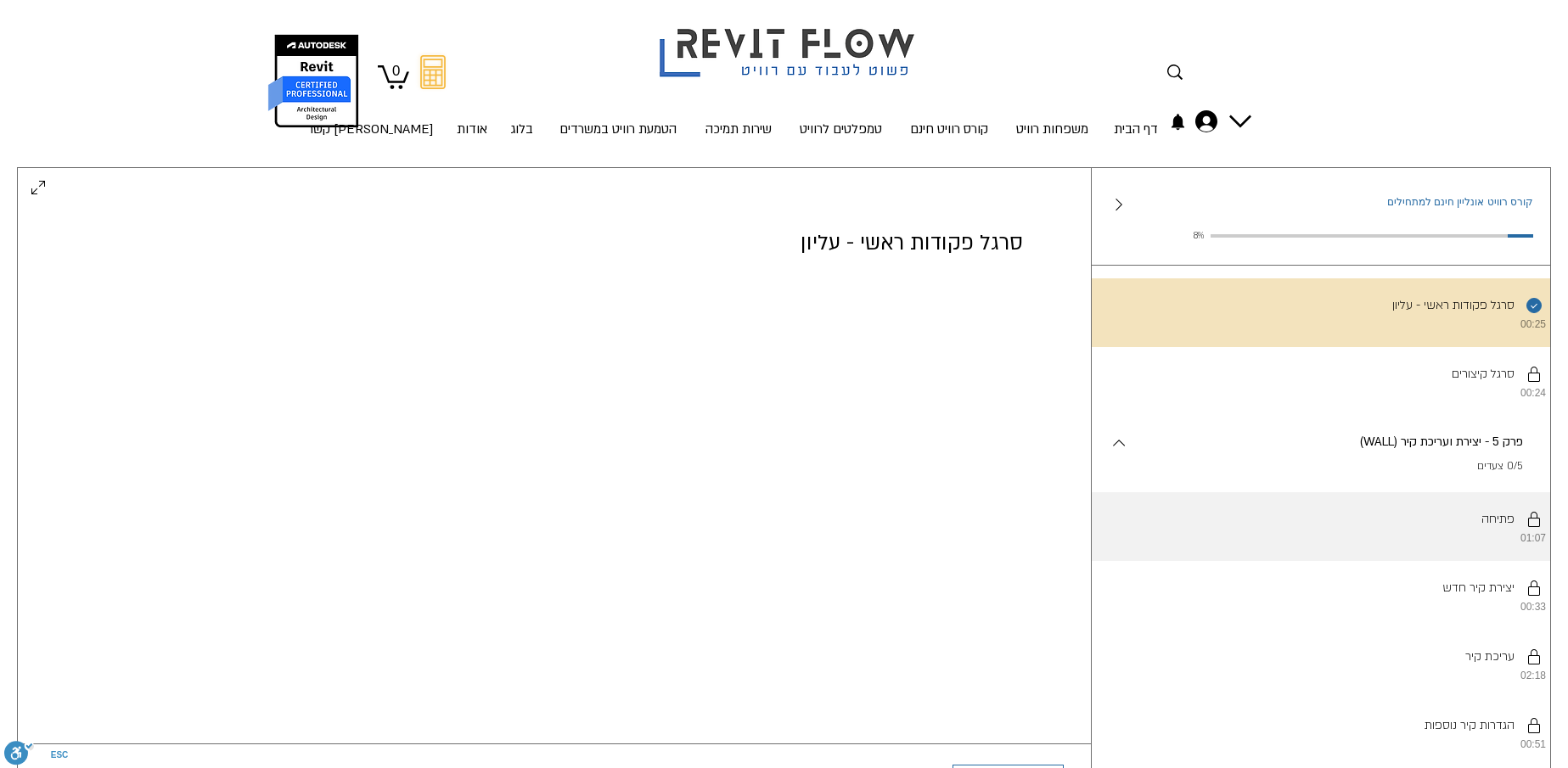
click at [1484, 561] on li "יש להשלים את השלבים לפי הסדר. פתיחה 01:07" at bounding box center [1321, 527] width 459 height 69
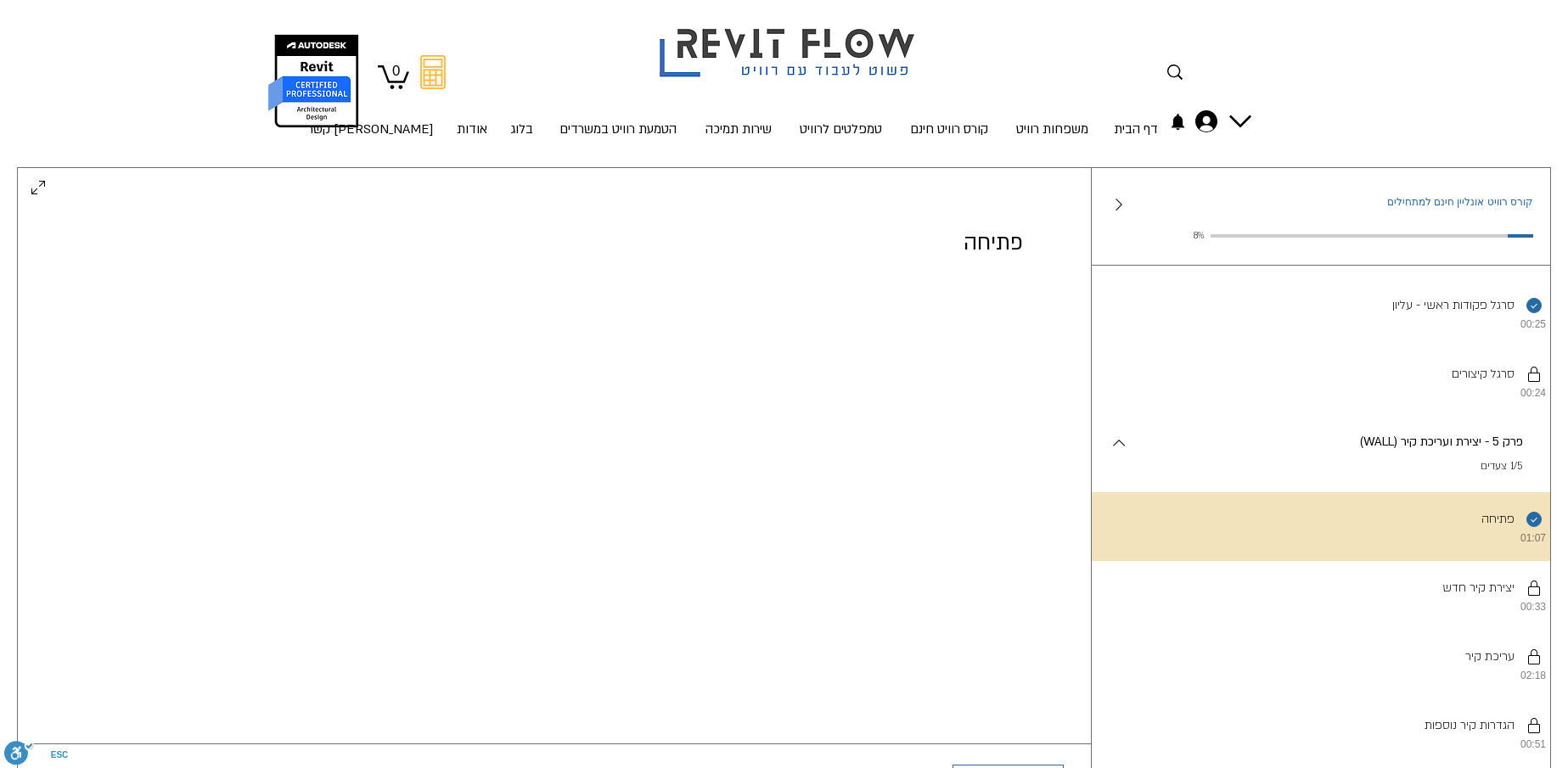
scroll to position [132, 0]
